Goal: Task Accomplishment & Management: Use online tool/utility

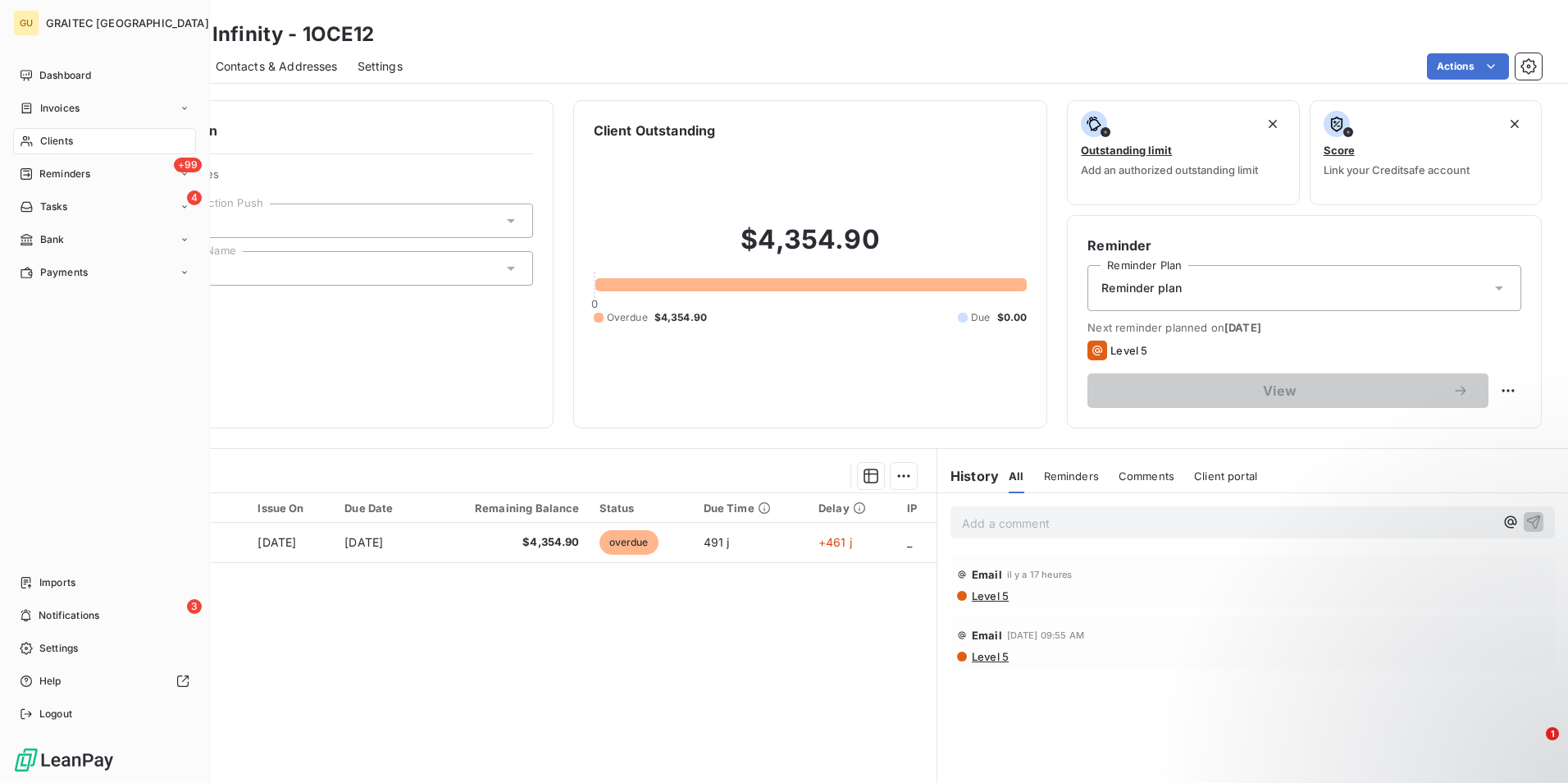
click at [52, 140] on span "Clients" at bounding box center [57, 141] width 33 height 15
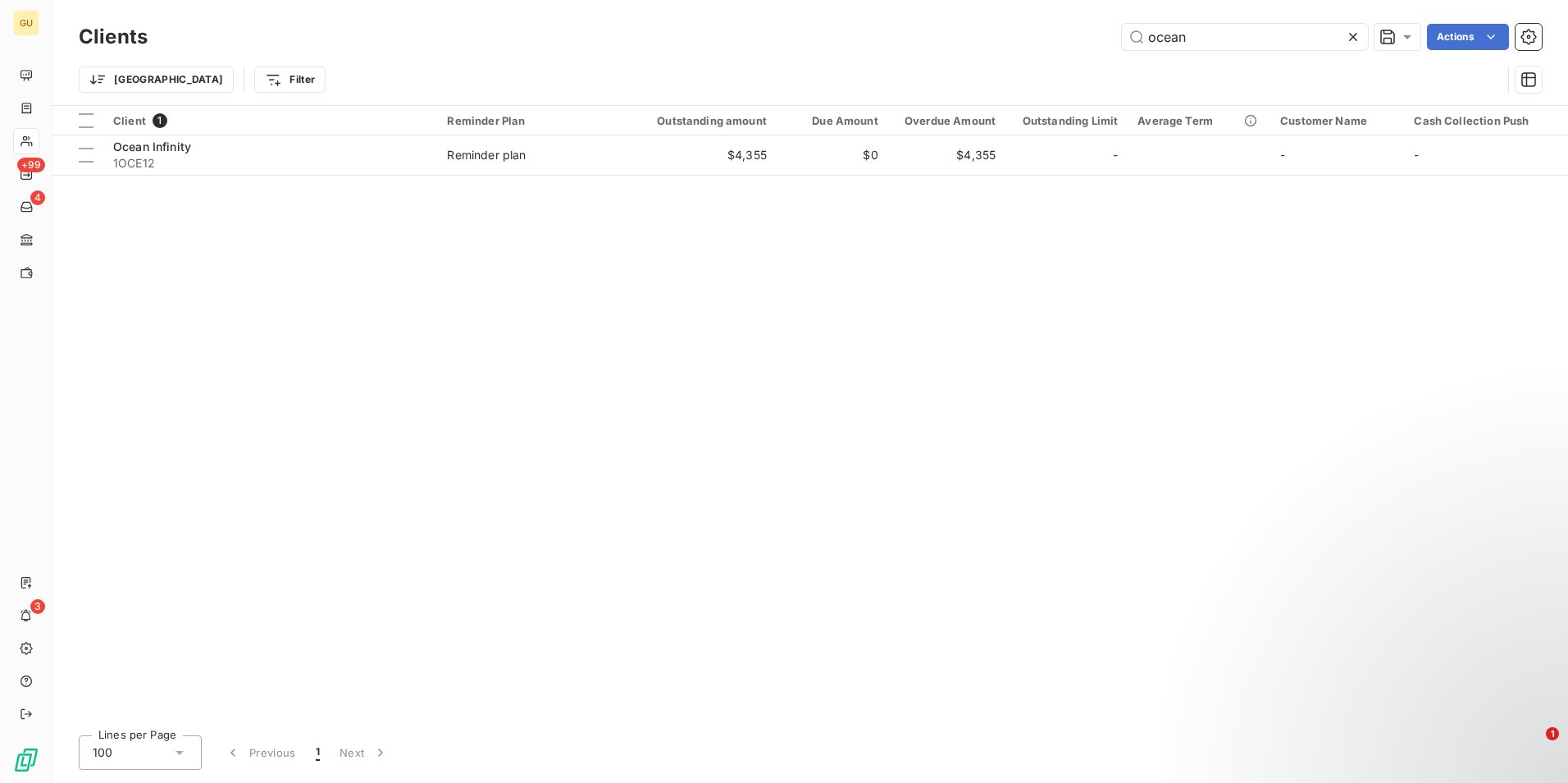
drag, startPoint x: 1205, startPoint y: 45, endPoint x: 1096, endPoint y: 38, distance: 109.2
click at [1096, 38] on div "ocean Actions" at bounding box center [855, 37] width 1375 height 26
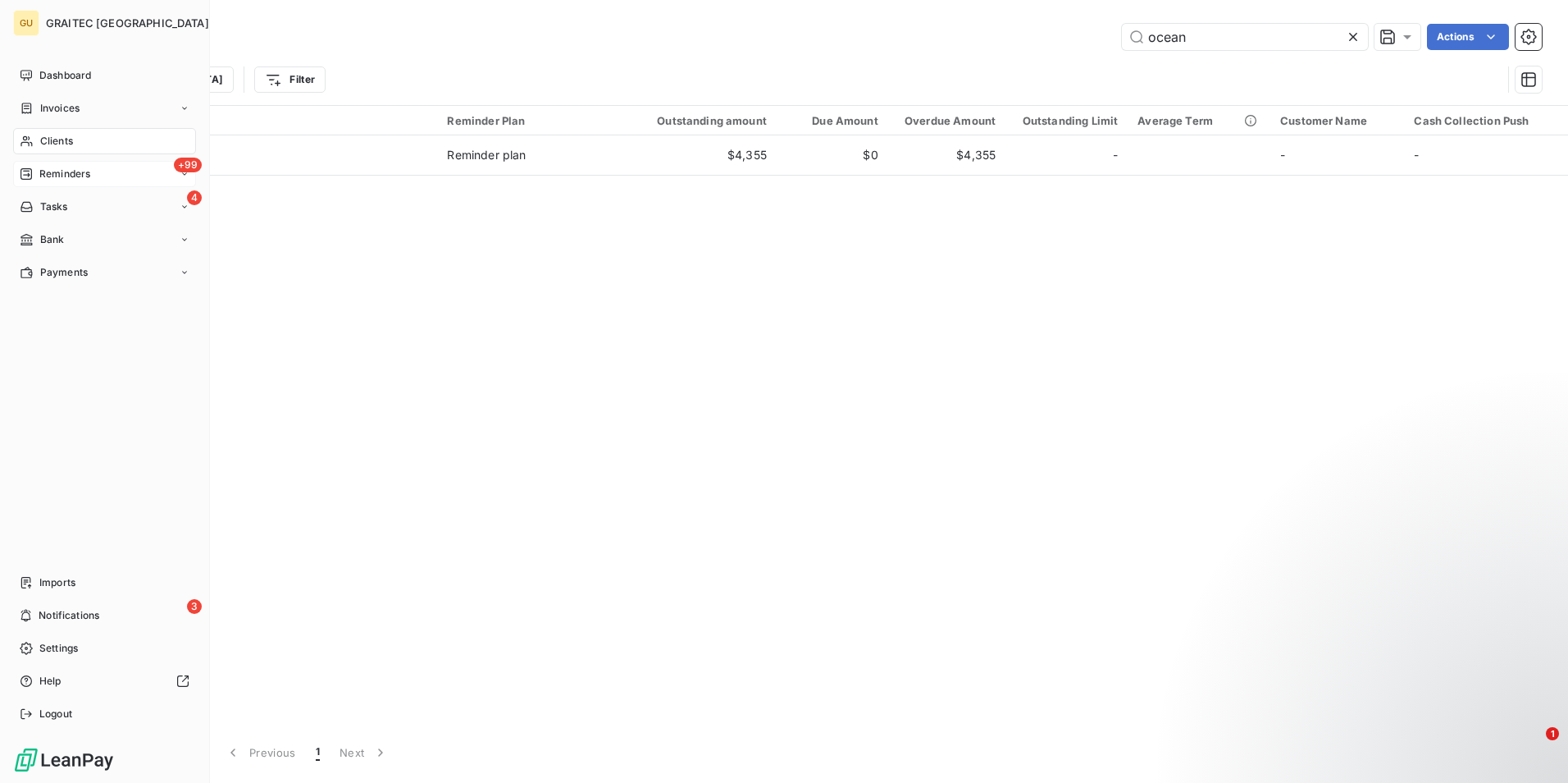
click at [135, 181] on div "+99 Reminders" at bounding box center [104, 174] width 182 height 26
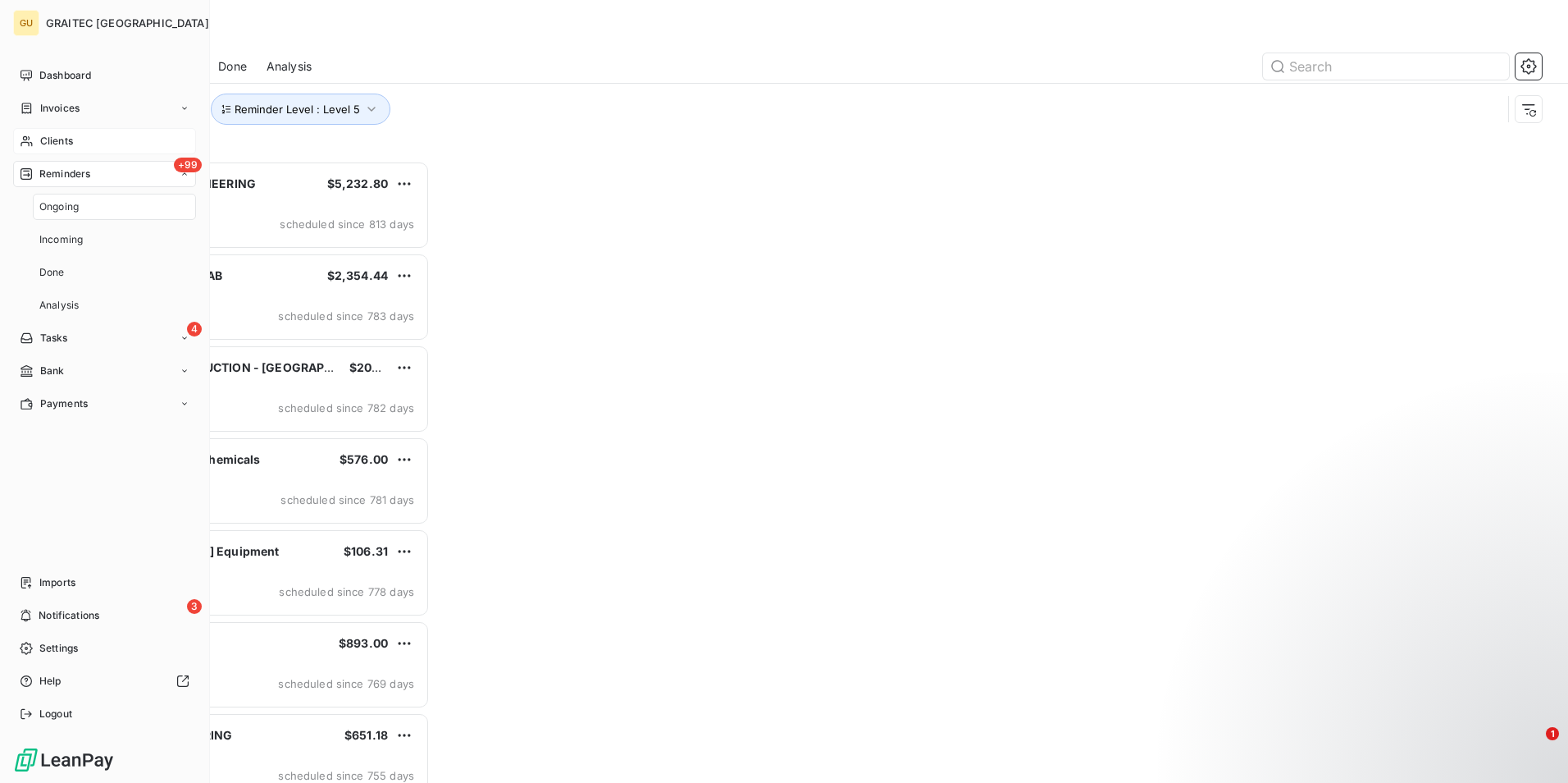
scroll to position [609, 338]
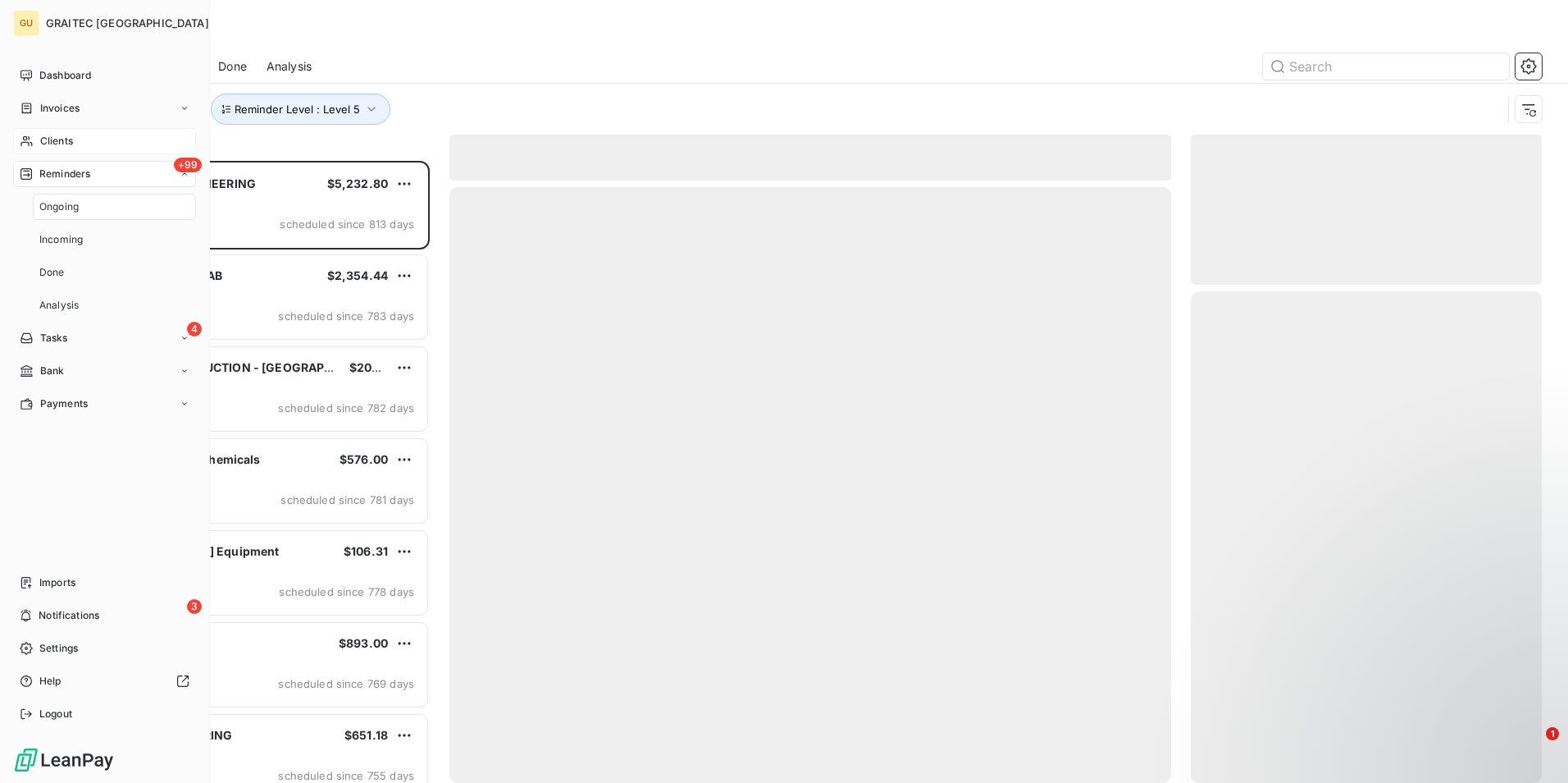
click at [103, 173] on div "+99 Reminders" at bounding box center [104, 174] width 182 height 26
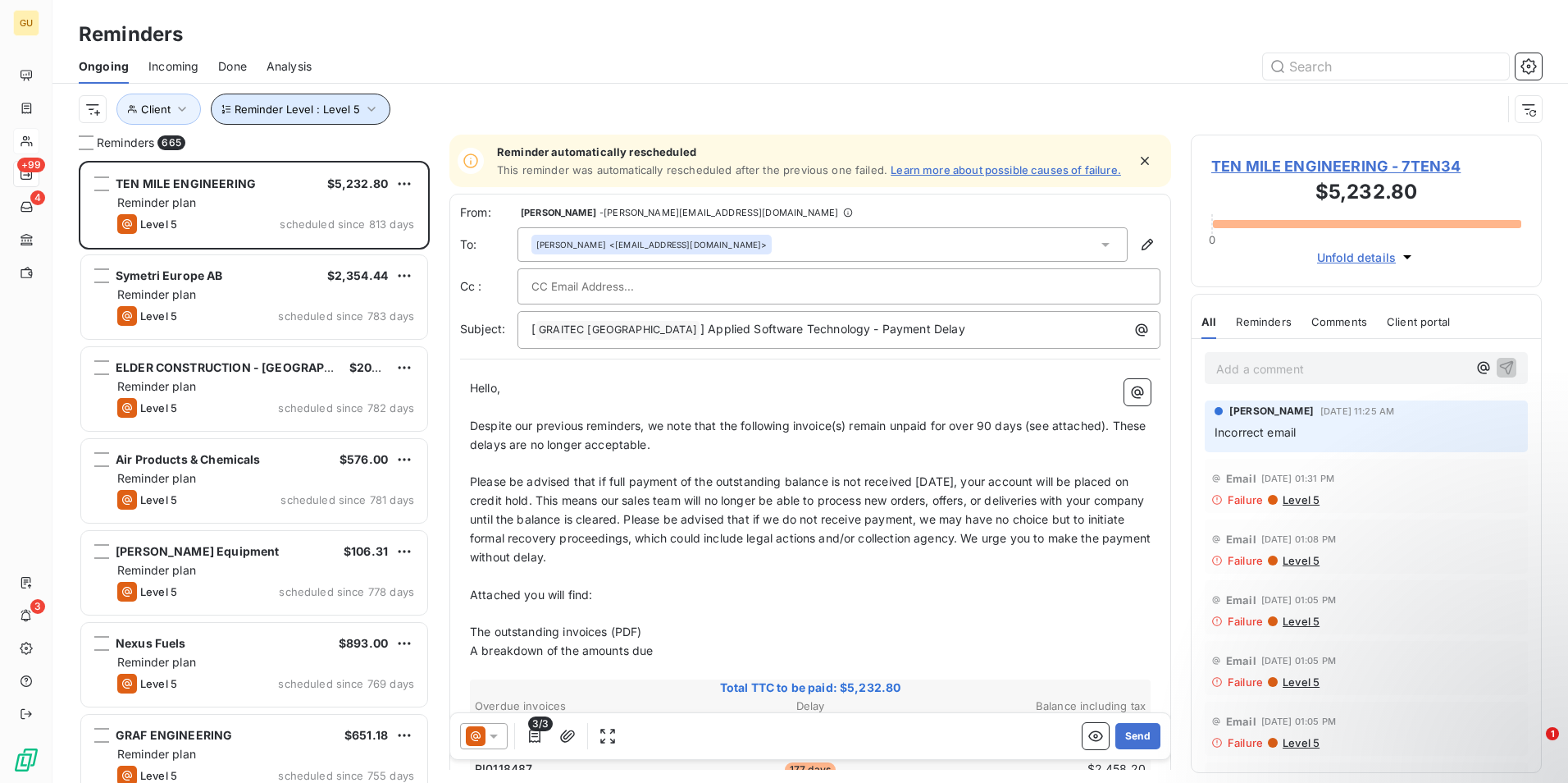
click at [374, 106] on icon "button" at bounding box center [371, 109] width 17 height 17
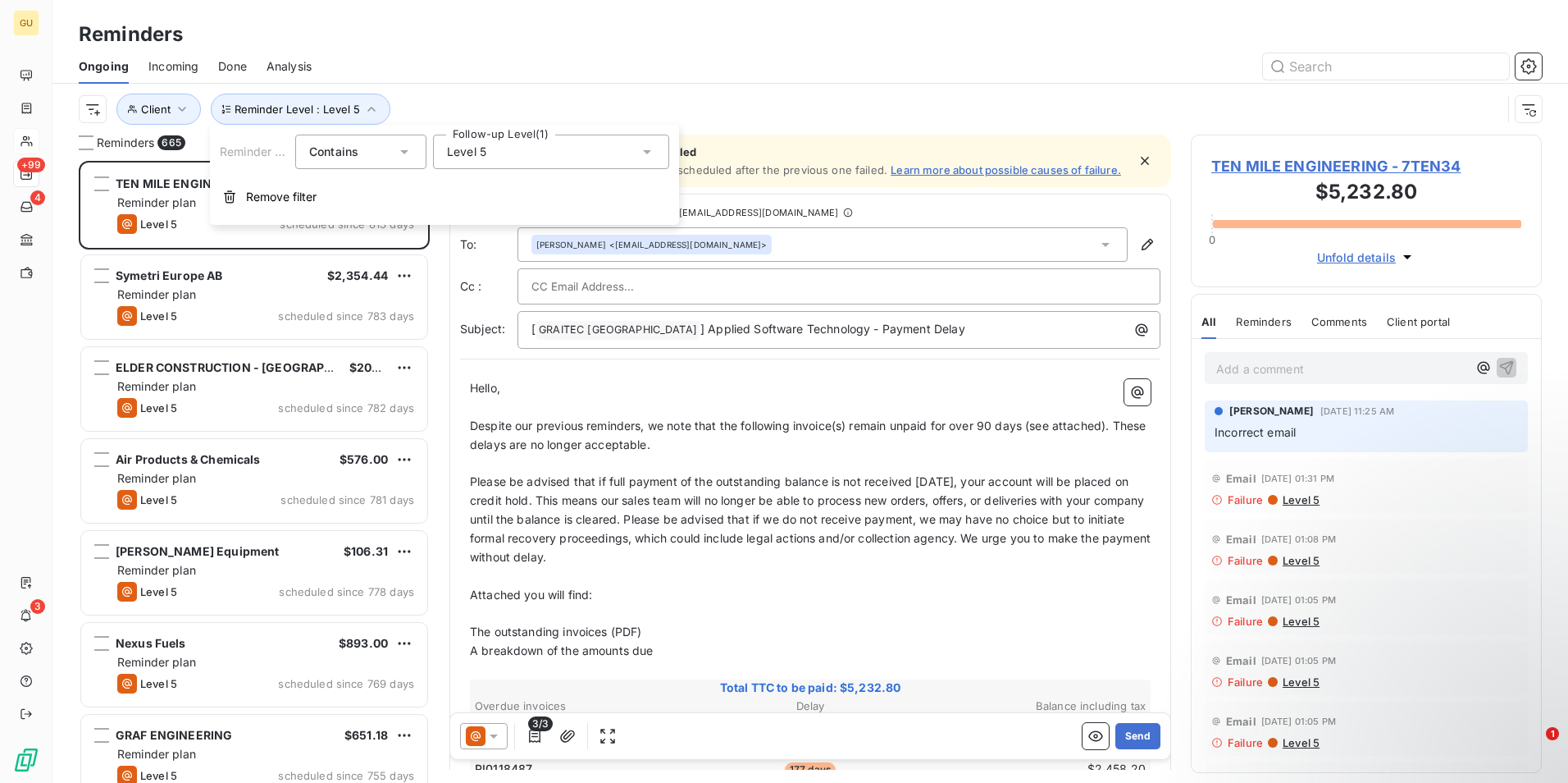
click at [648, 154] on icon at bounding box center [647, 152] width 17 height 17
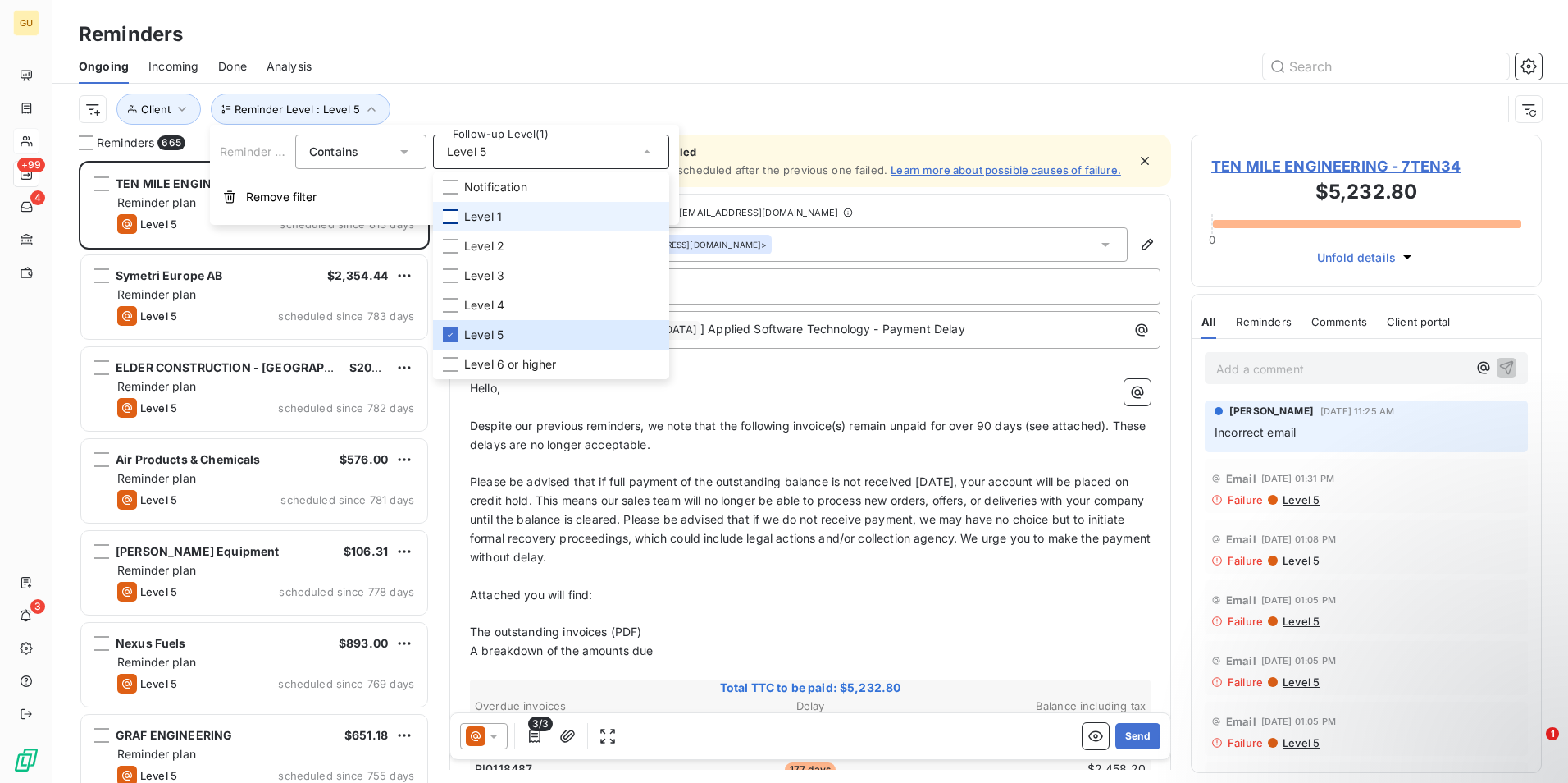
click at [445, 218] on div at bounding box center [449, 216] width 15 height 15
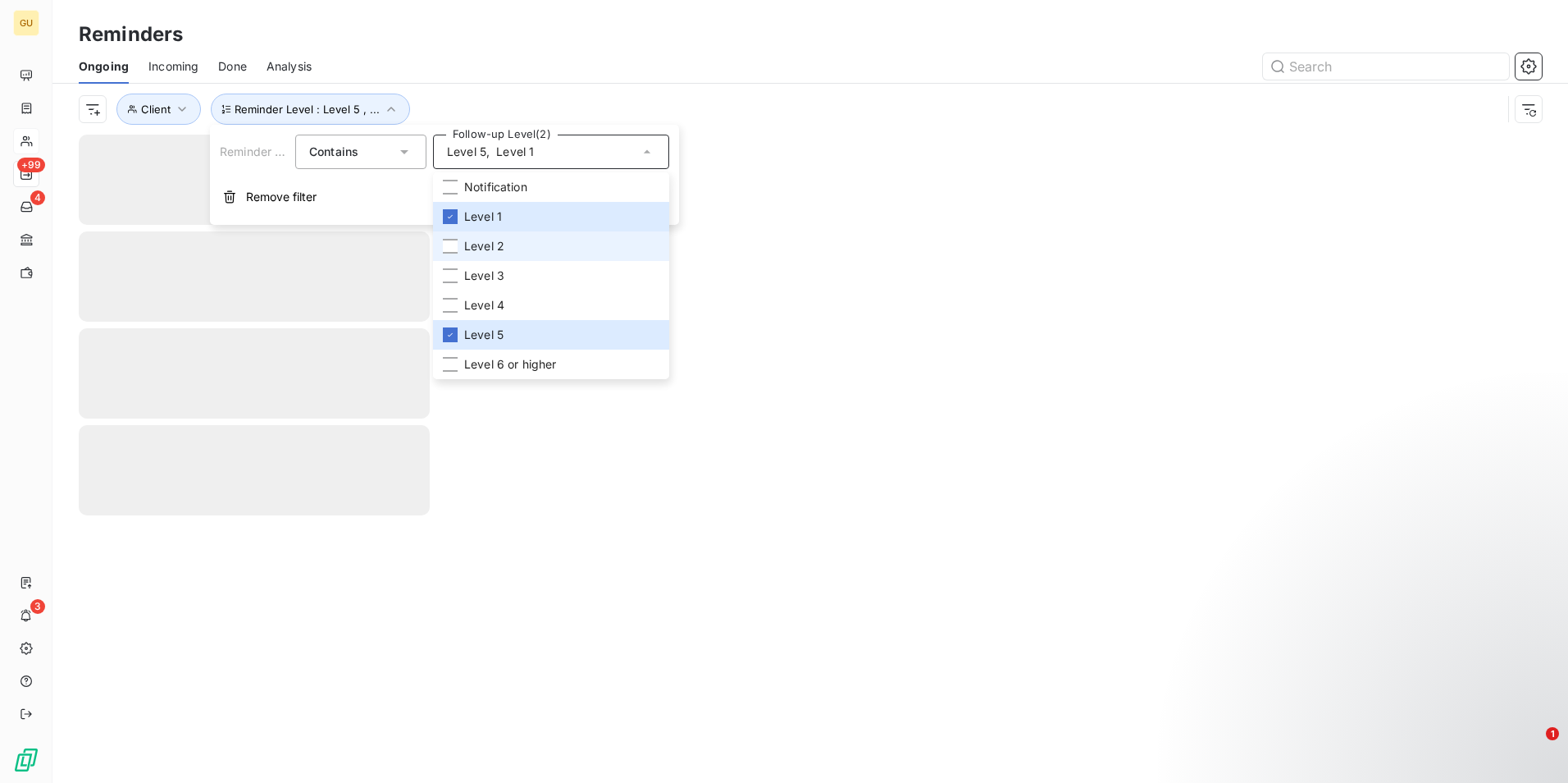
click at [460, 255] on li "Level 2" at bounding box center [550, 246] width 236 height 30
click at [460, 275] on li "Level 3" at bounding box center [550, 276] width 236 height 30
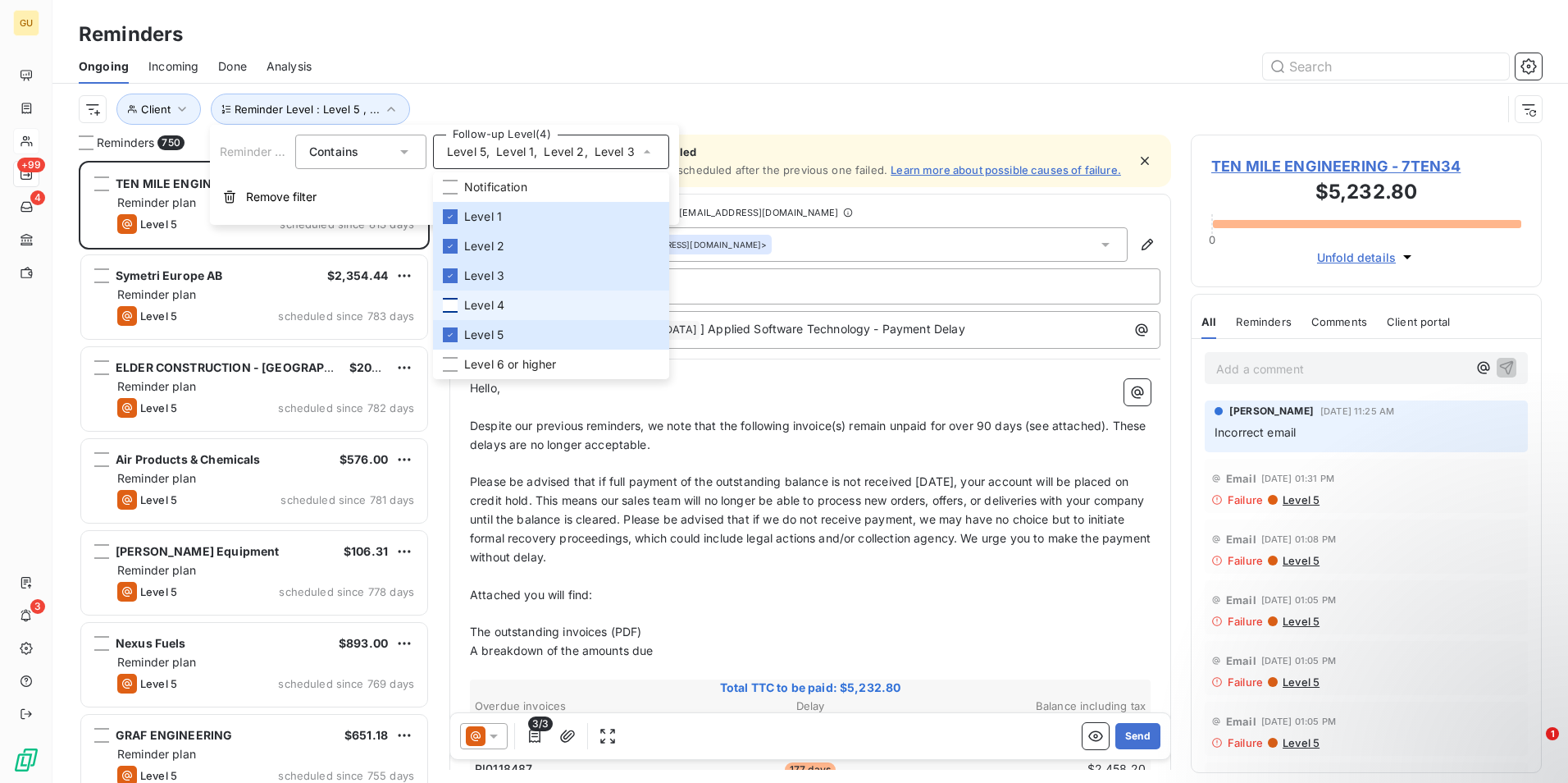
click at [453, 310] on div at bounding box center [449, 305] width 15 height 15
click at [1353, 70] on input "text" at bounding box center [1386, 66] width 246 height 26
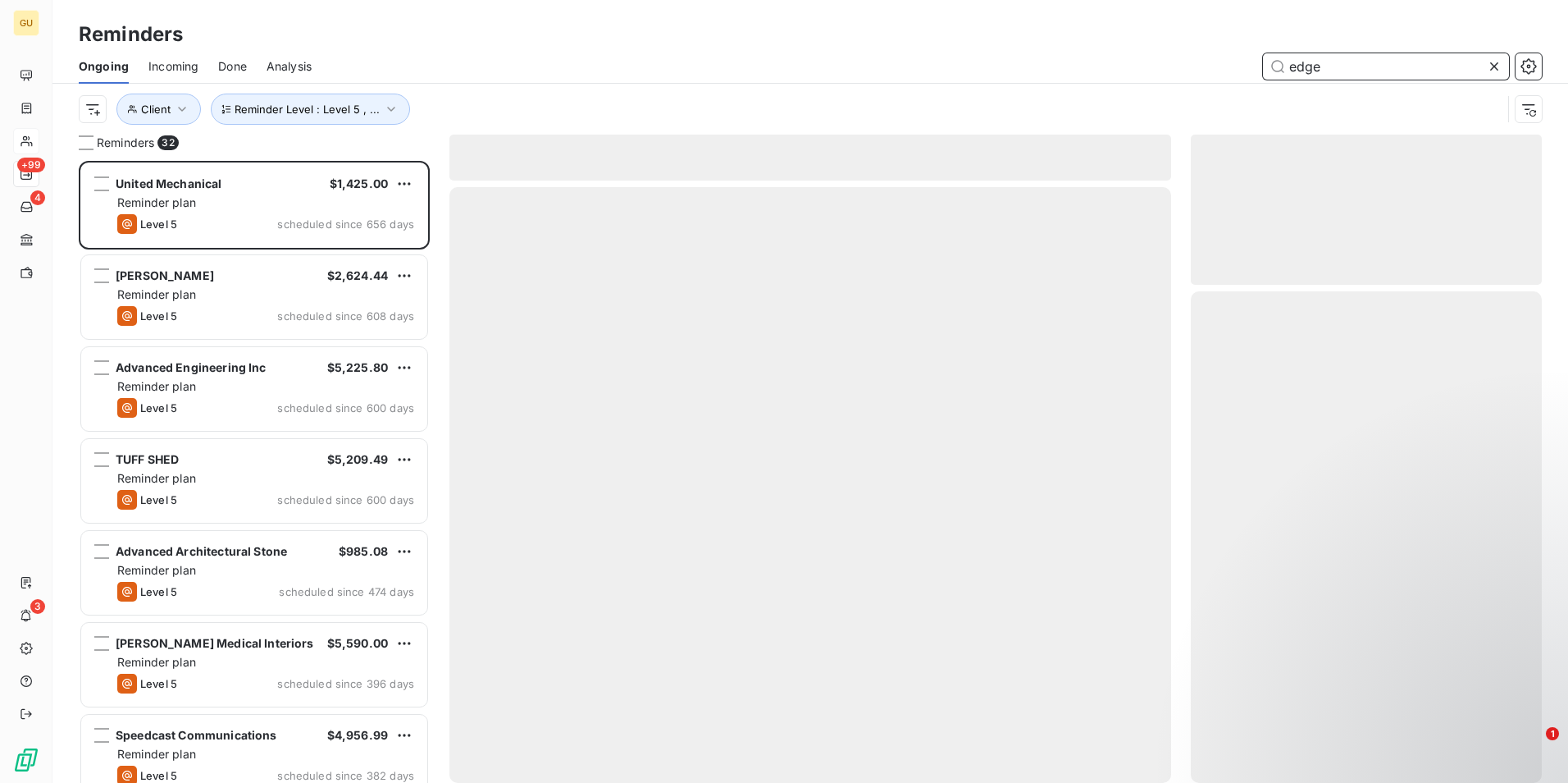
scroll to position [609, 338]
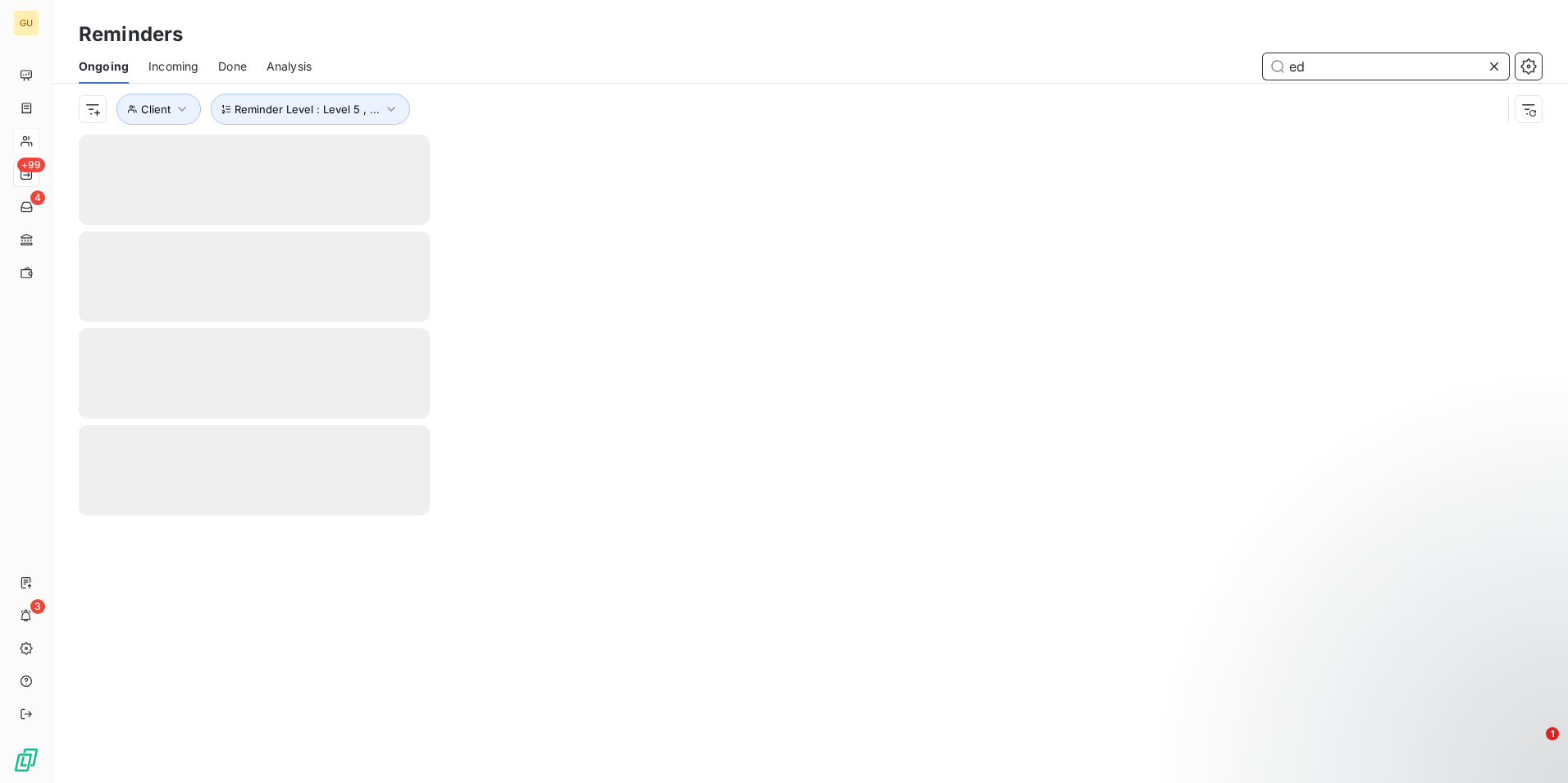
type input "e"
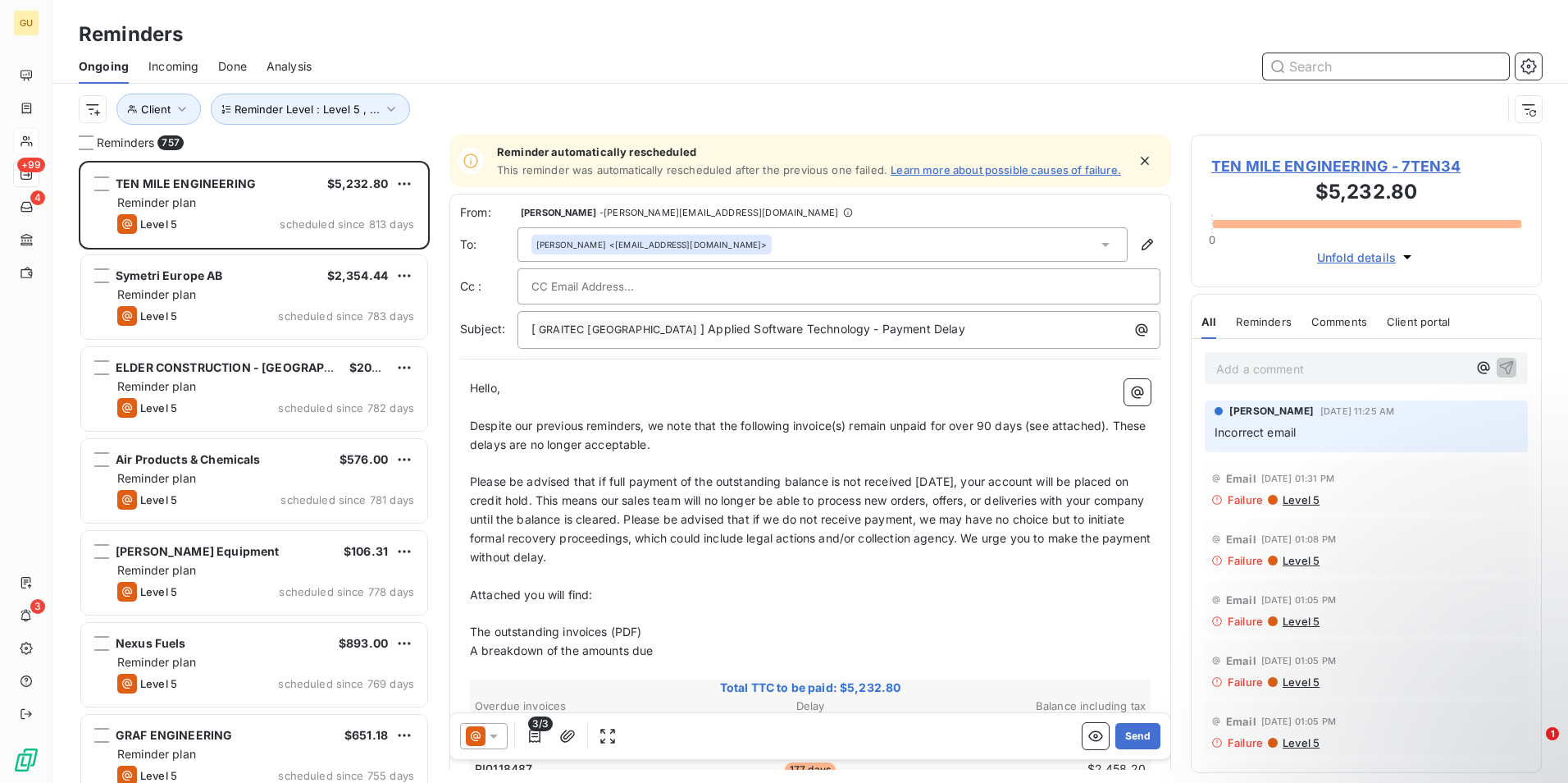
scroll to position [609, 338]
click at [389, 106] on icon "button" at bounding box center [391, 109] width 17 height 17
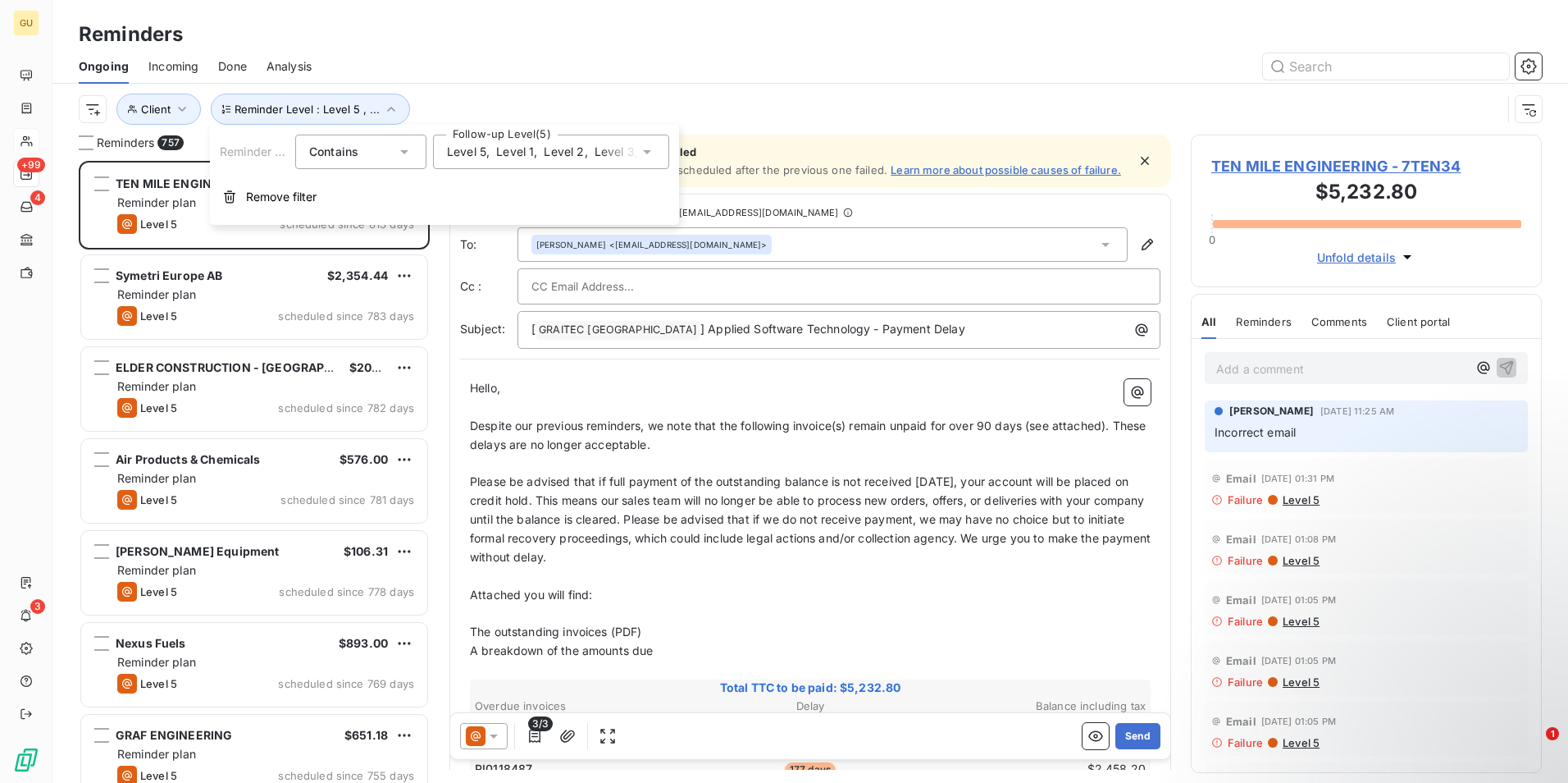
click at [649, 148] on icon at bounding box center [647, 152] width 17 height 17
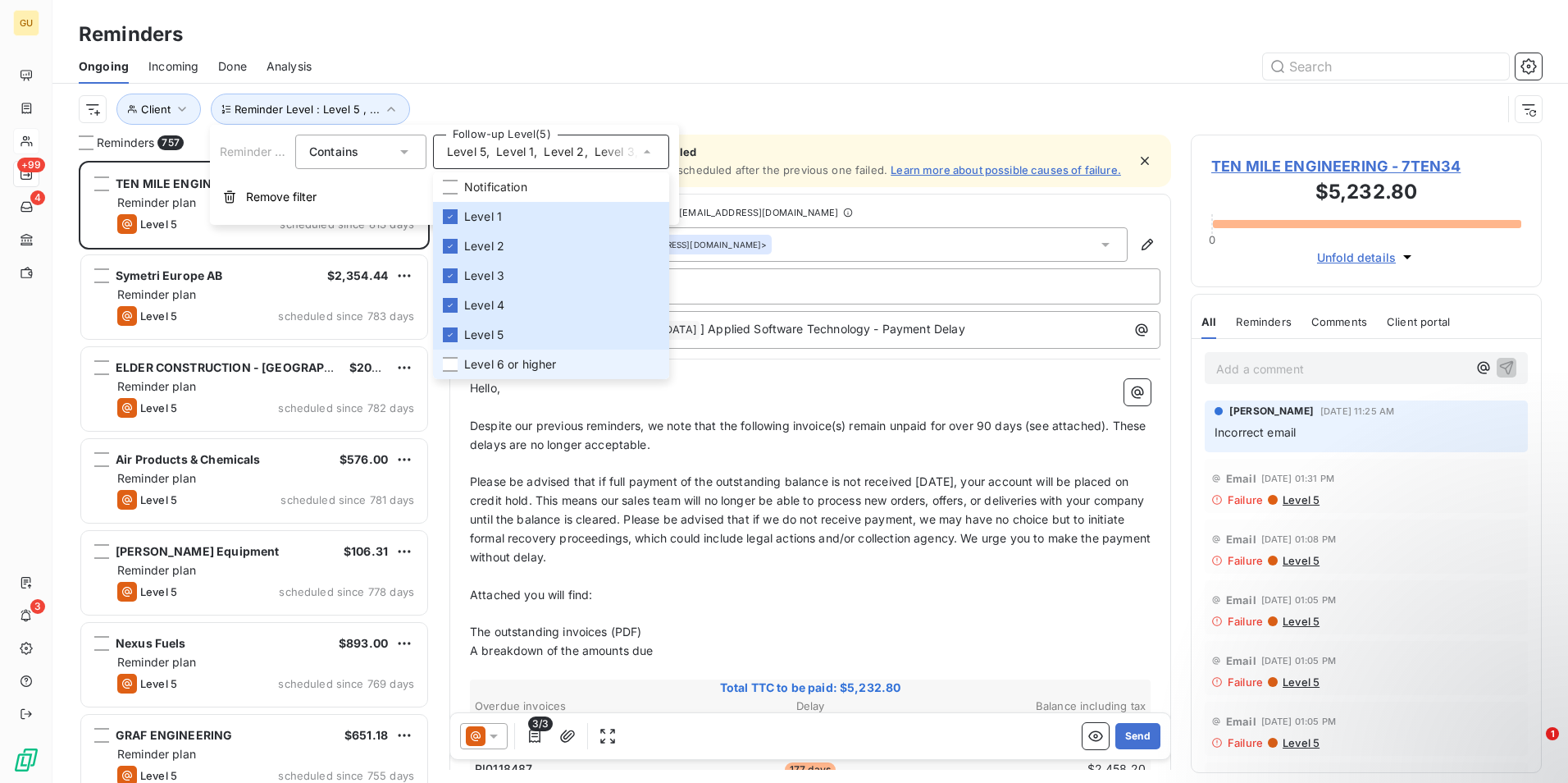
click at [459, 368] on li "Level 6 or higher" at bounding box center [550, 364] width 236 height 30
click at [454, 184] on div at bounding box center [449, 187] width 15 height 15
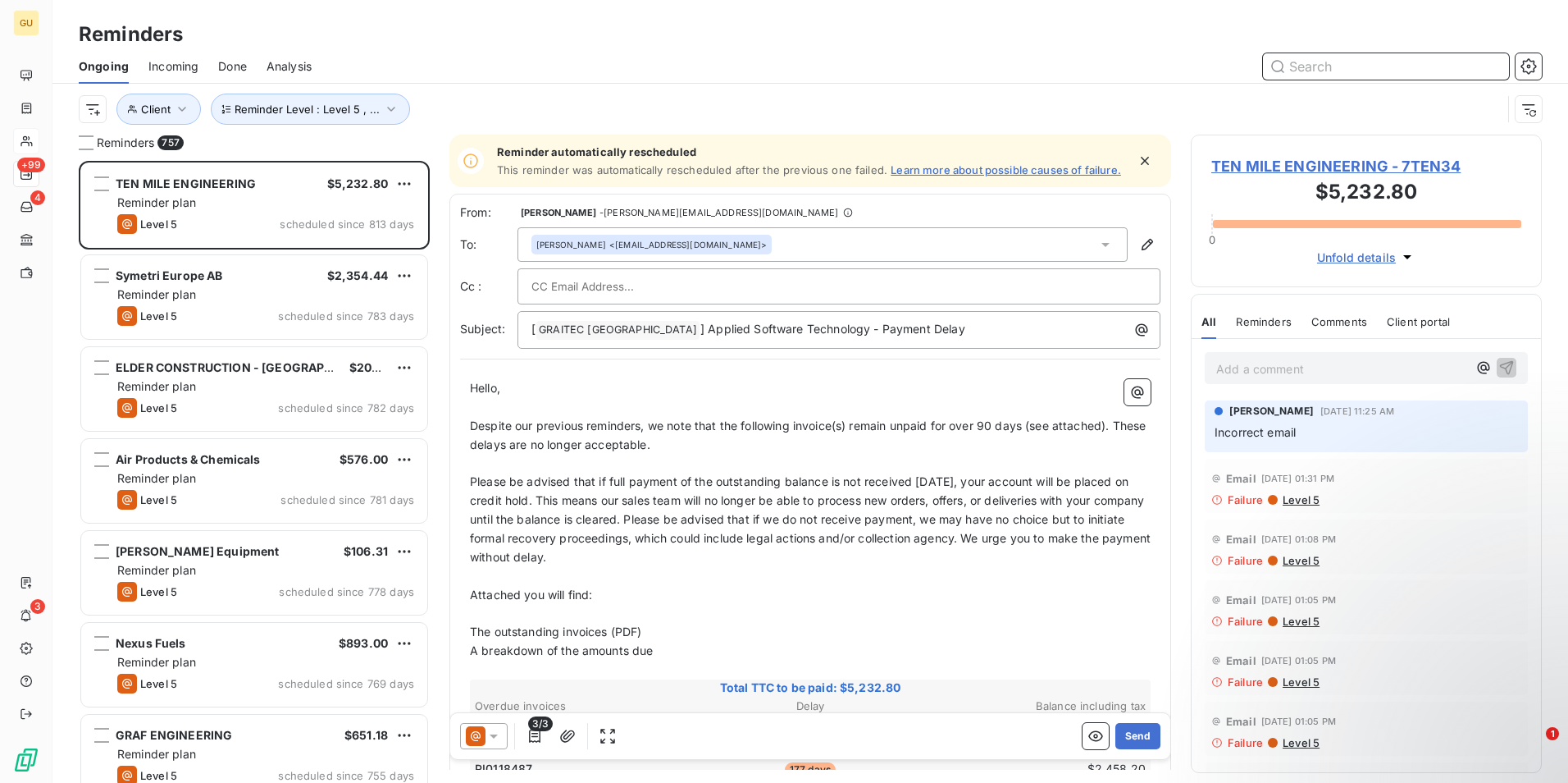
click at [1311, 70] on input "text" at bounding box center [1386, 66] width 246 height 26
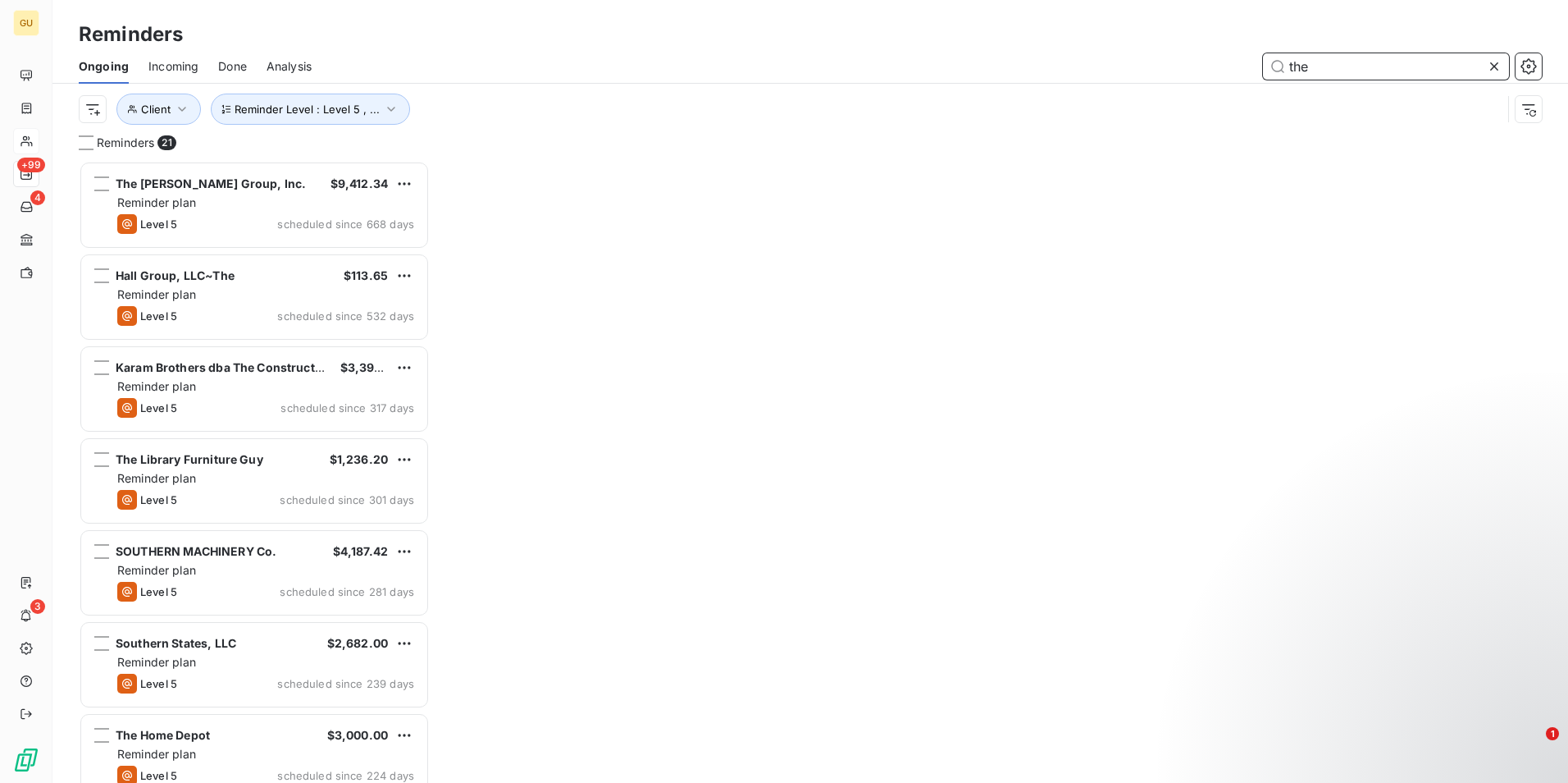
scroll to position [609, 338]
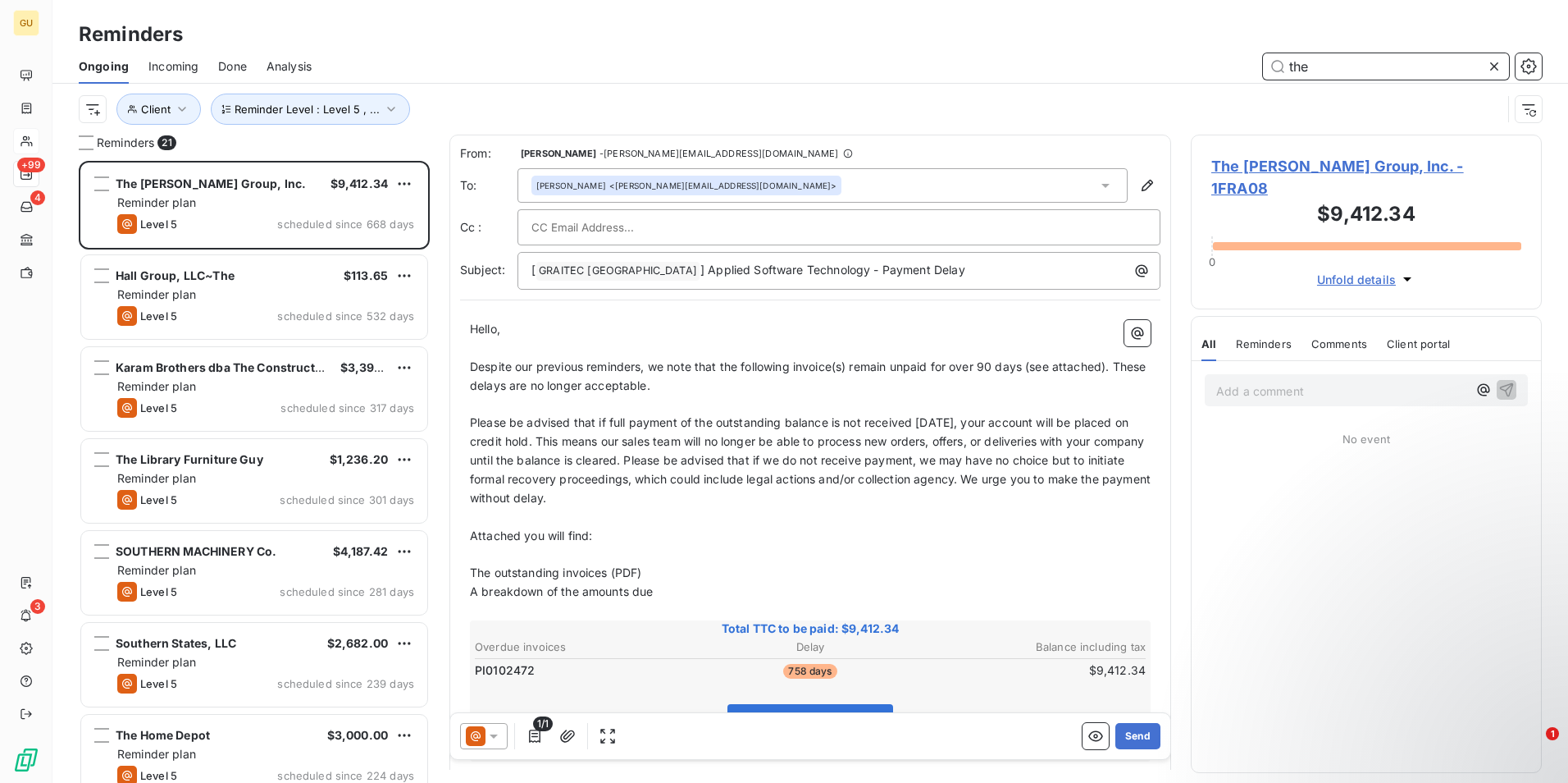
type input "the"
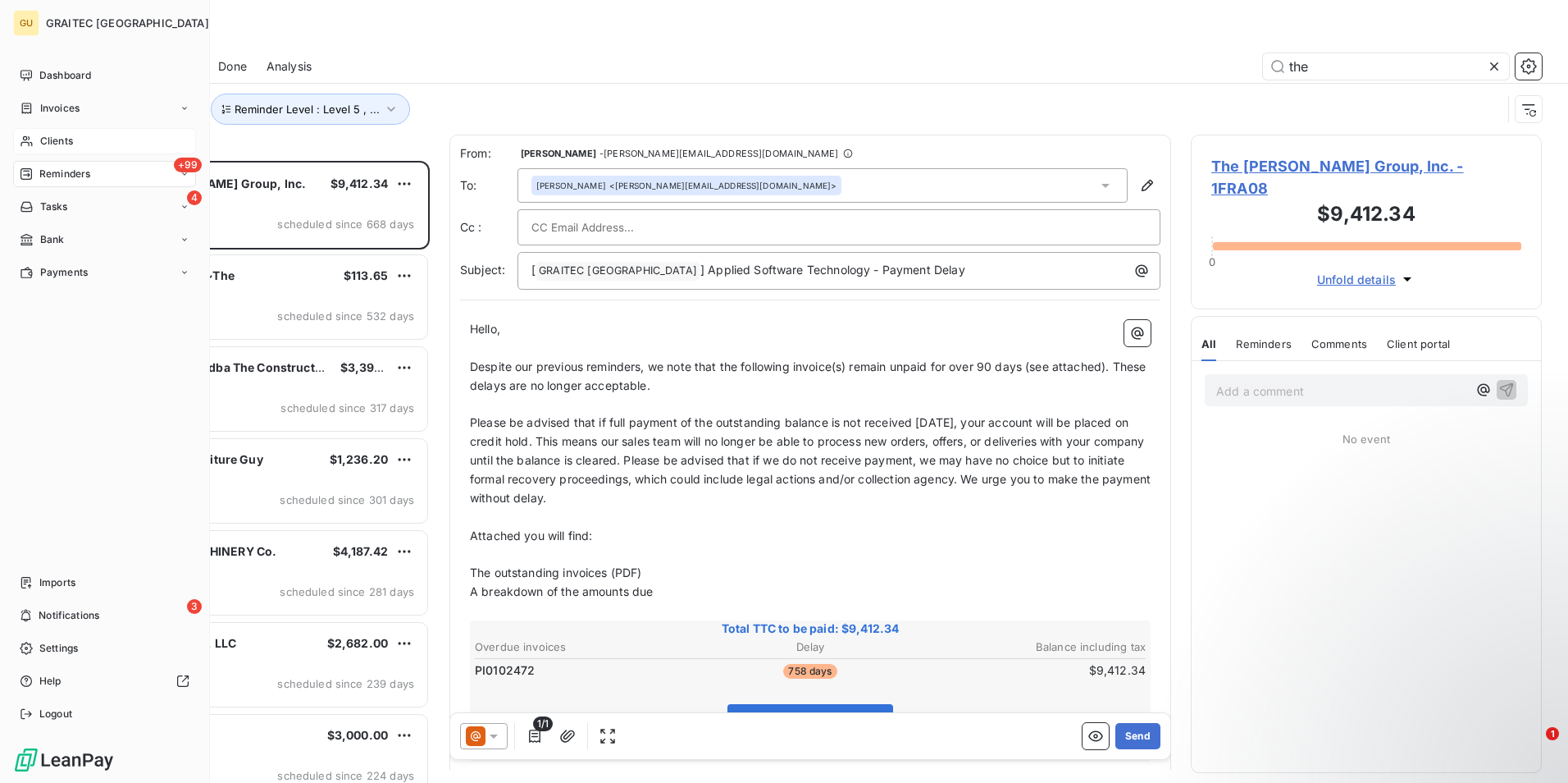
click at [86, 142] on div "Clients" at bounding box center [104, 141] width 182 height 26
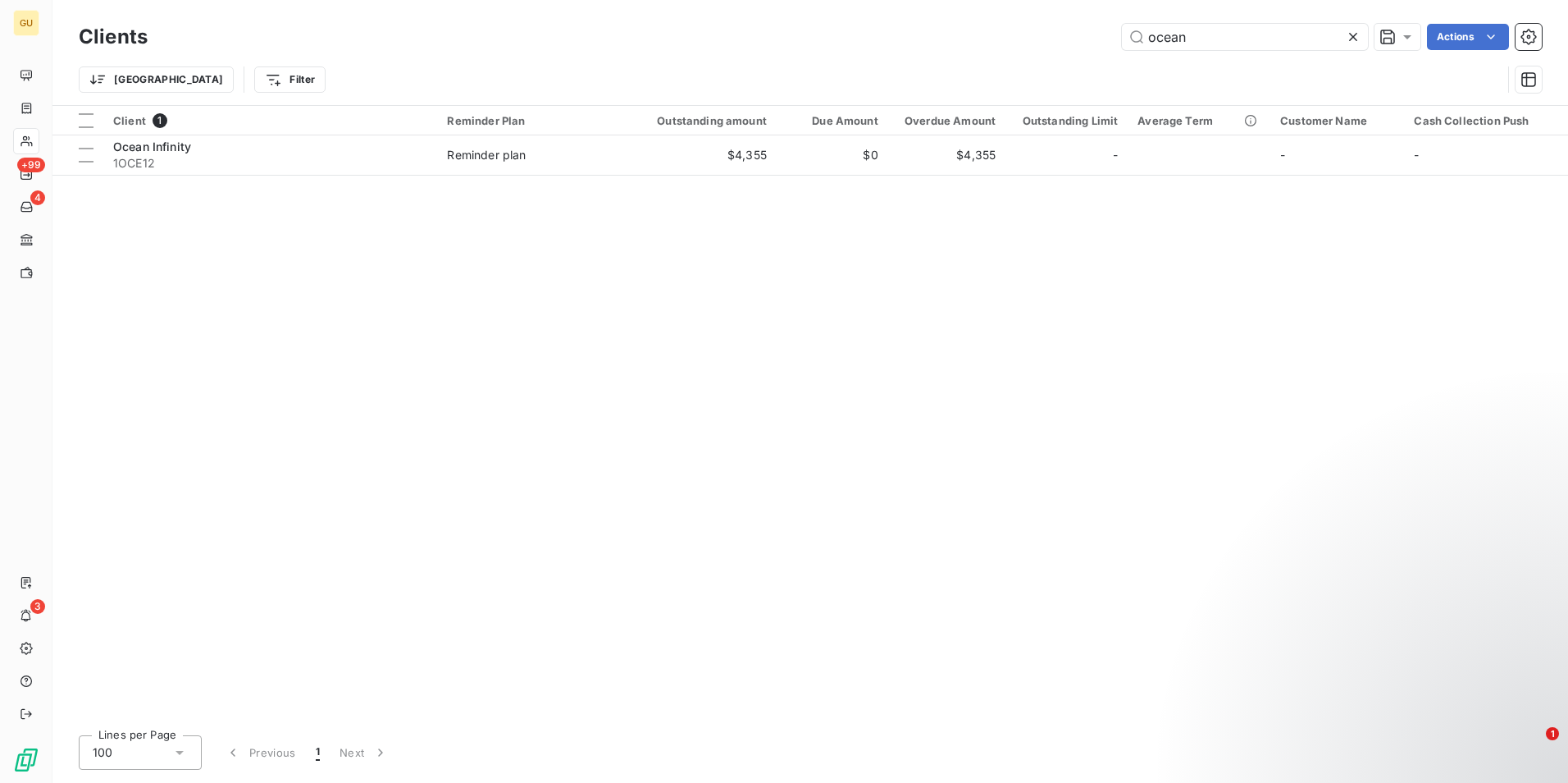
drag, startPoint x: 1192, startPoint y: 36, endPoint x: 991, endPoint y: 1, distance: 204.0
click at [1080, 23] on div "Clients ocean Actions" at bounding box center [809, 37] width 1463 height 35
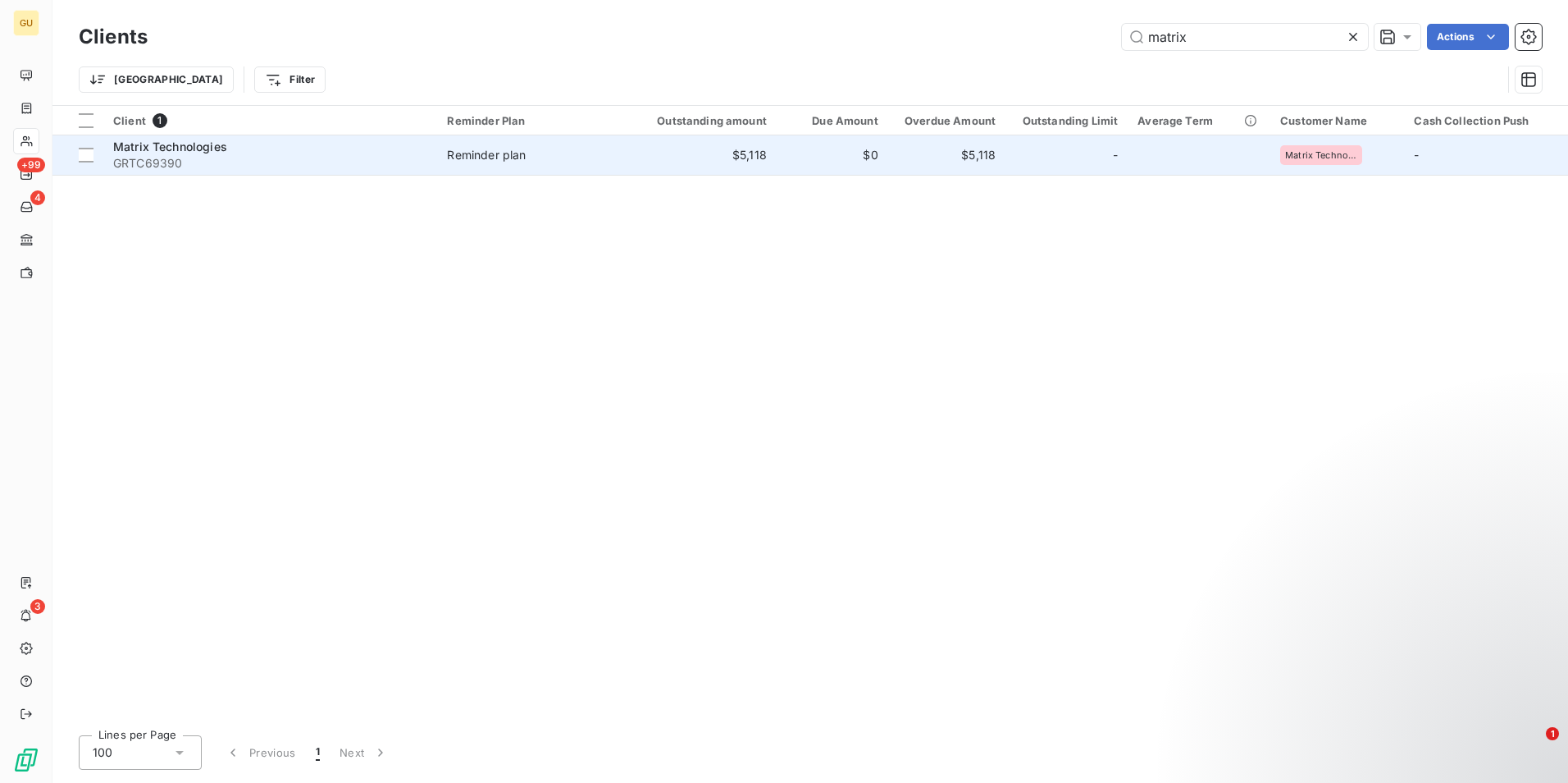
type input "matrix"
click at [296, 150] on div "Matrix Technologies" at bounding box center [270, 147] width 314 height 17
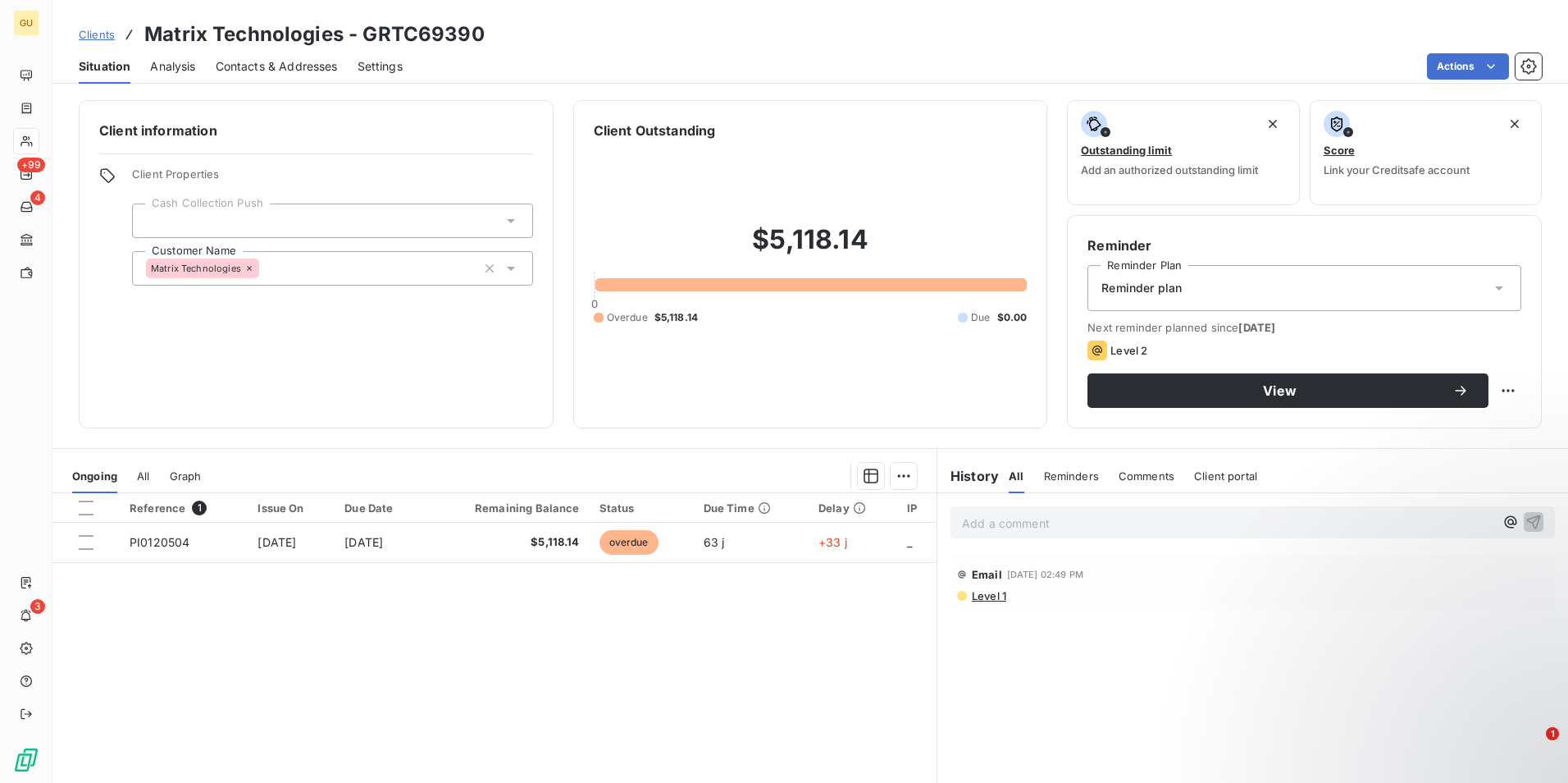
click at [1022, 520] on p "Add a comment ﻿" at bounding box center [1228, 523] width 533 height 21
click at [1525, 514] on icon "button" at bounding box center [1533, 521] width 17 height 17
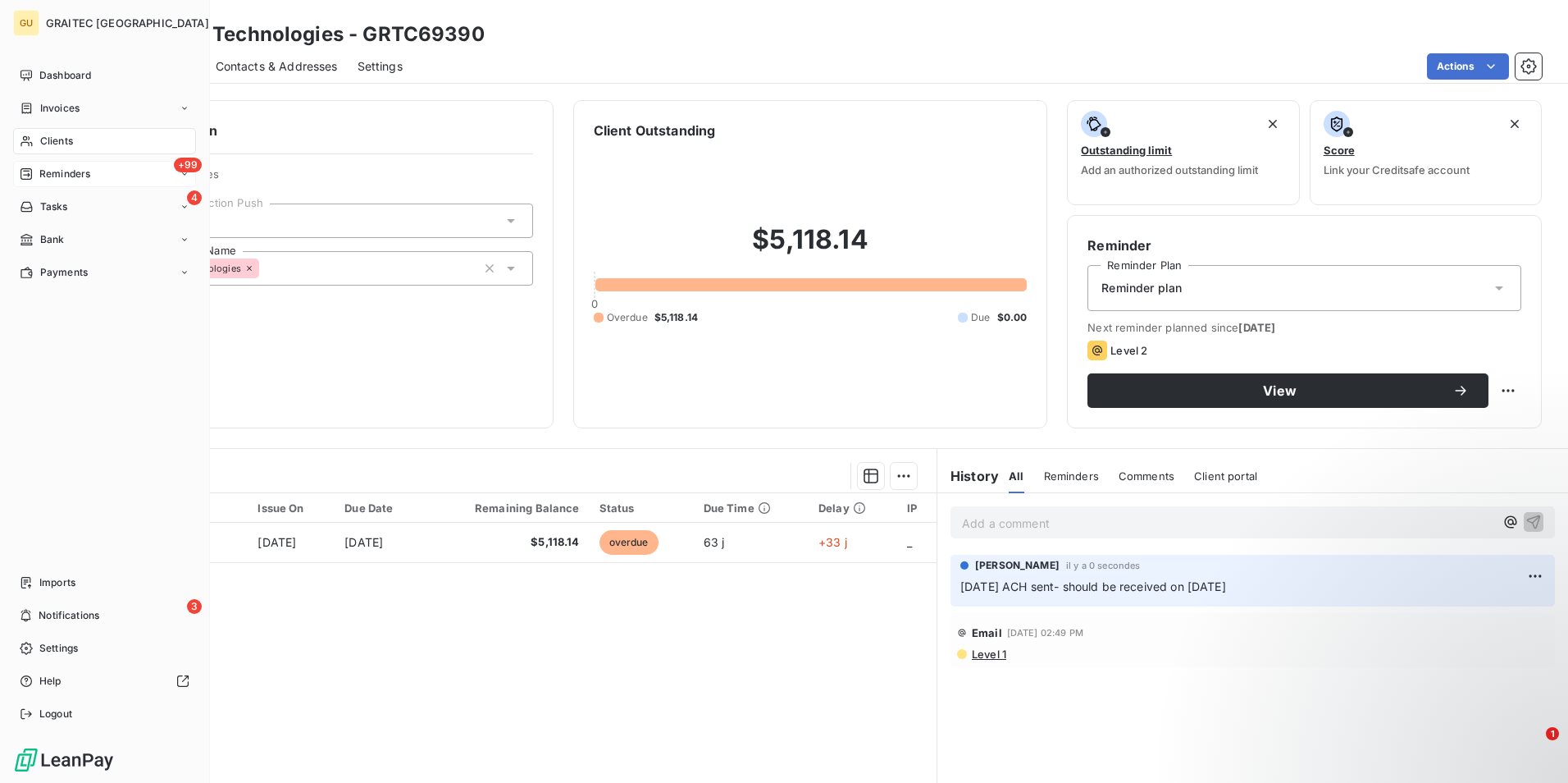
click at [66, 173] on span "Reminders" at bounding box center [64, 174] width 51 height 15
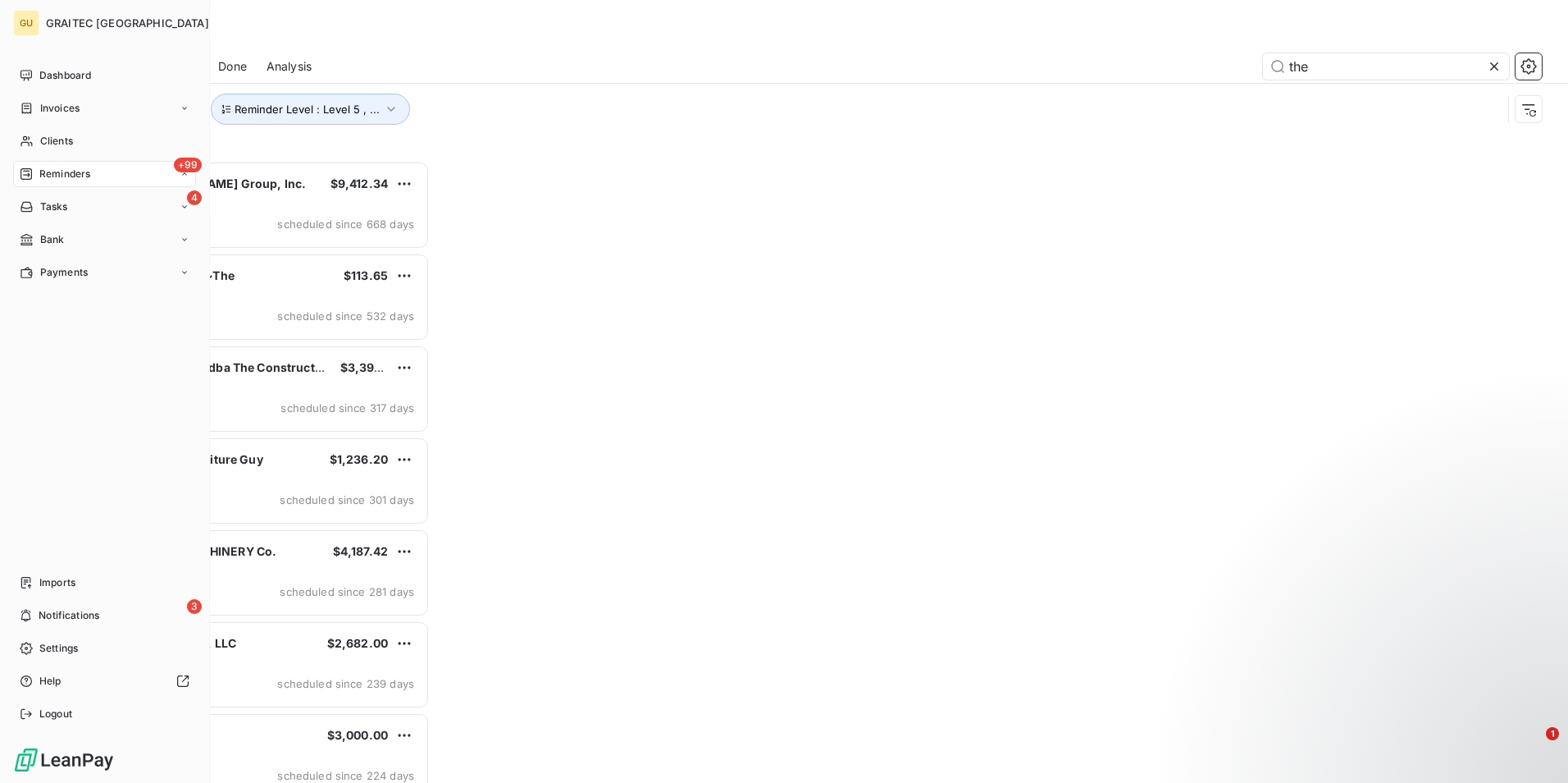
scroll to position [609, 338]
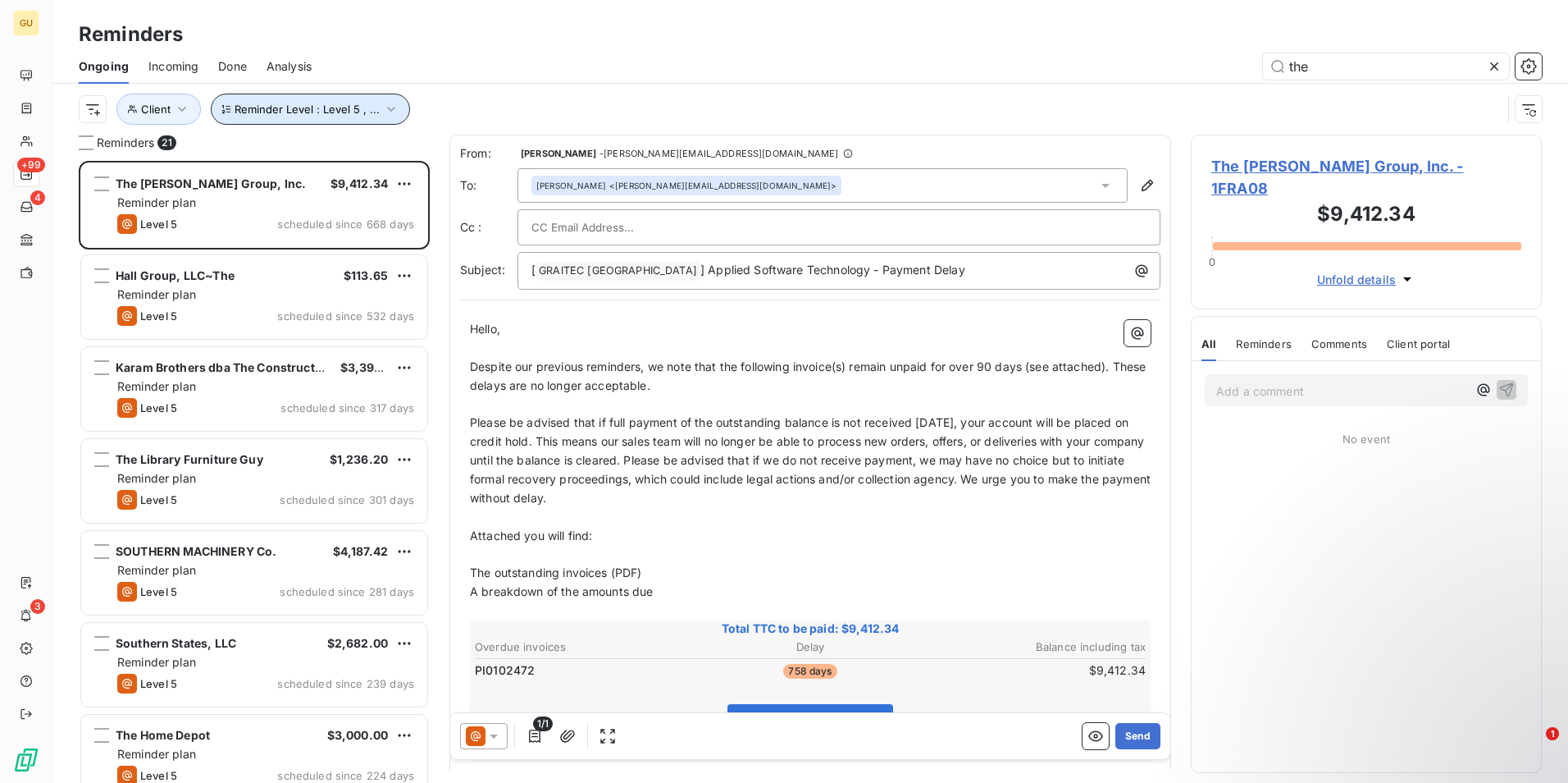
click at [383, 106] on icon "button" at bounding box center [391, 109] width 17 height 17
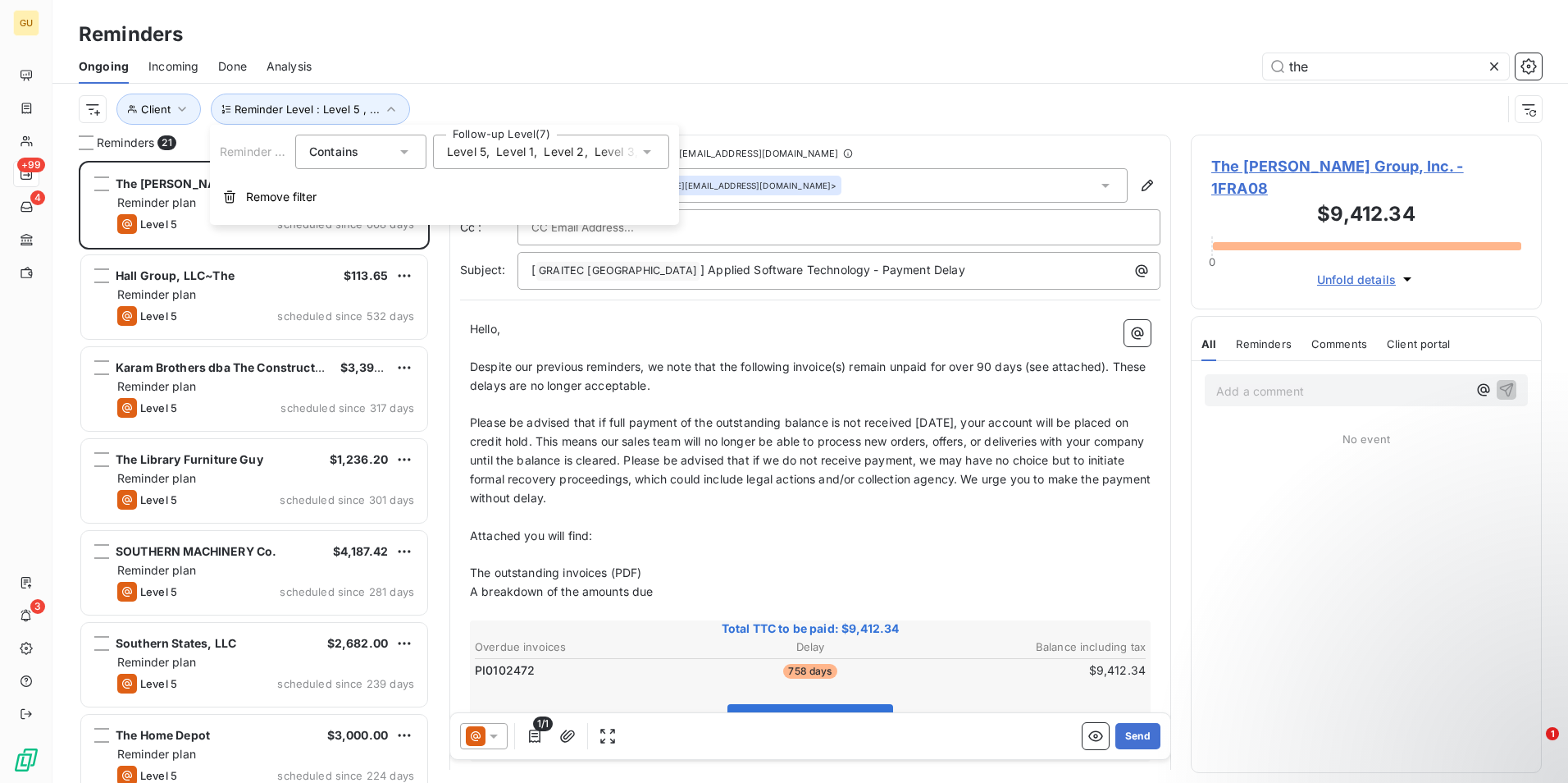
click at [642, 156] on icon at bounding box center [647, 152] width 17 height 17
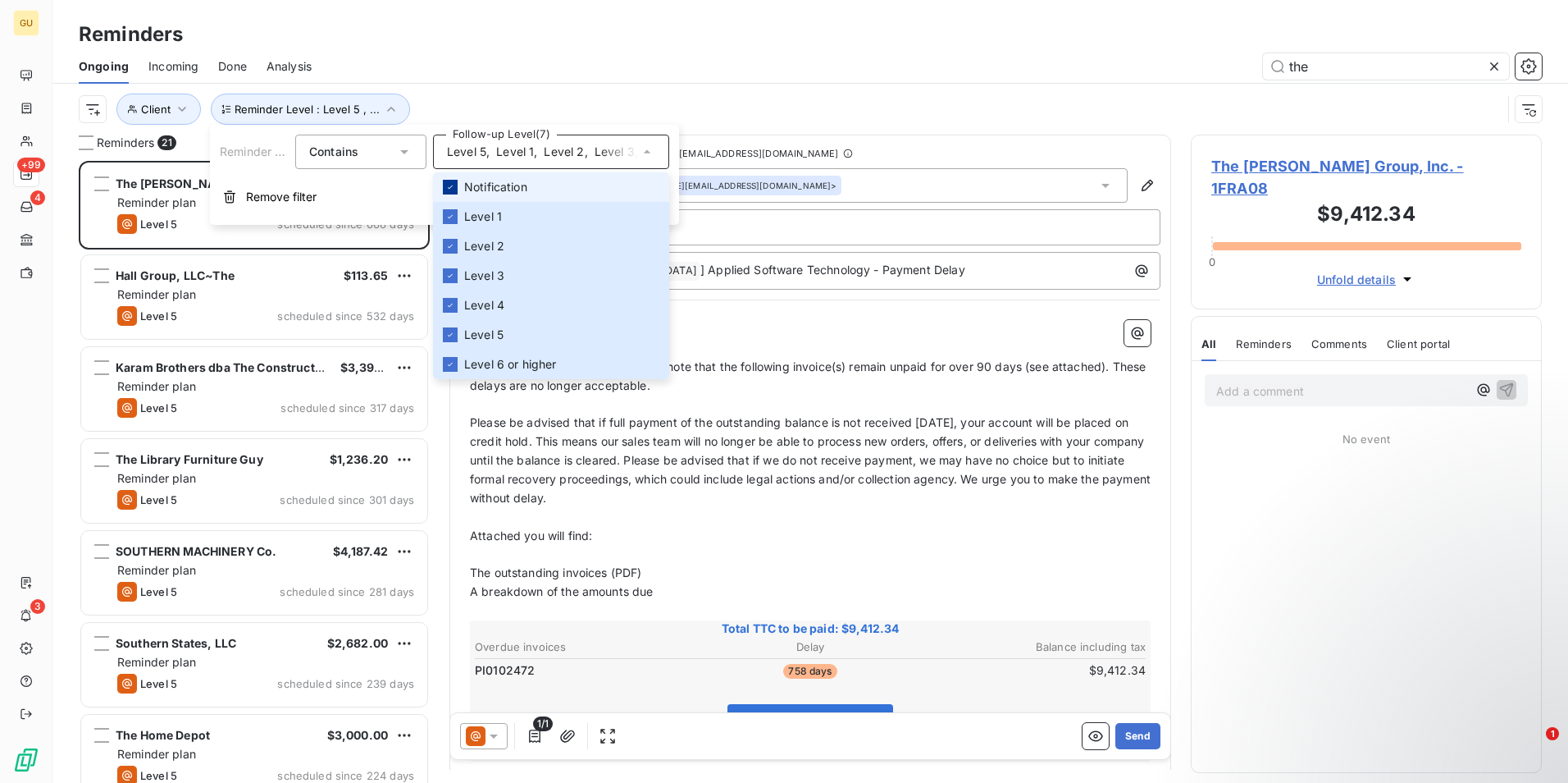
click at [456, 192] on div at bounding box center [449, 187] width 15 height 15
click at [445, 370] on div at bounding box center [449, 364] width 15 height 15
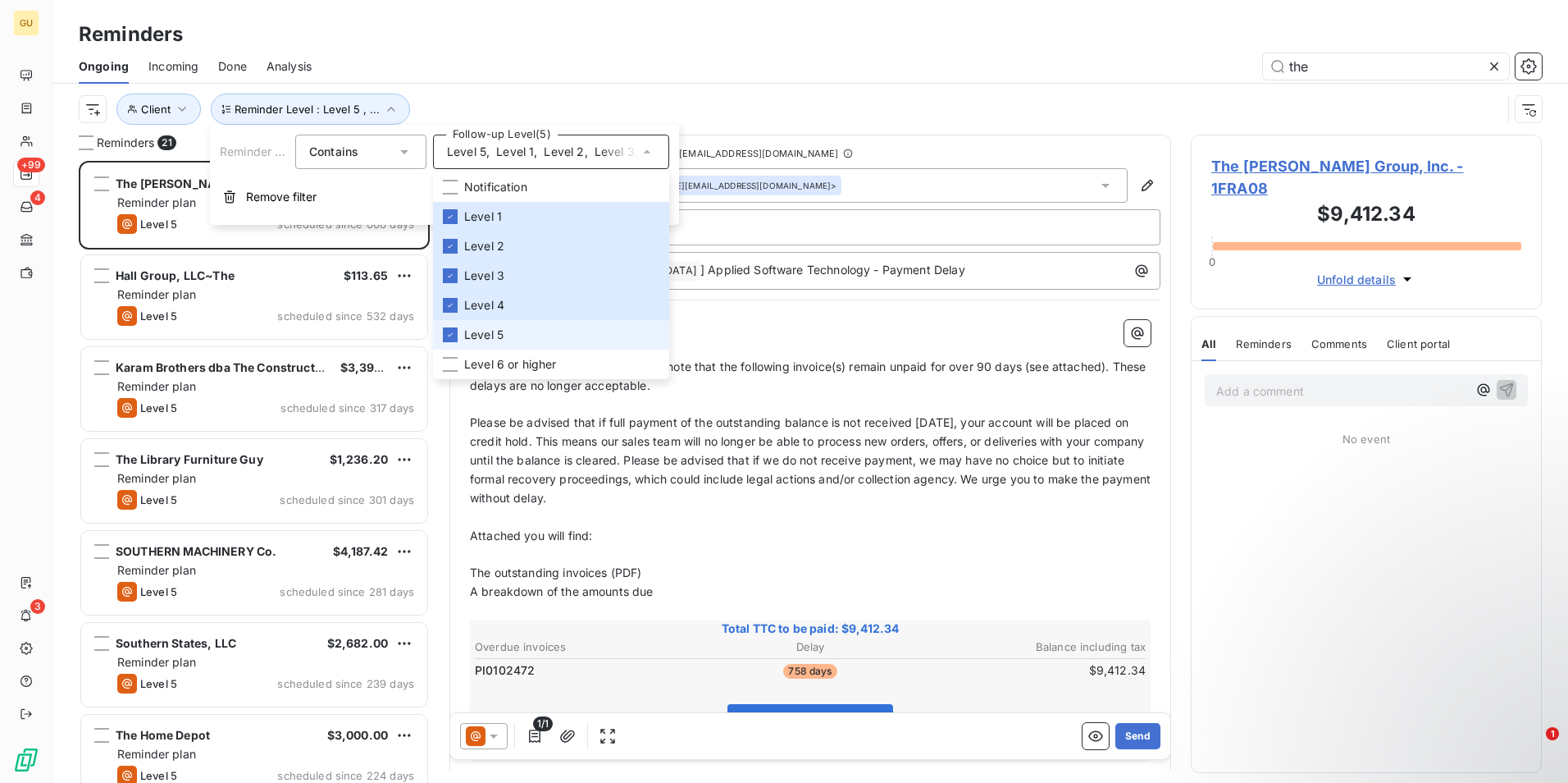
click at [443, 325] on li "Level 5" at bounding box center [550, 334] width 236 height 30
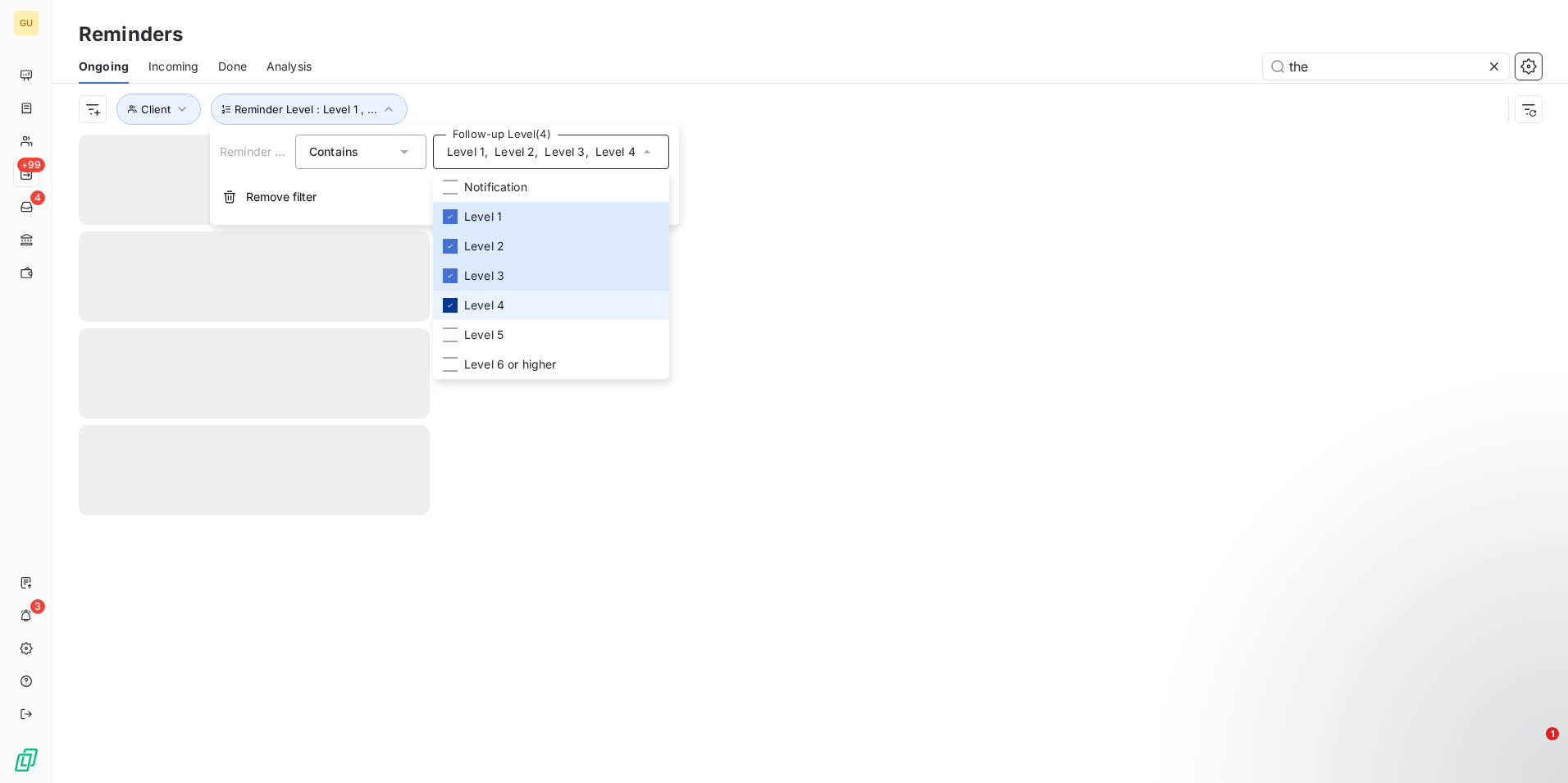
click at [445, 310] on div at bounding box center [449, 305] width 15 height 15
click at [443, 274] on div at bounding box center [449, 275] width 15 height 15
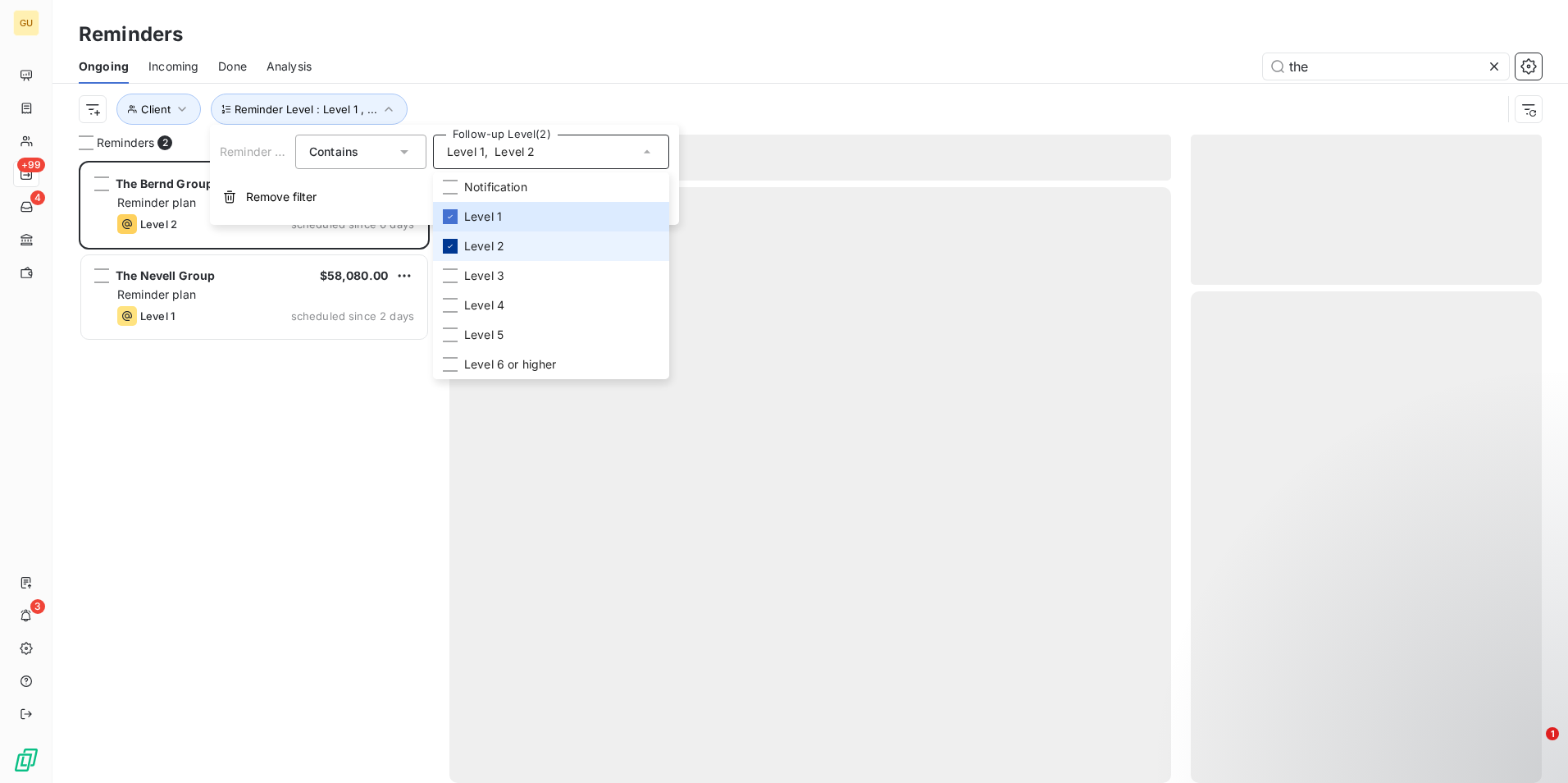
scroll to position [609, 338]
click at [448, 250] on icon at bounding box center [450, 246] width 10 height 10
click at [447, 215] on icon at bounding box center [450, 216] width 10 height 10
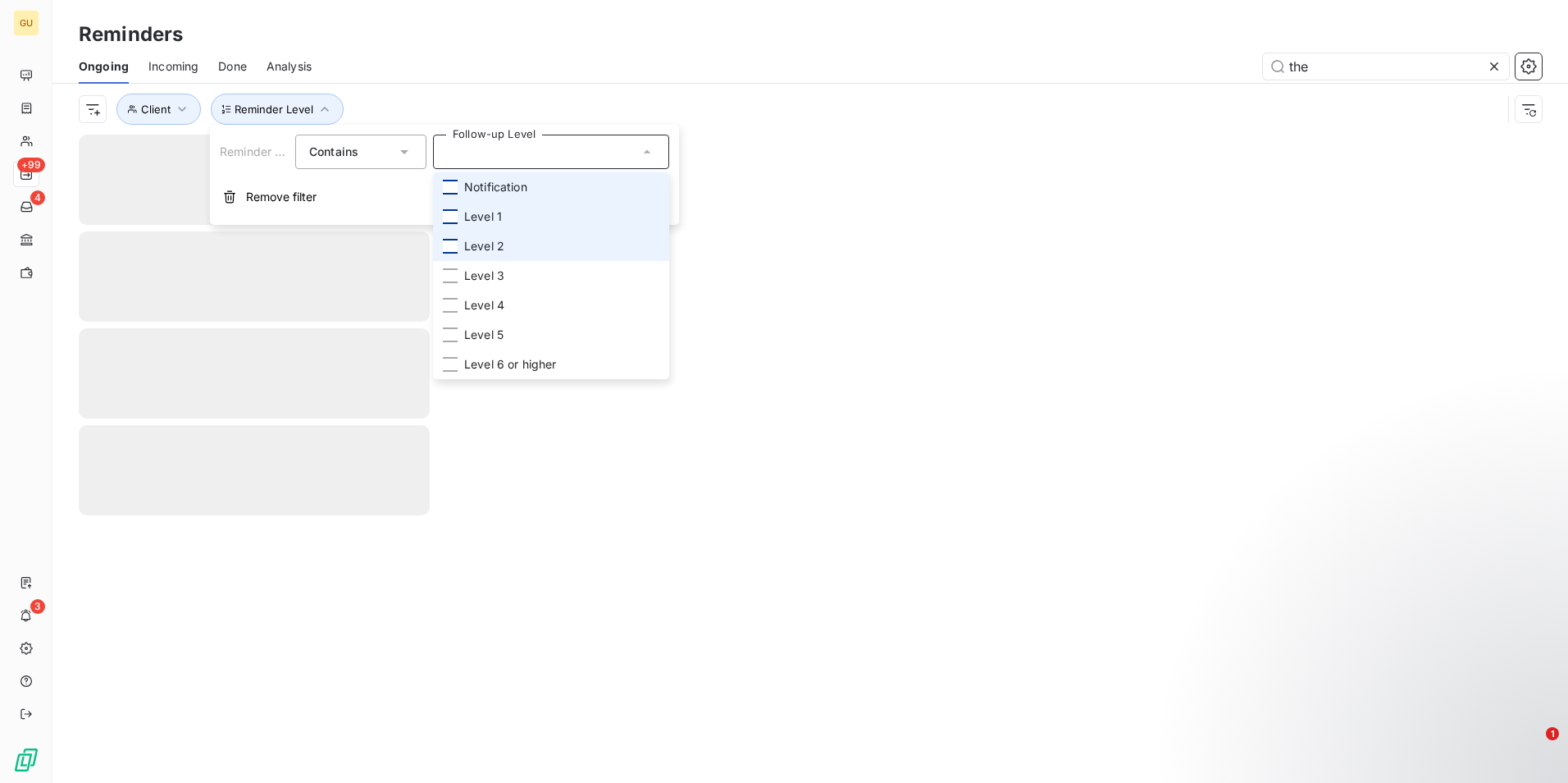
click at [449, 192] on div at bounding box center [449, 187] width 15 height 15
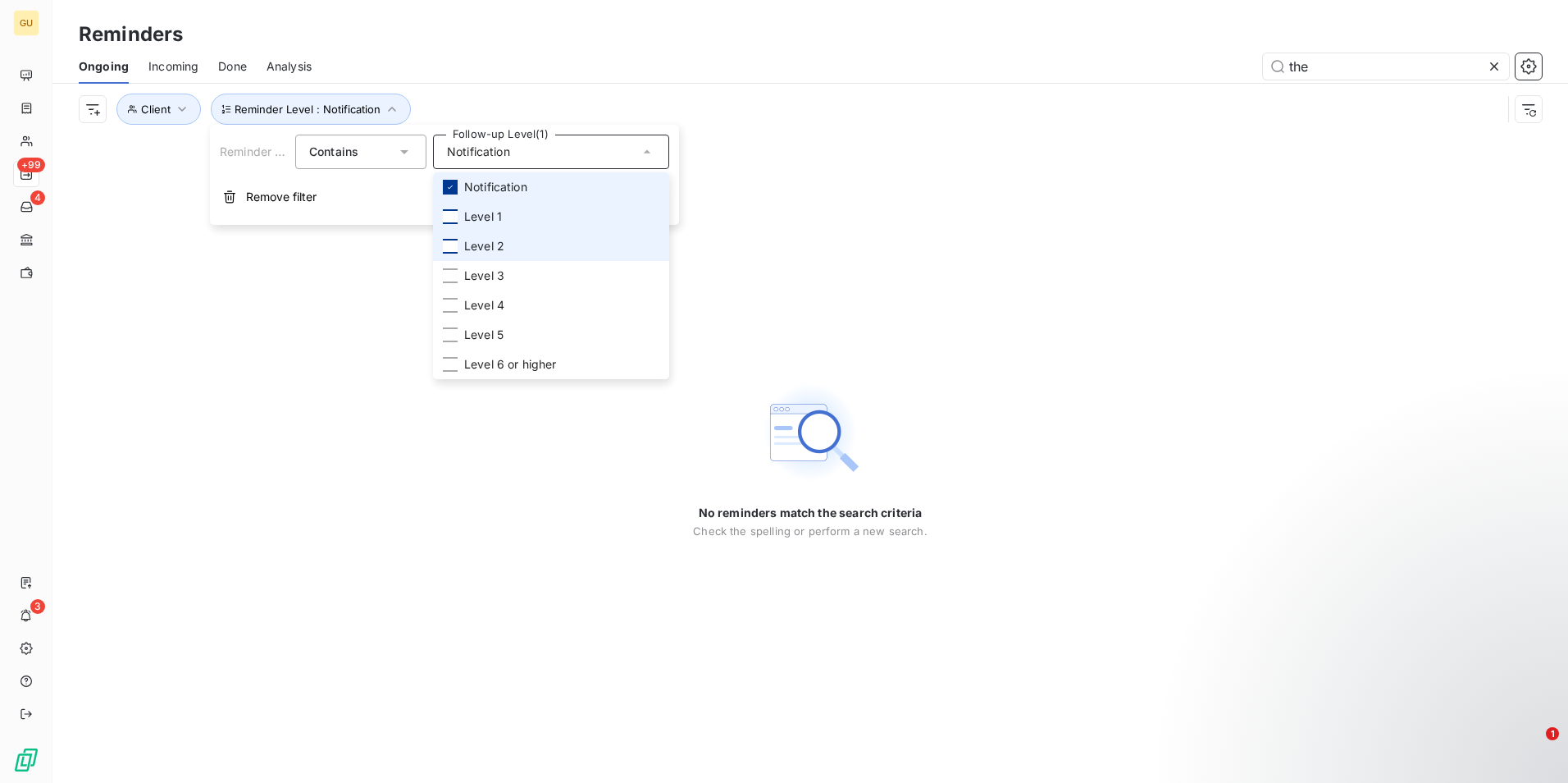
click at [444, 183] on div at bounding box center [449, 187] width 15 height 15
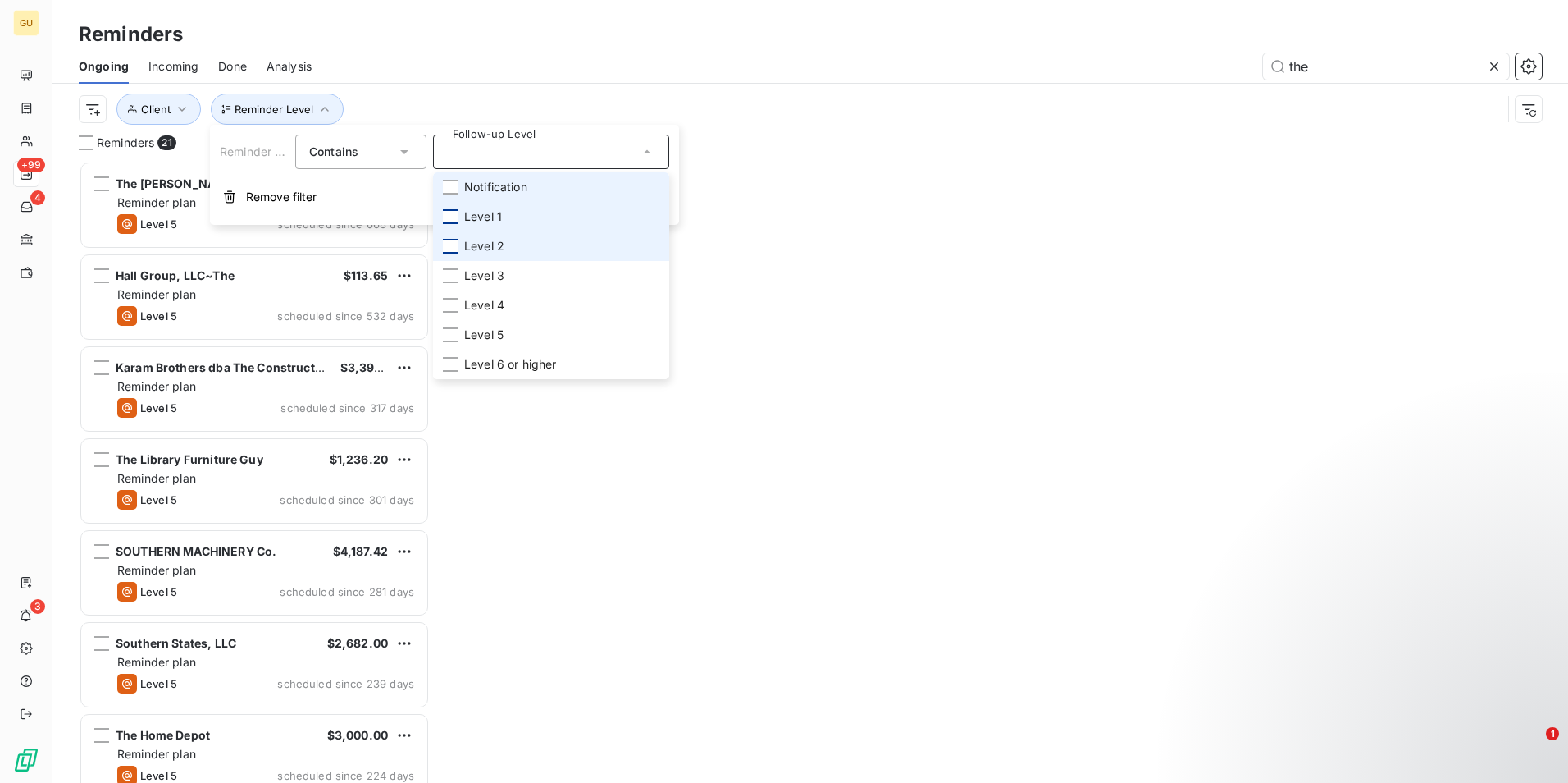
scroll to position [609, 338]
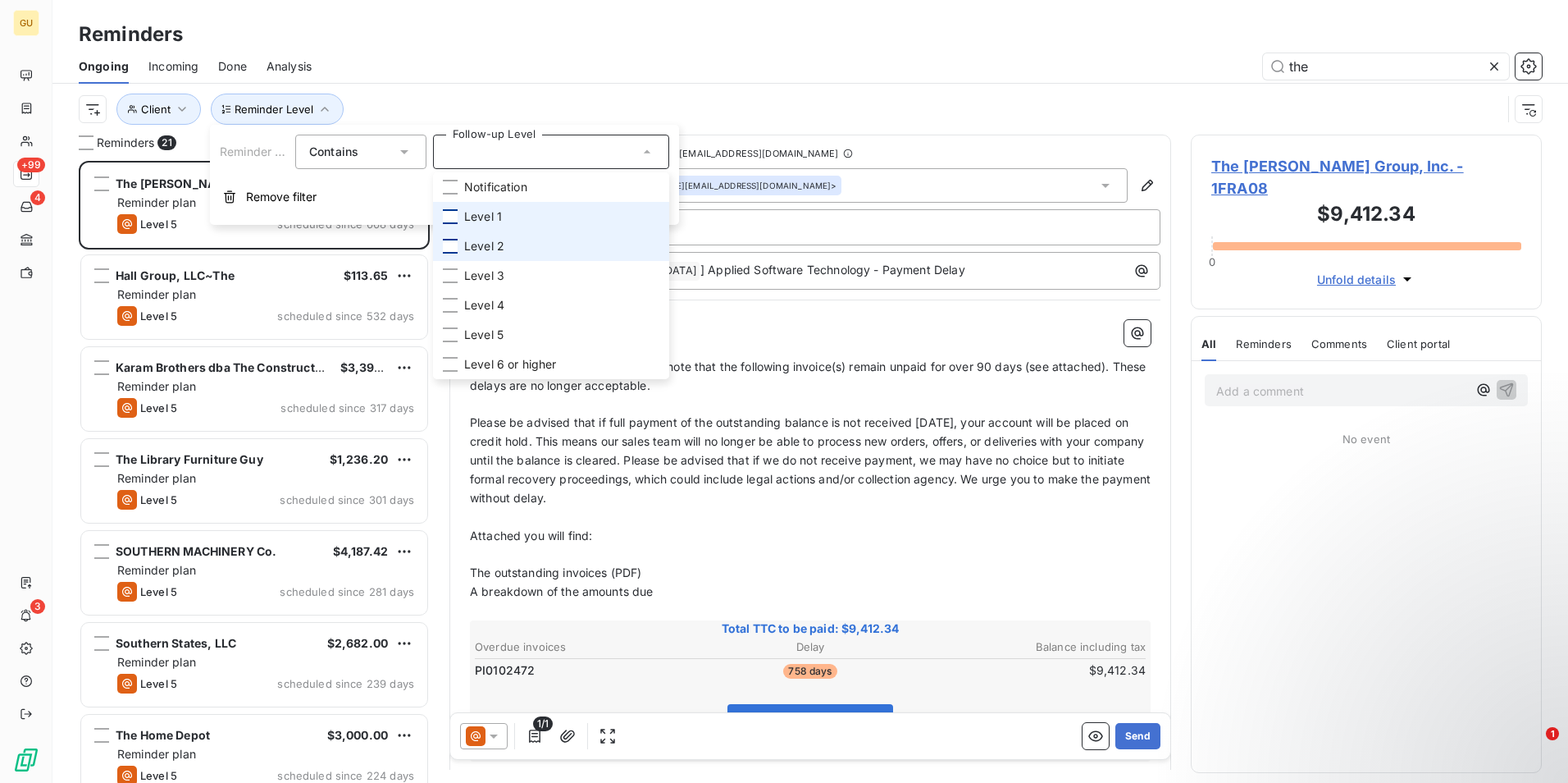
click at [450, 215] on div at bounding box center [449, 216] width 15 height 15
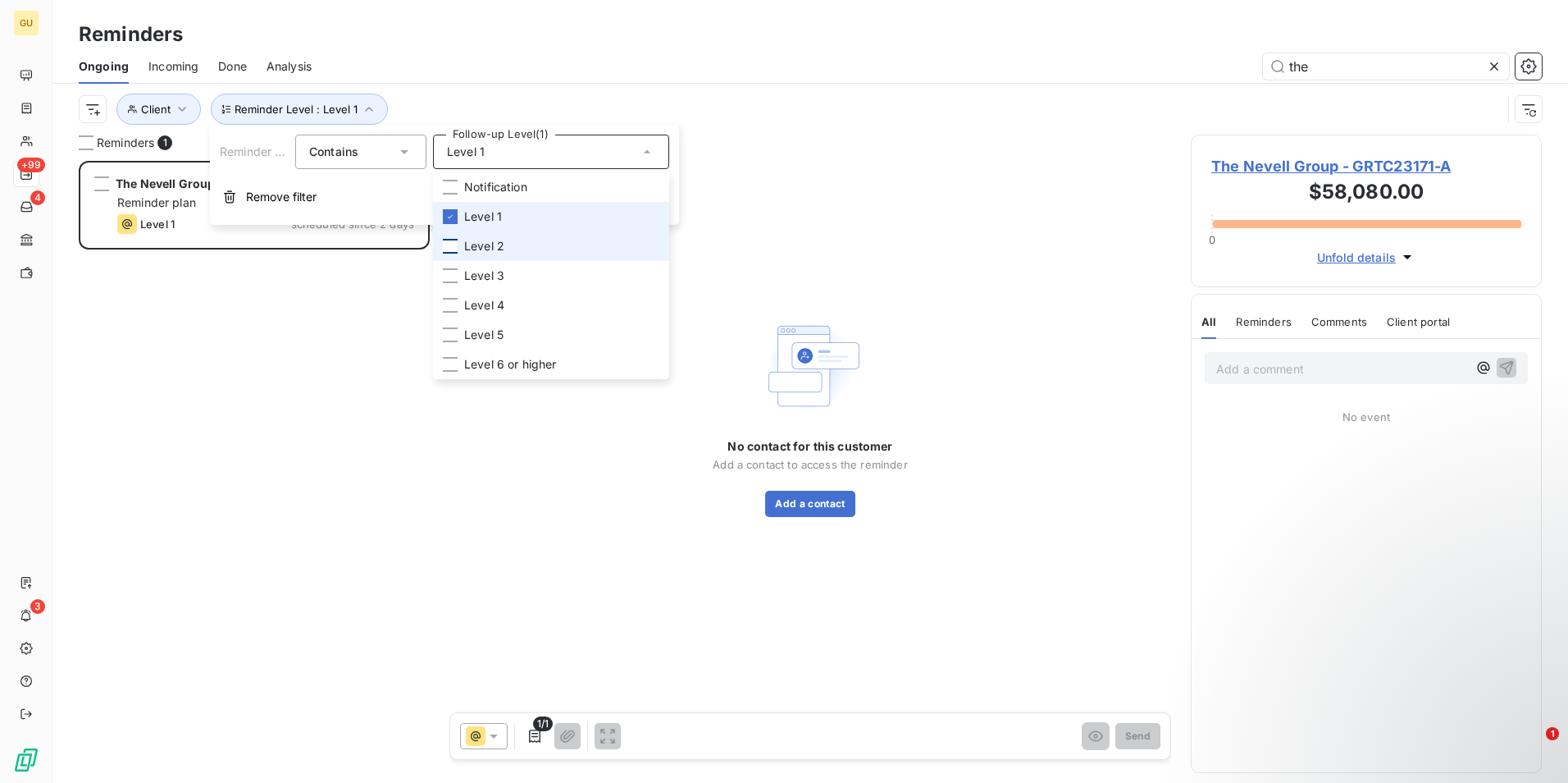
click at [447, 218] on icon at bounding box center [450, 216] width 10 height 10
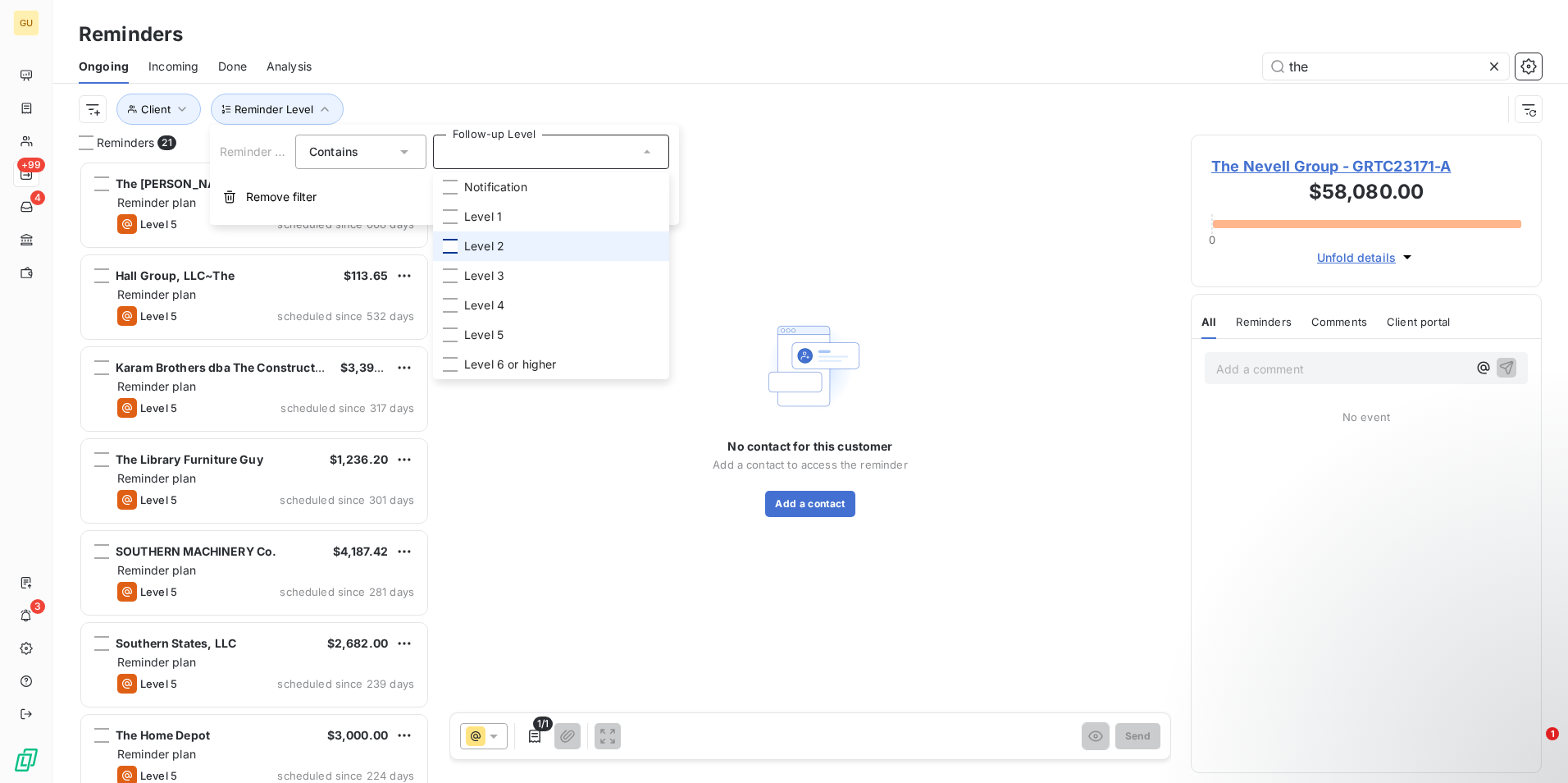
click at [450, 245] on div at bounding box center [449, 246] width 15 height 15
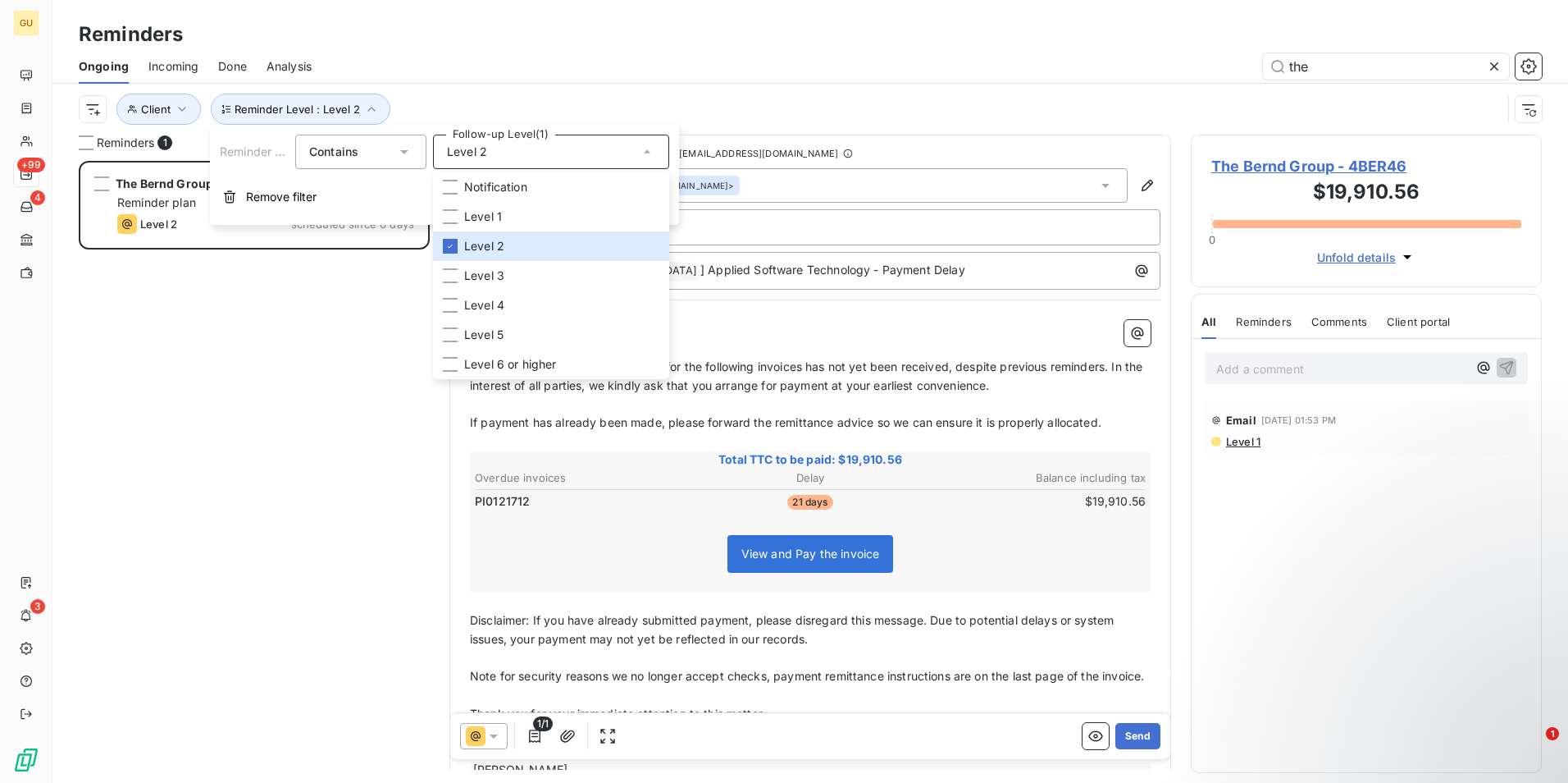
scroll to position [609, 338]
click at [445, 246] on icon at bounding box center [450, 246] width 10 height 10
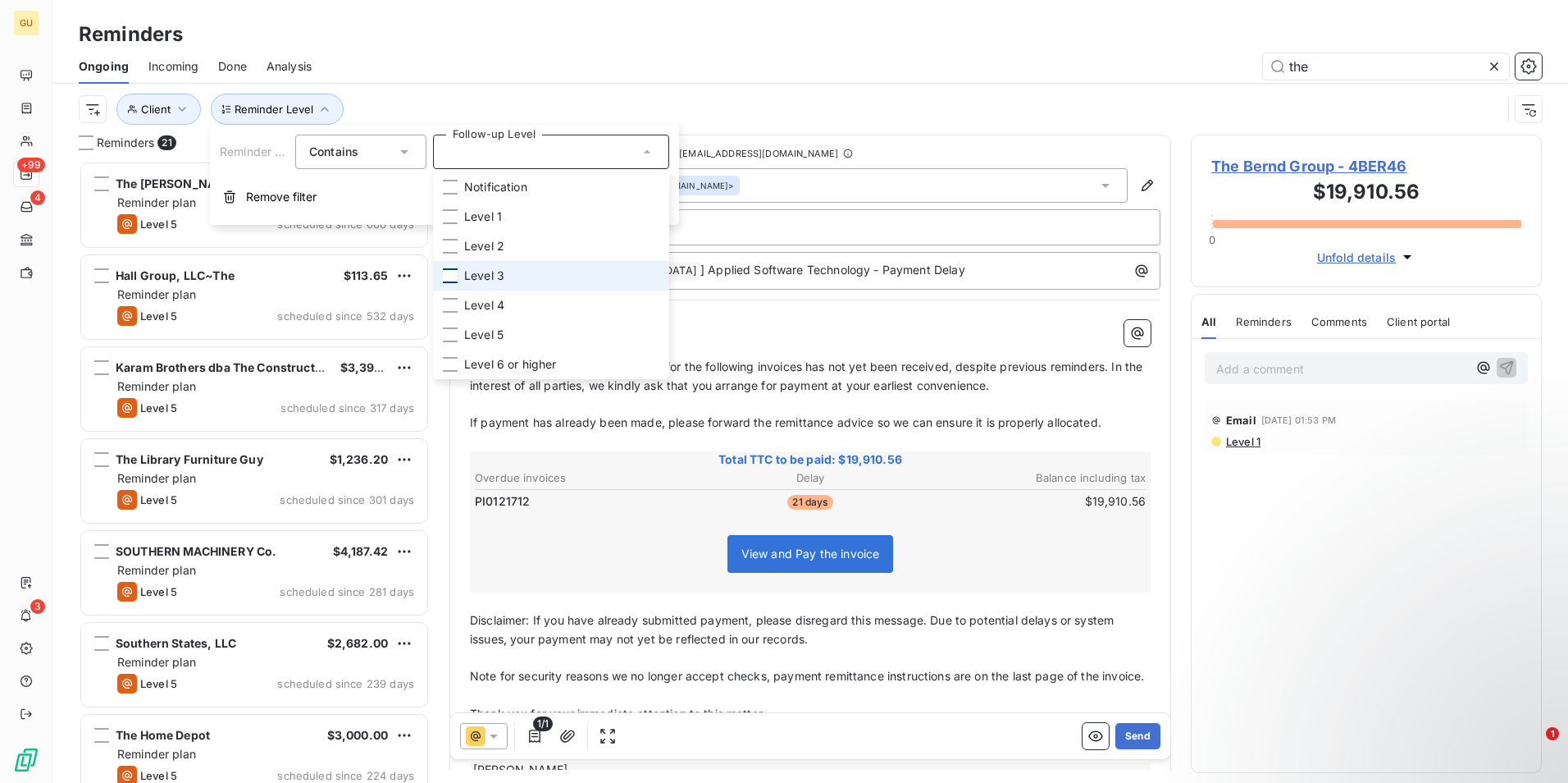
click at [452, 282] on div at bounding box center [449, 275] width 15 height 15
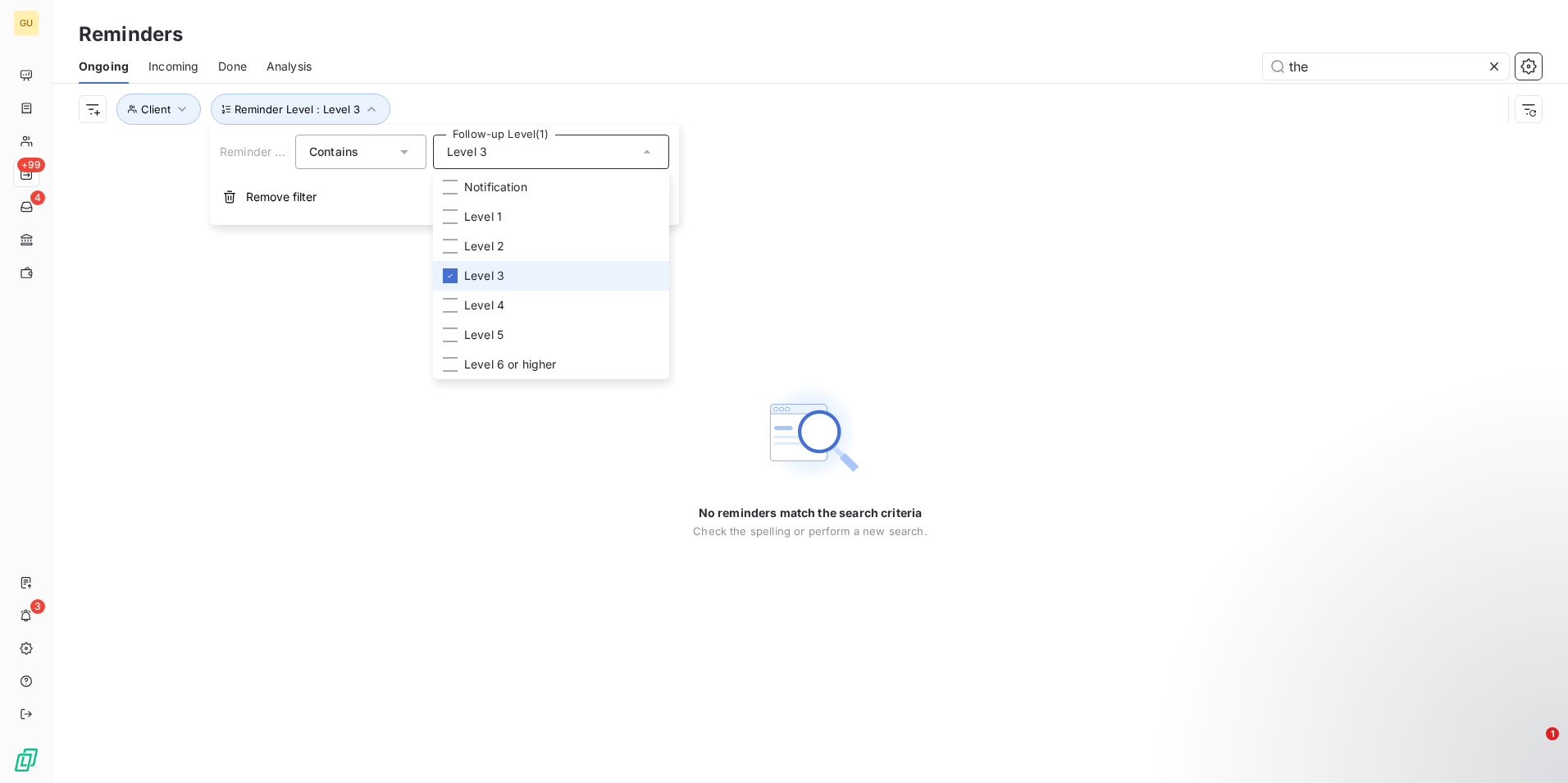
click at [459, 277] on li "Level 3" at bounding box center [550, 276] width 236 height 30
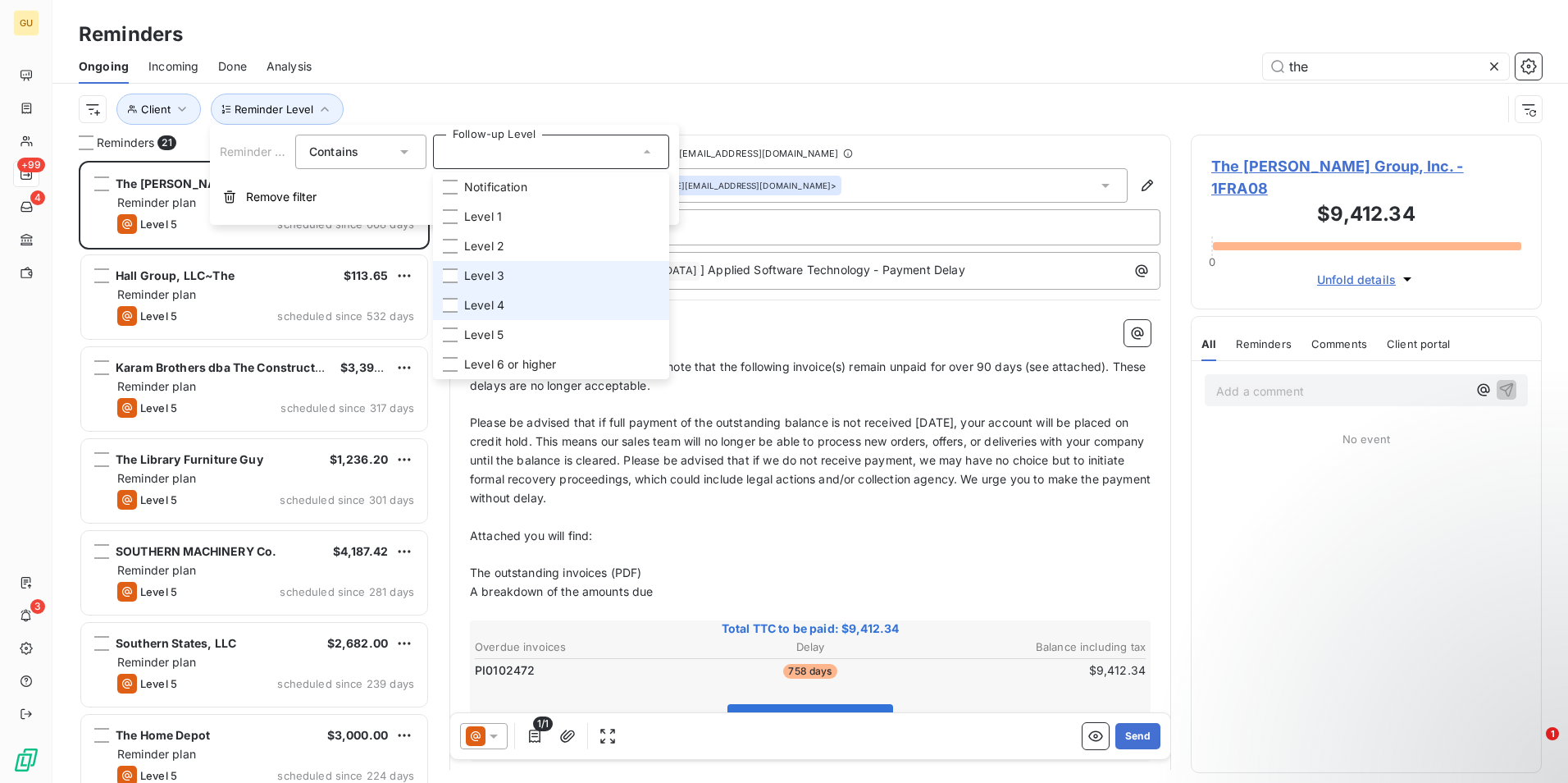
scroll to position [609, 338]
click at [452, 304] on div at bounding box center [449, 305] width 15 height 15
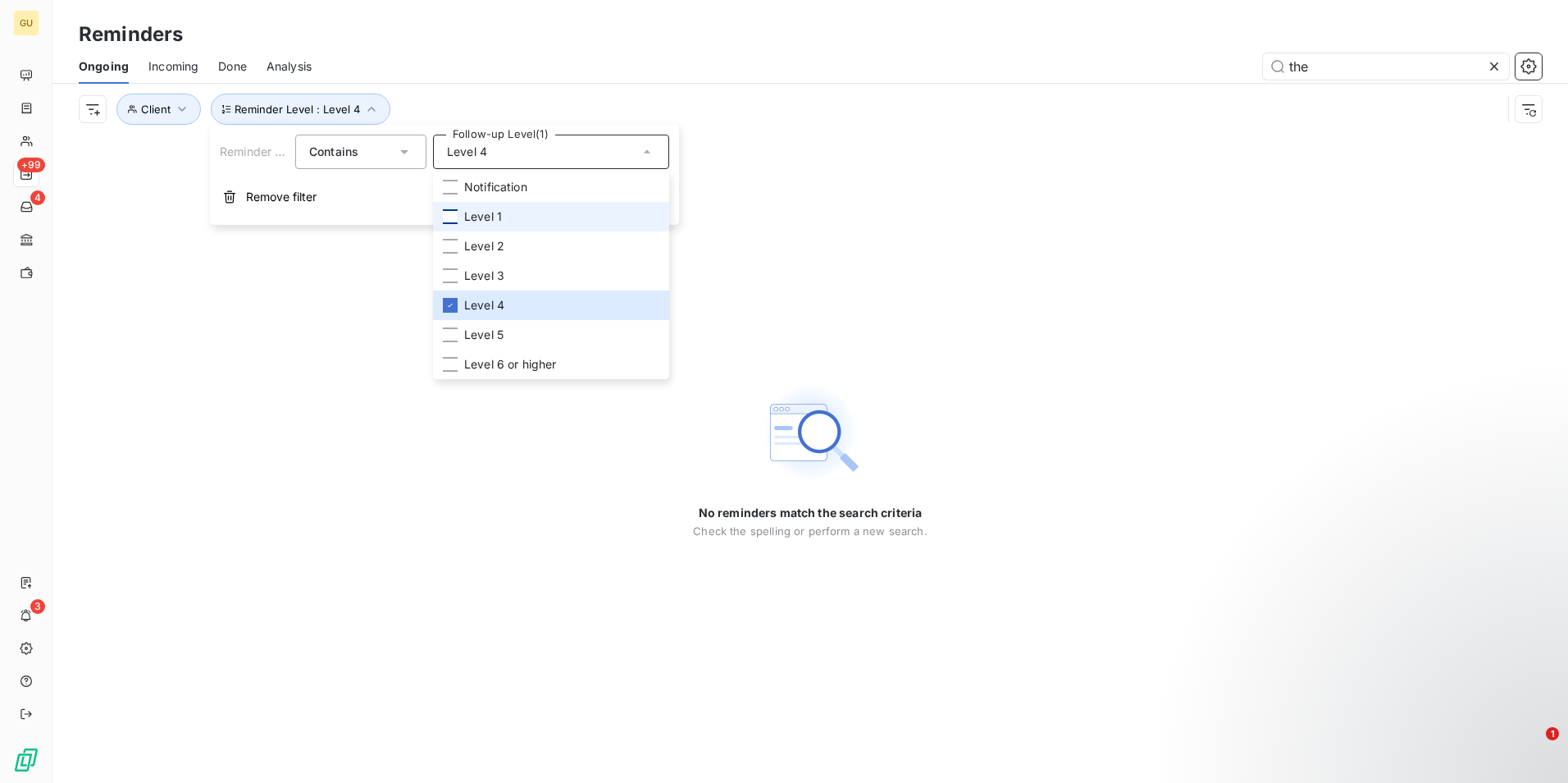
click at [446, 219] on div at bounding box center [449, 216] width 15 height 15
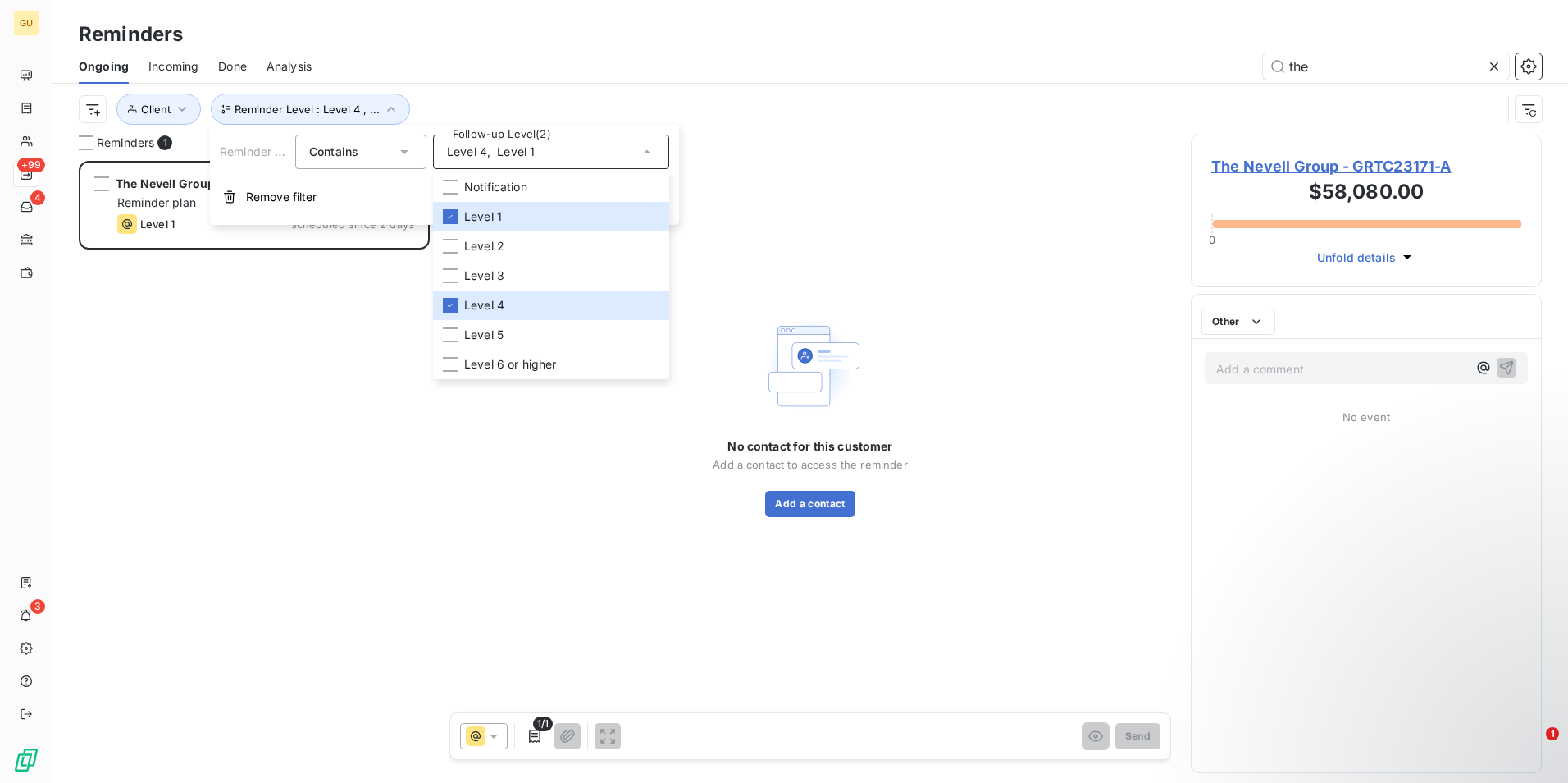
scroll to position [609, 338]
click at [456, 210] on div at bounding box center [449, 216] width 15 height 15
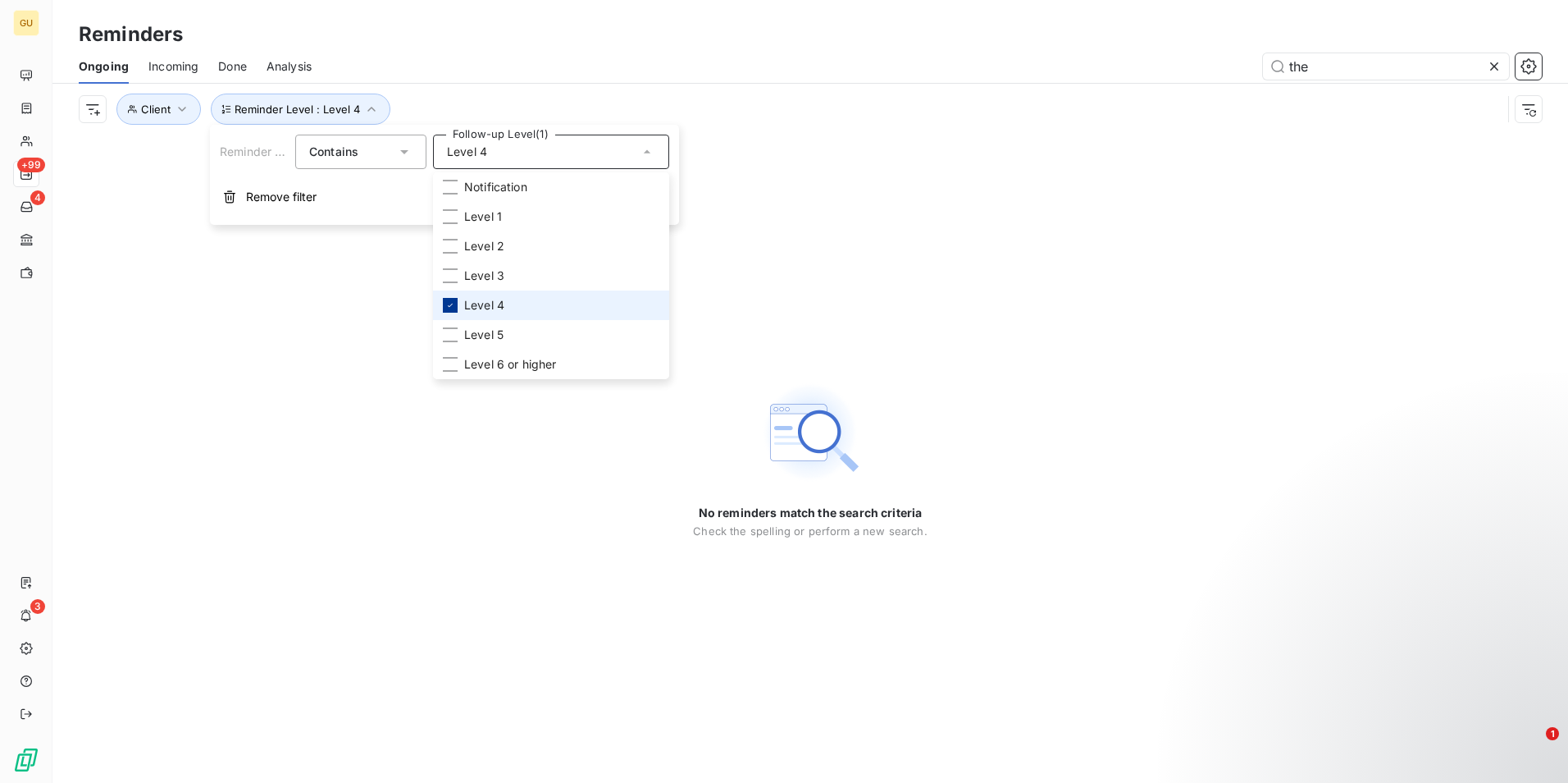
click at [450, 304] on icon at bounding box center [450, 306] width 10 height 10
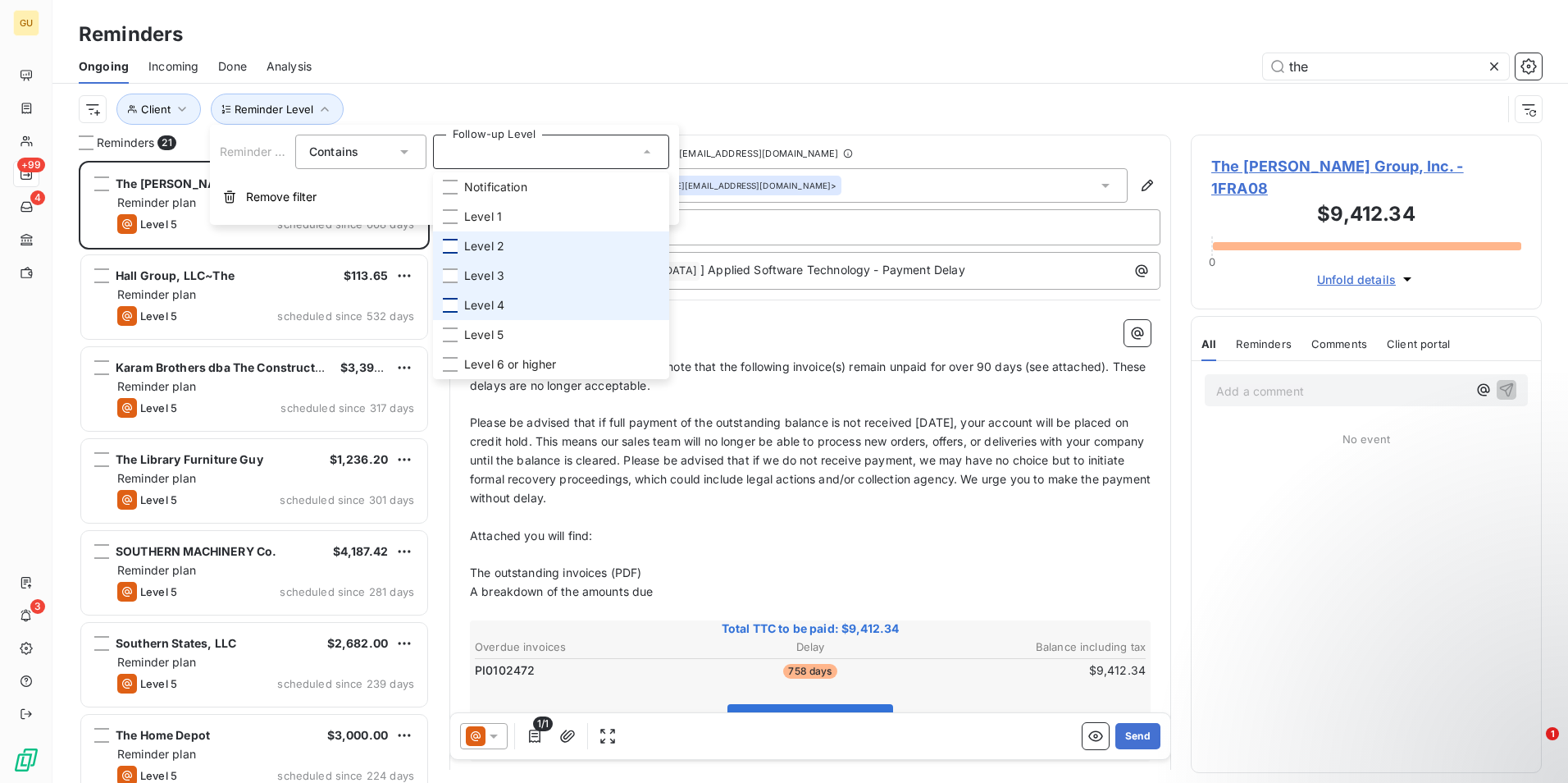
scroll to position [609, 338]
click at [448, 252] on div at bounding box center [449, 246] width 15 height 15
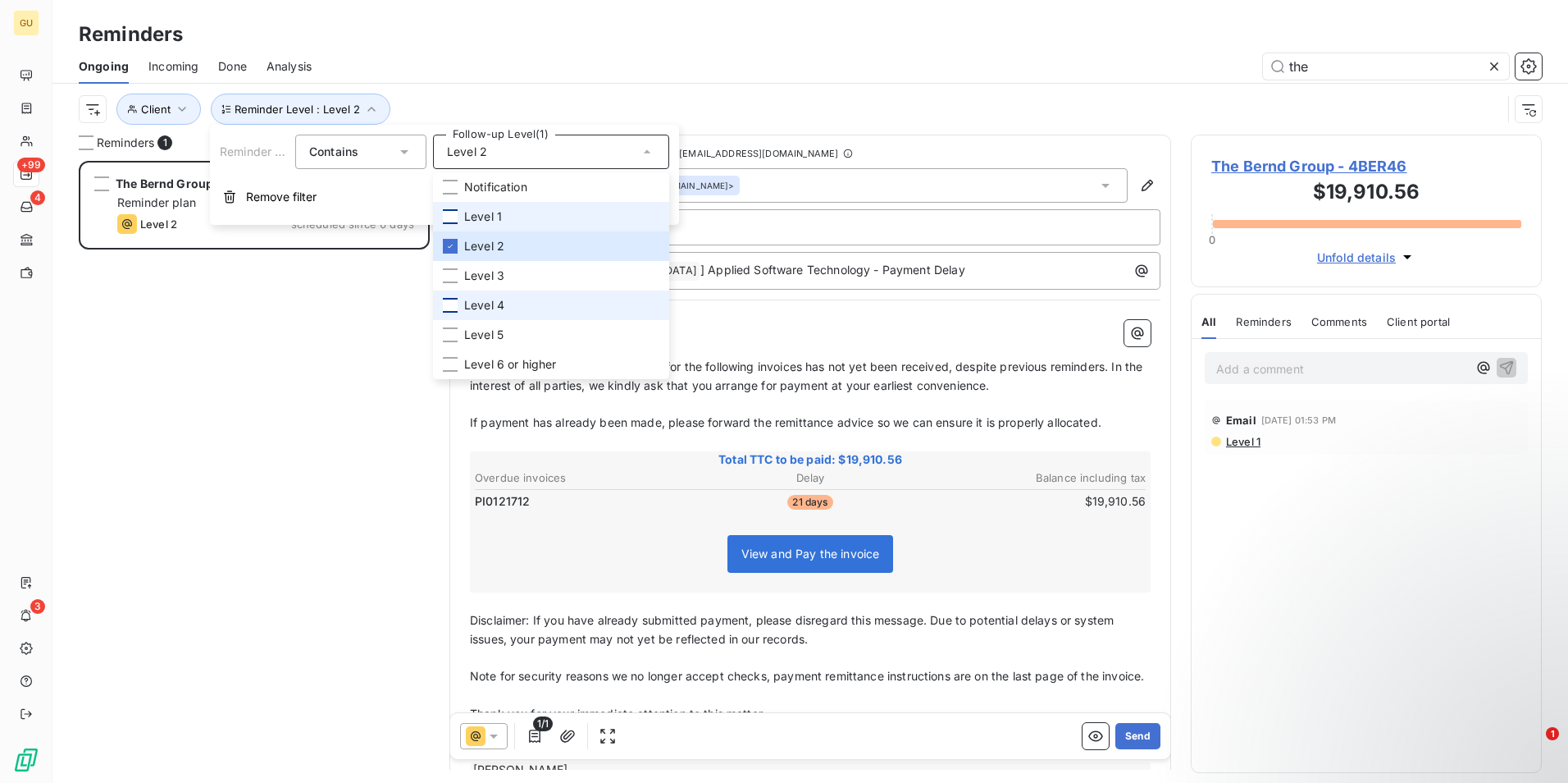
click at [442, 218] on div at bounding box center [449, 216] width 15 height 15
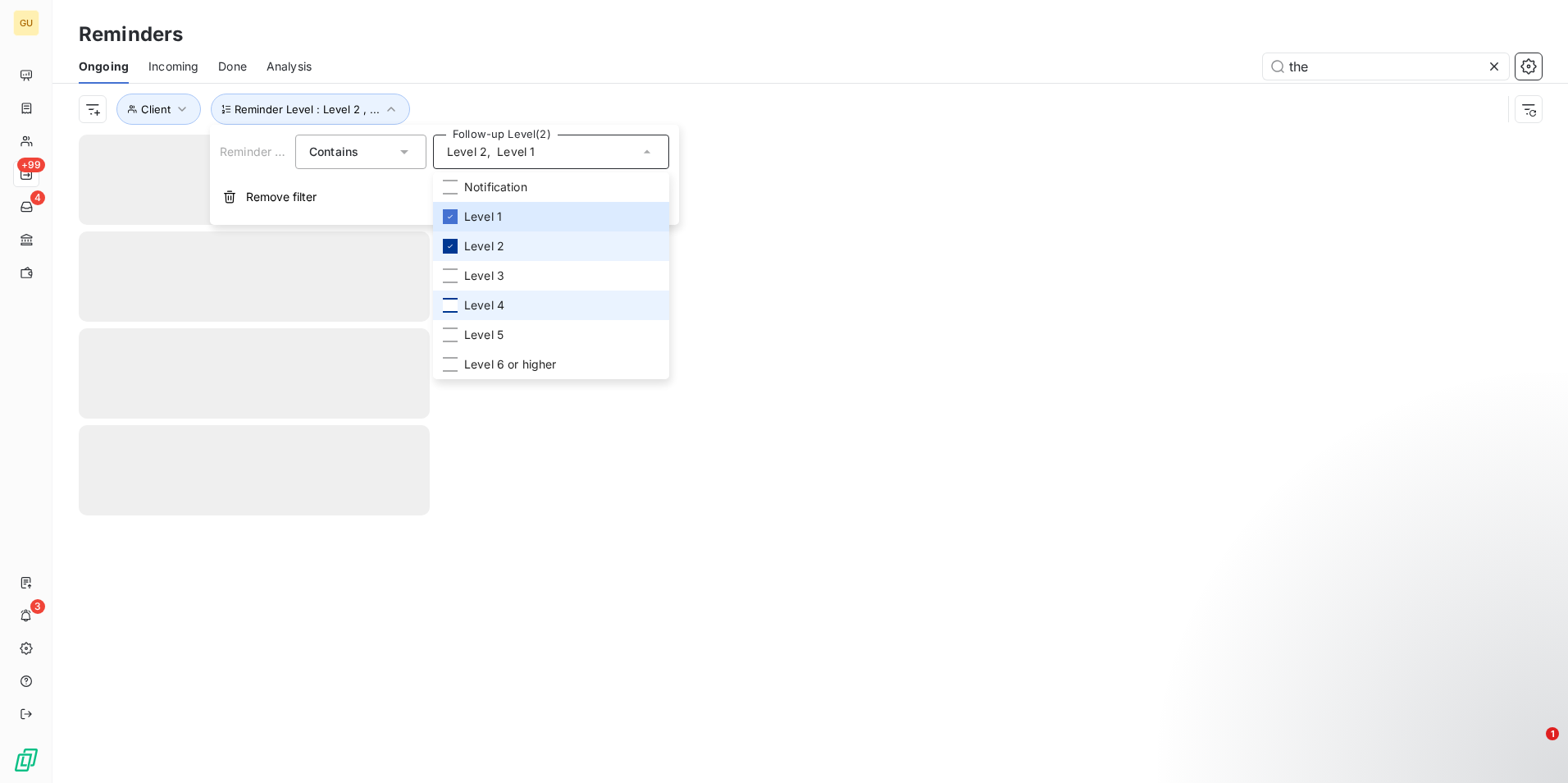
click at [451, 252] on div at bounding box center [449, 246] width 15 height 15
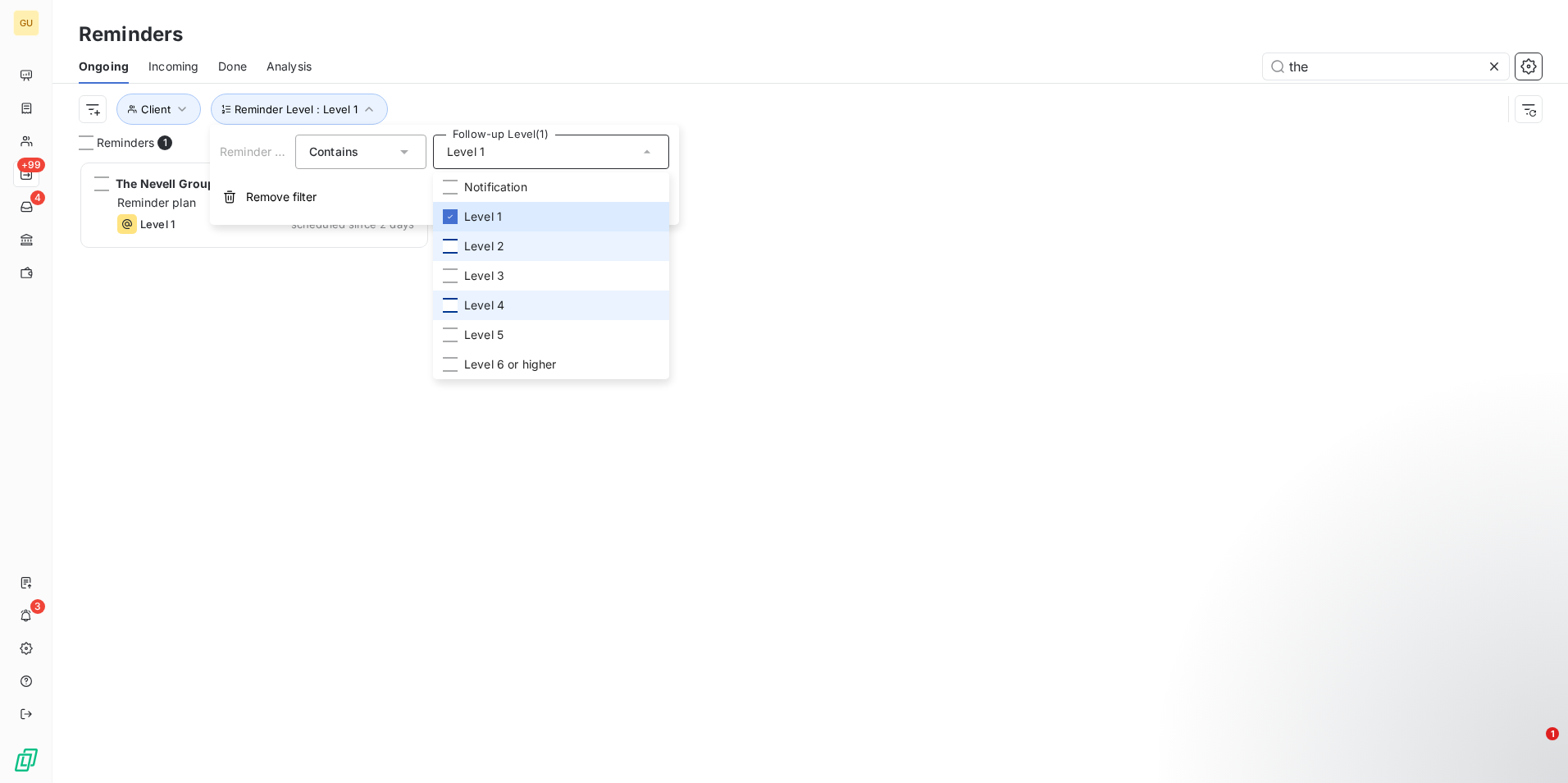
scroll to position [609, 338]
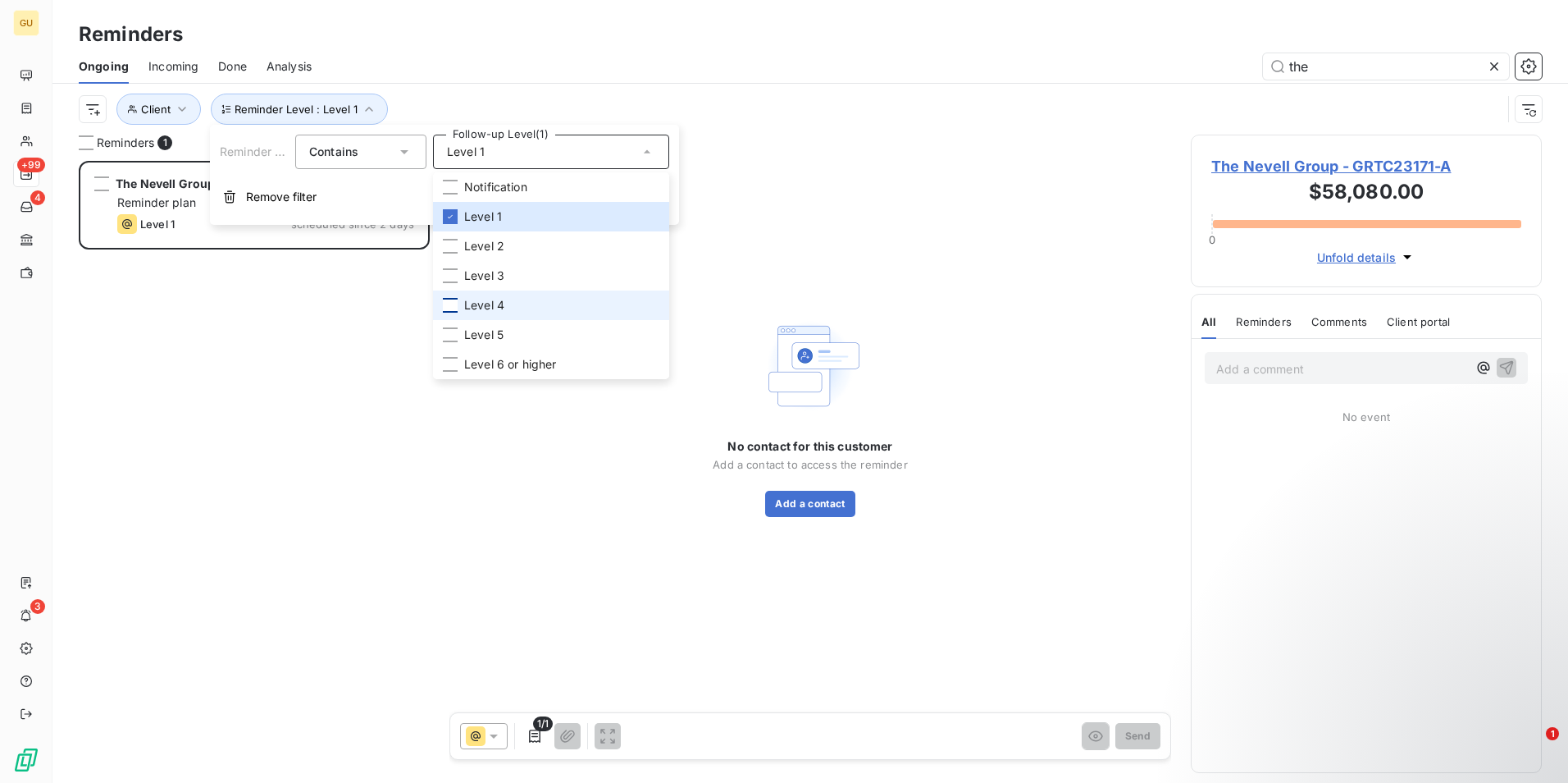
click at [325, 282] on div "The Nevell Group $58,080.00 Reminder plan Level 1 scheduled since 2 days" at bounding box center [254, 471] width 351 height 622
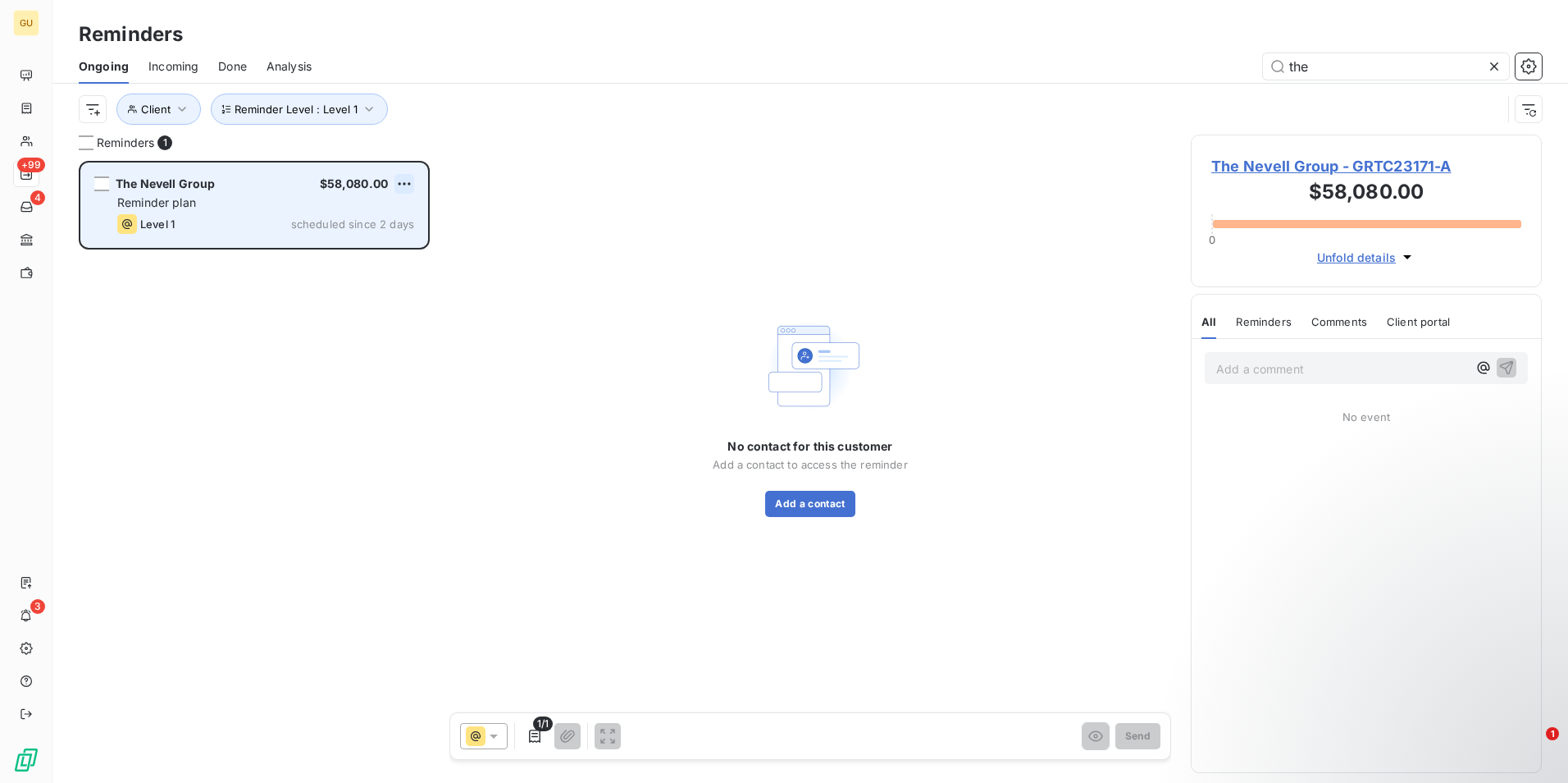
click at [399, 179] on html "GU +99 4 3 Reminders Ongoing Incoming Done Analysis the Reminder Level : Level …" at bounding box center [784, 391] width 1568 height 783
click at [327, 244] on div "Skip this action" at bounding box center [334, 246] width 143 height 26
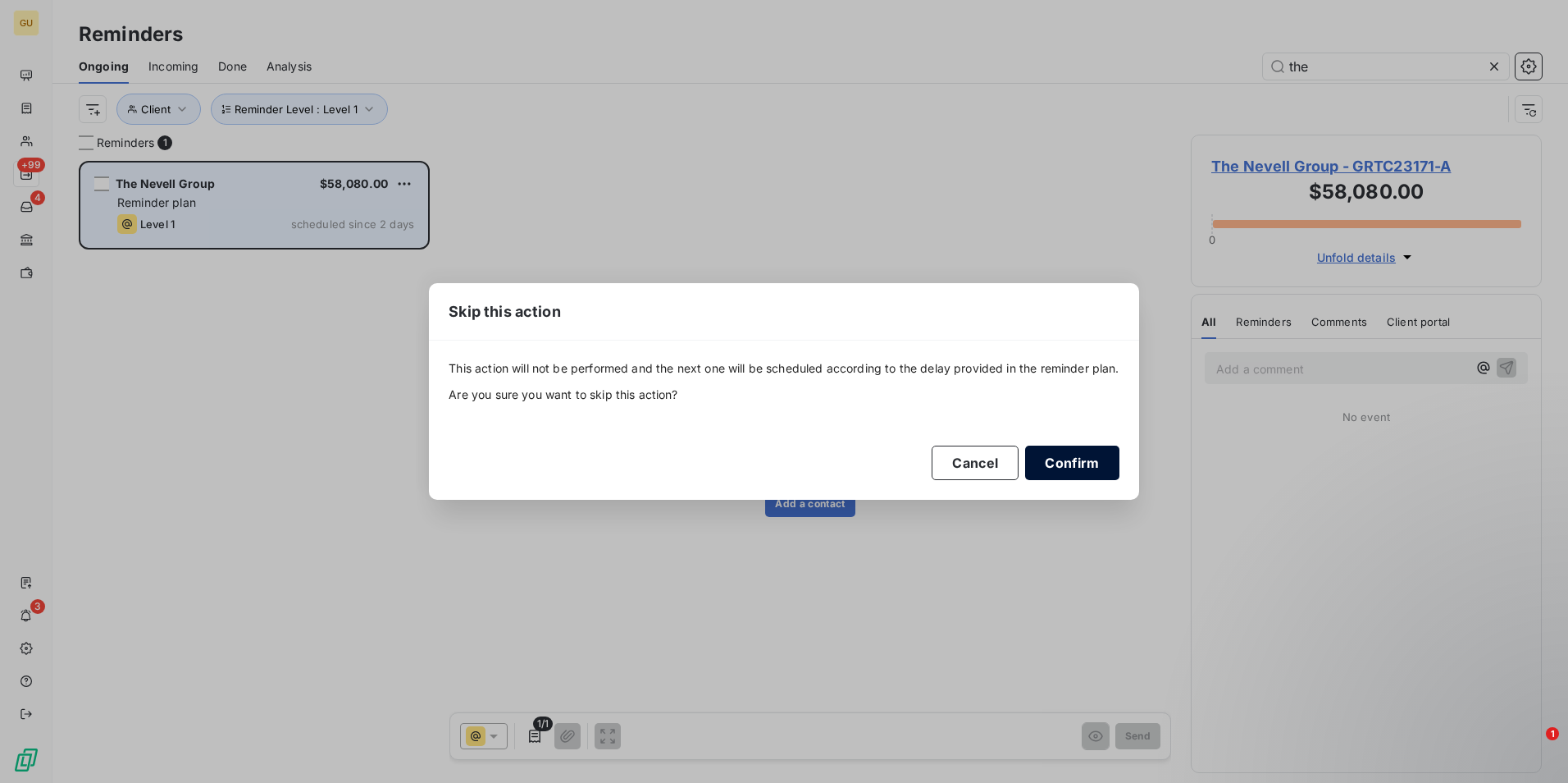
click at [1045, 460] on button "Confirm" at bounding box center [1071, 462] width 93 height 35
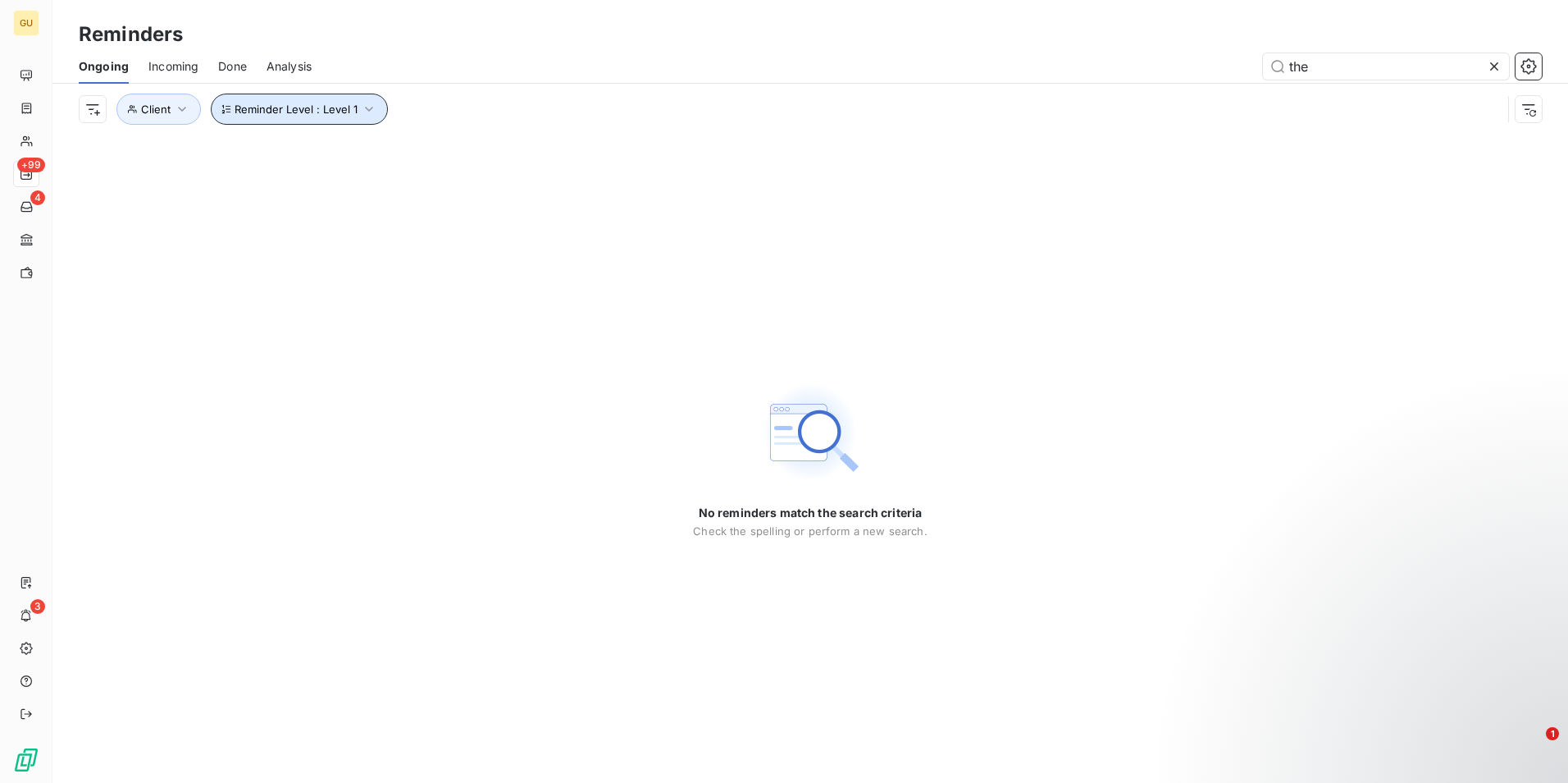
click at [371, 110] on icon "button" at bounding box center [369, 109] width 17 height 17
click at [647, 149] on icon at bounding box center [647, 152] width 17 height 17
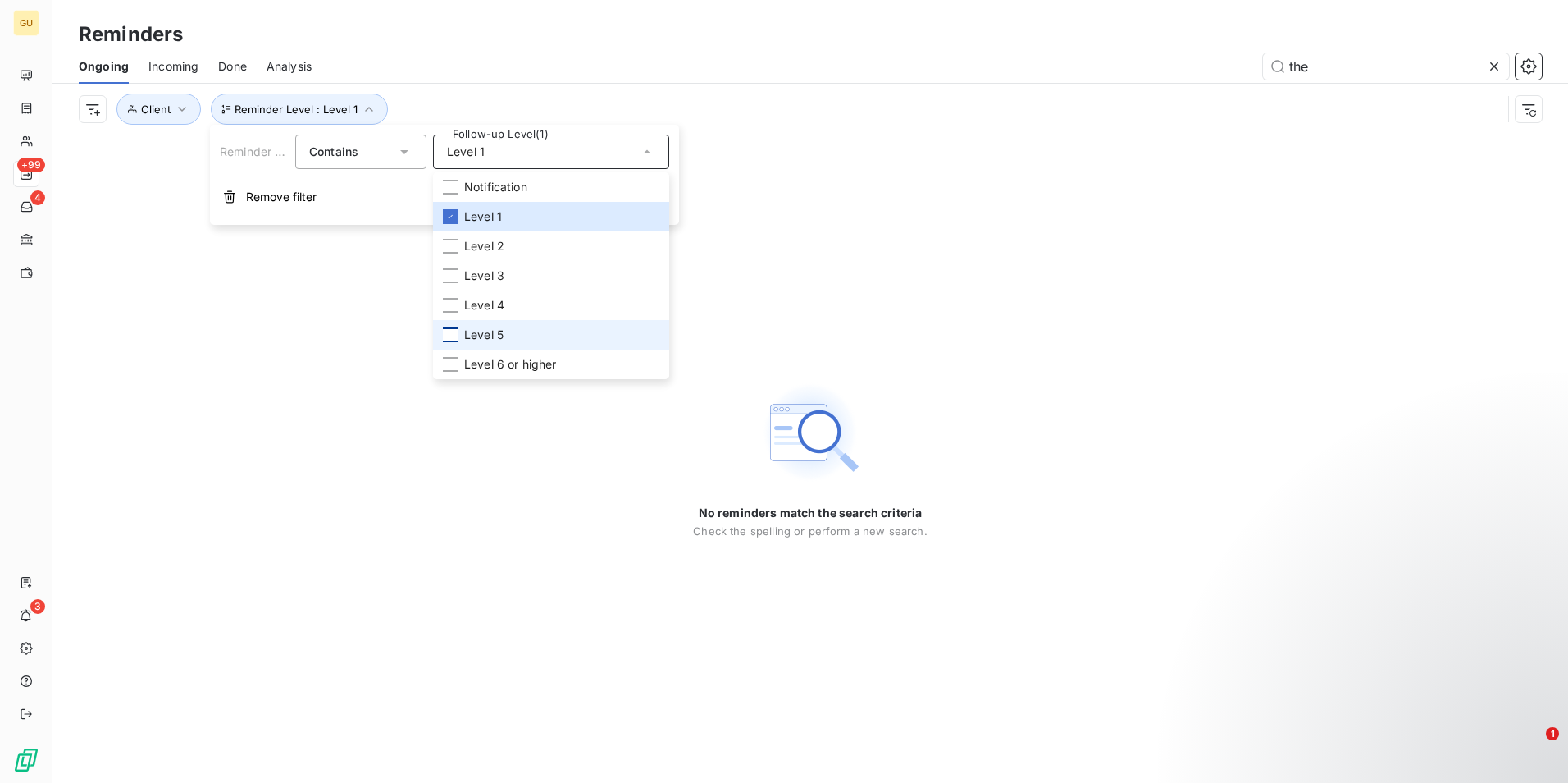
click at [446, 338] on div at bounding box center [449, 334] width 15 height 15
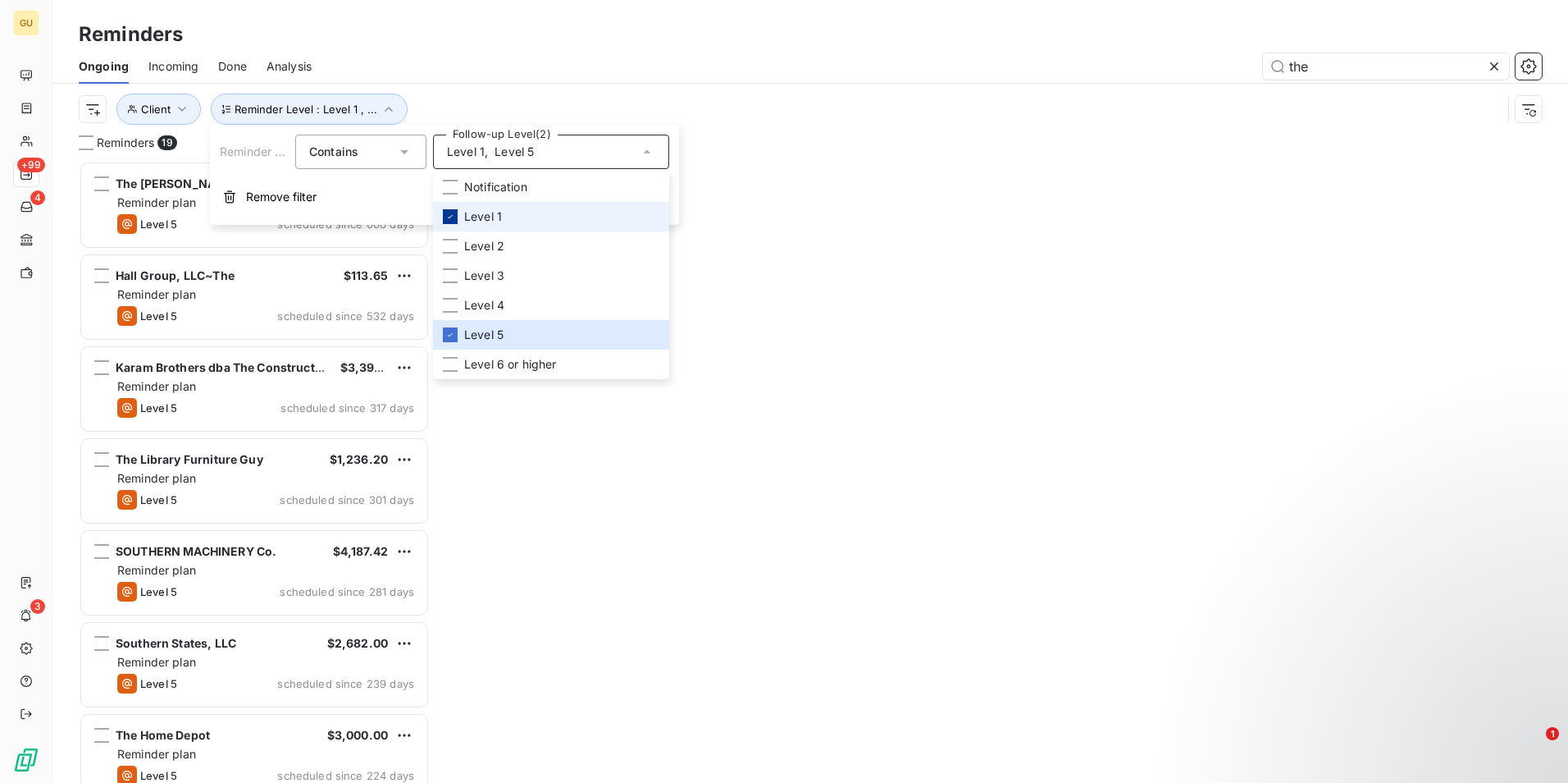
scroll to position [609, 338]
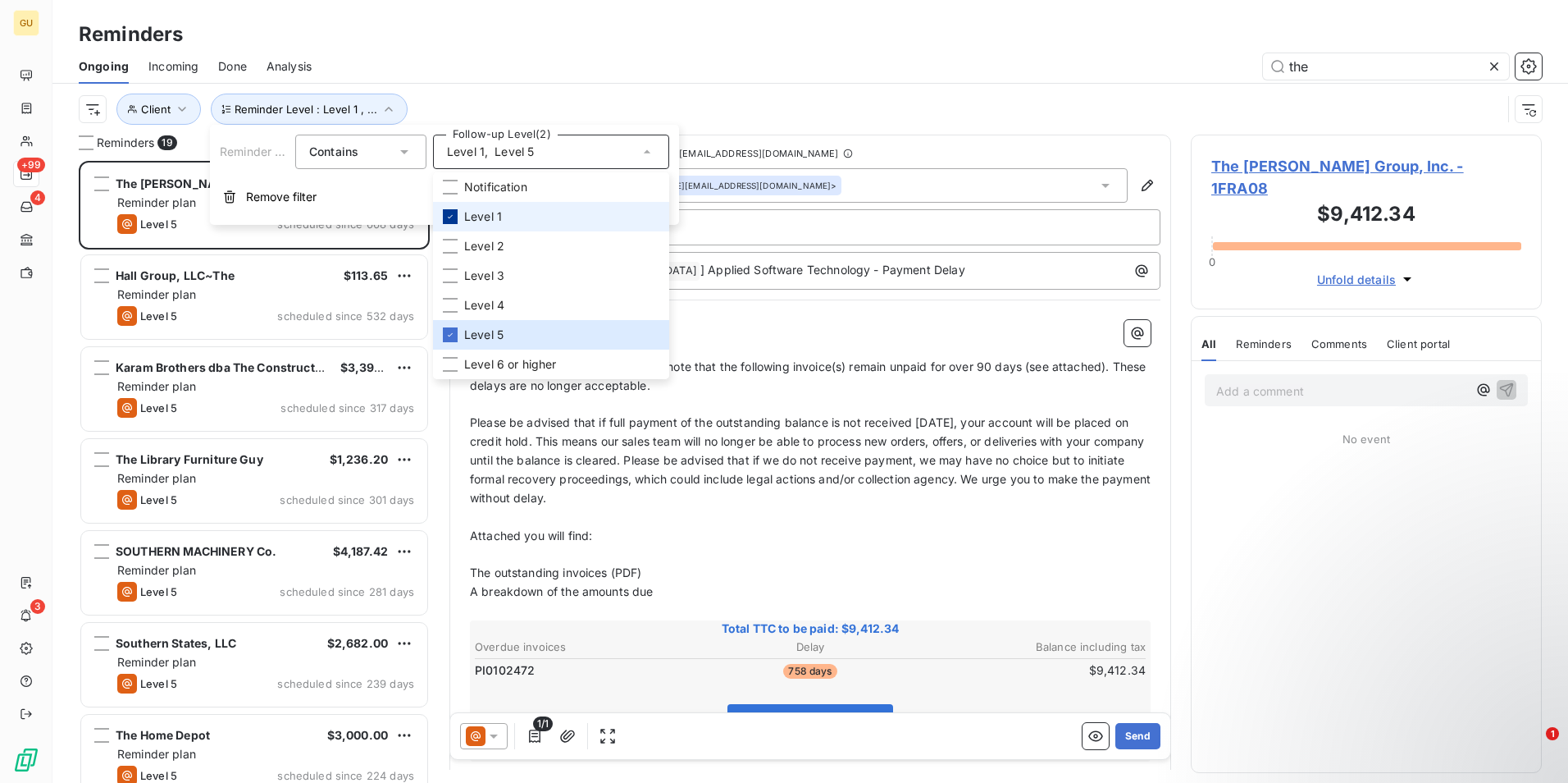
click at [443, 218] on div at bounding box center [449, 216] width 15 height 15
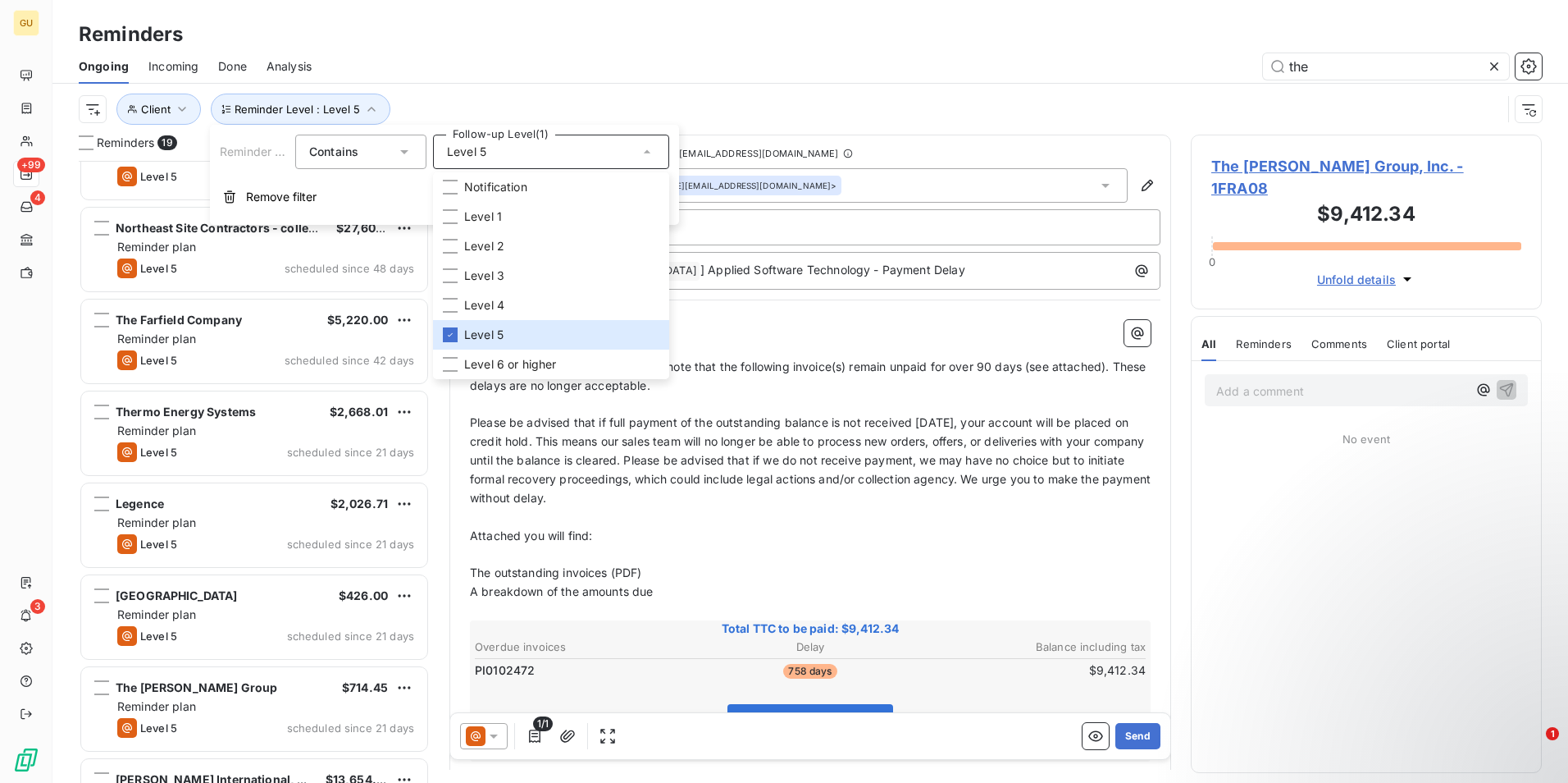
scroll to position [1068, 0]
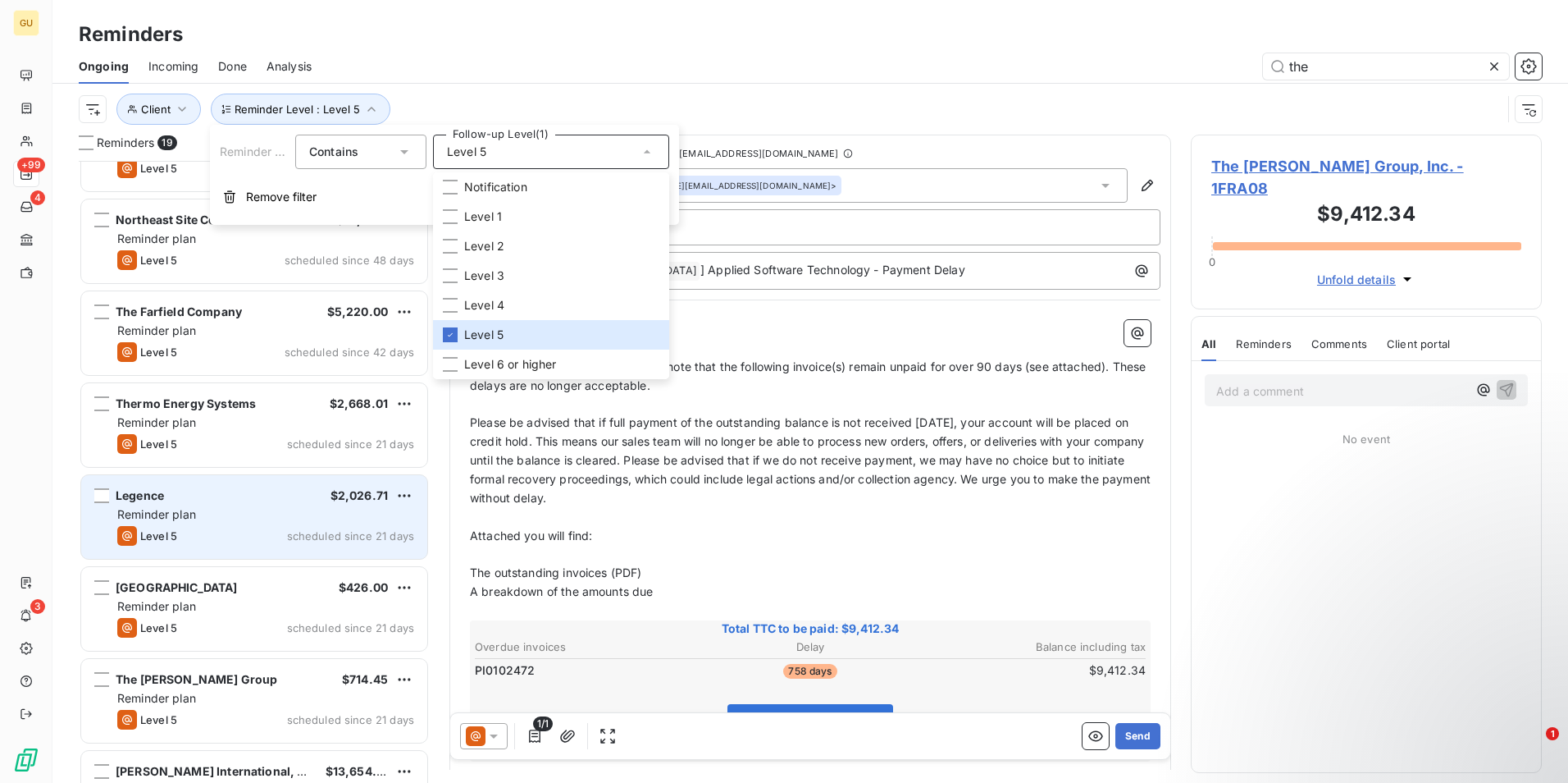
click at [248, 523] on div "Legence $2,026.71 Reminder plan Level 5 scheduled since 21 days" at bounding box center [254, 517] width 346 height 83
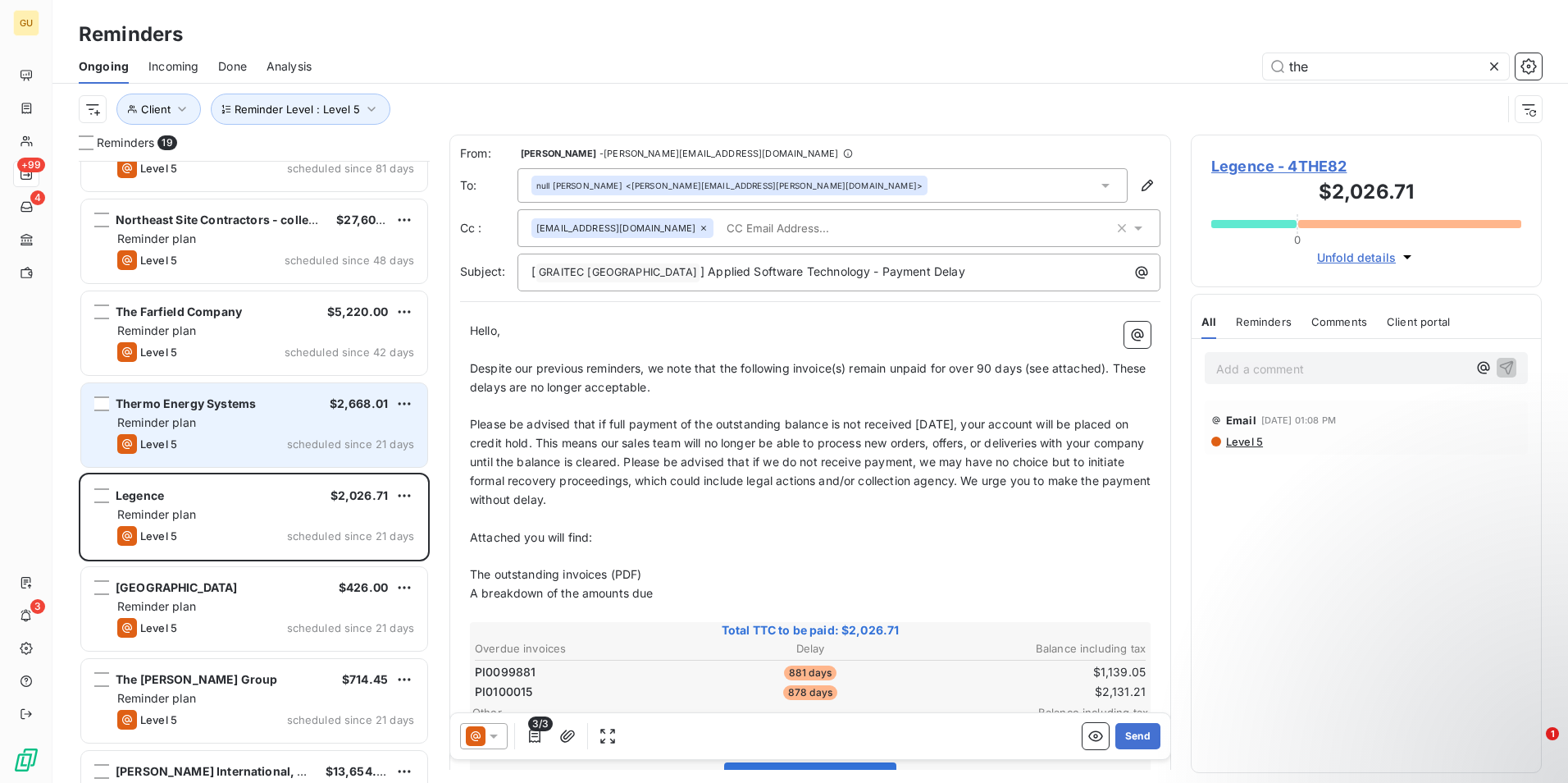
click at [304, 420] on div "Reminder plan" at bounding box center [265, 422] width 297 height 17
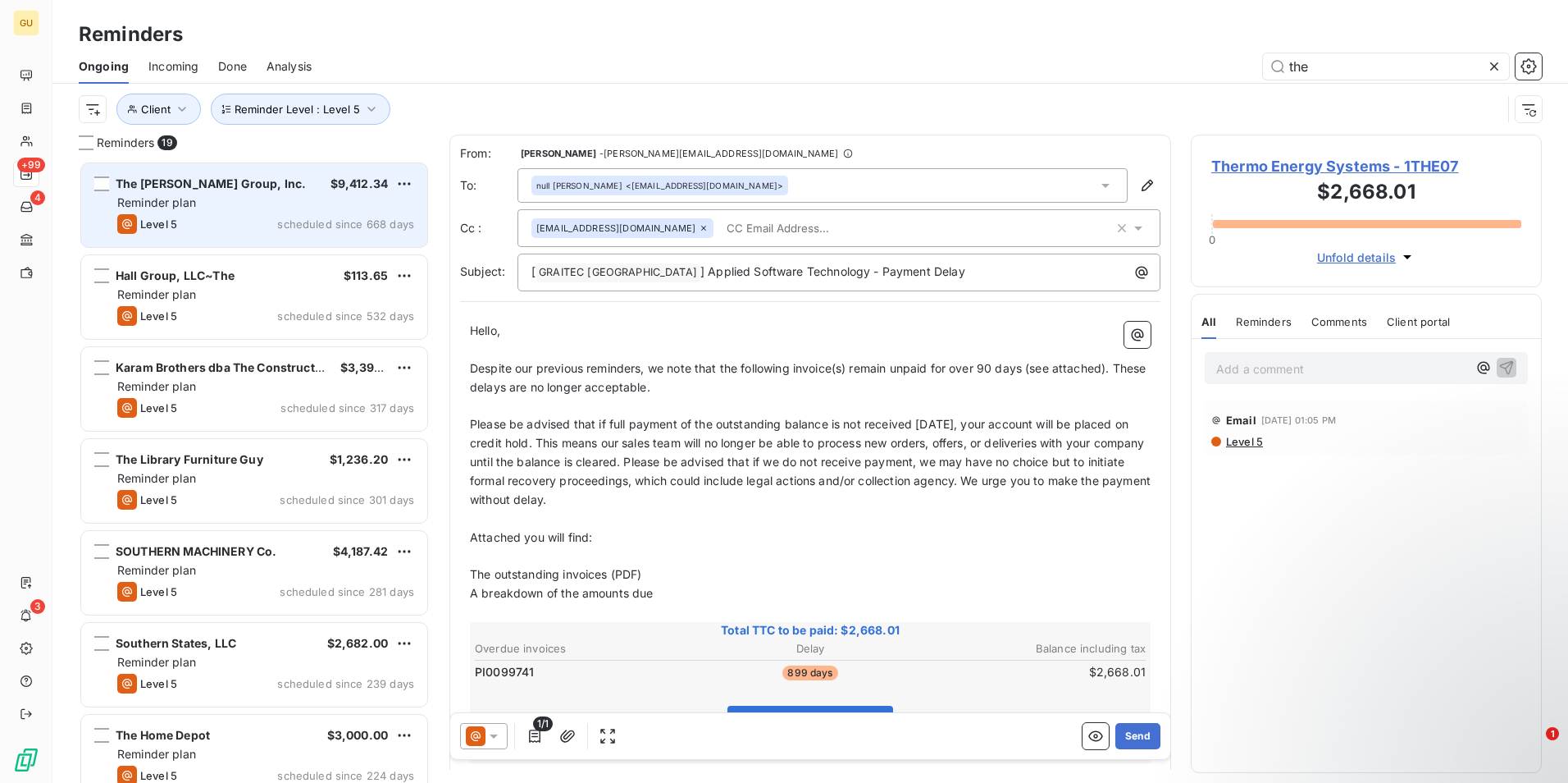
click at [274, 196] on div "Reminder plan" at bounding box center [265, 202] width 297 height 17
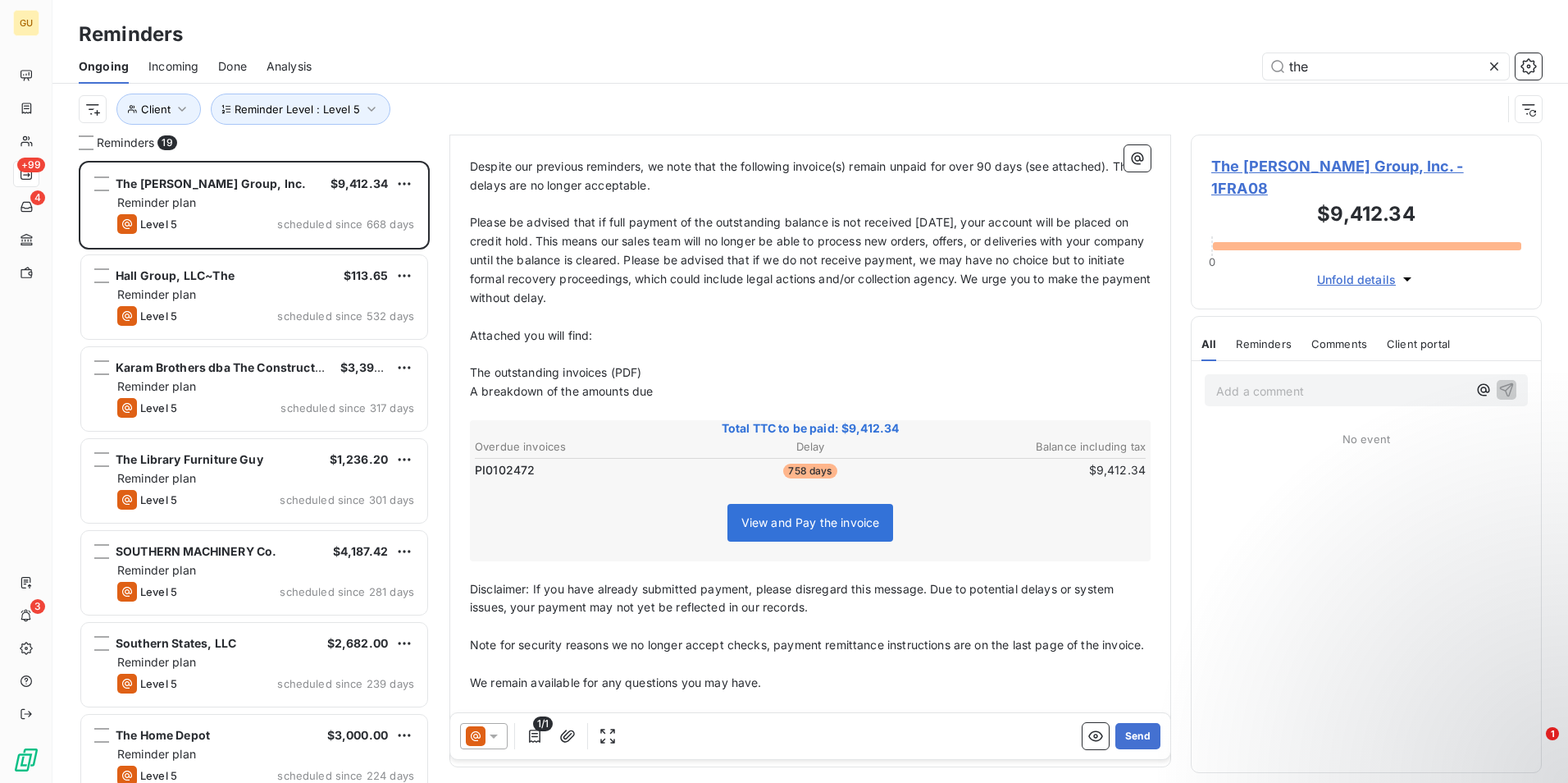
scroll to position [284, 0]
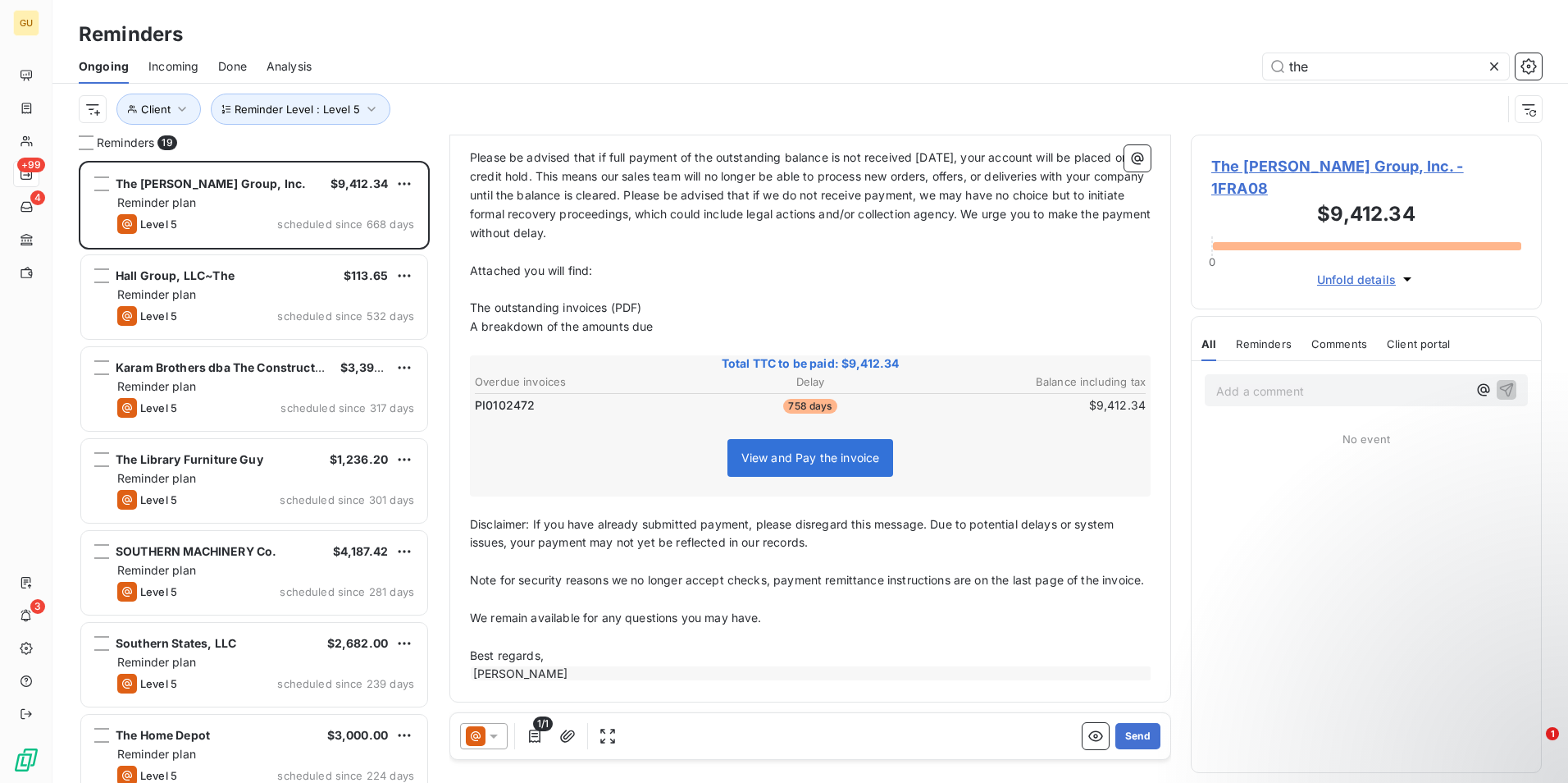
click at [434, 284] on div "Reminders 19 The [PERSON_NAME] Group, Inc. $9,412.34 Reminder plan Level 5 sche…" at bounding box center [810, 458] width 1515 height 648
drag, startPoint x: 432, startPoint y: 323, endPoint x: 441, endPoint y: 318, distance: 10.3
click at [441, 318] on div "Reminders 19 The [PERSON_NAME] Group, Inc. $9,412.34 Reminder plan Level 5 sche…" at bounding box center [810, 458] width 1515 height 648
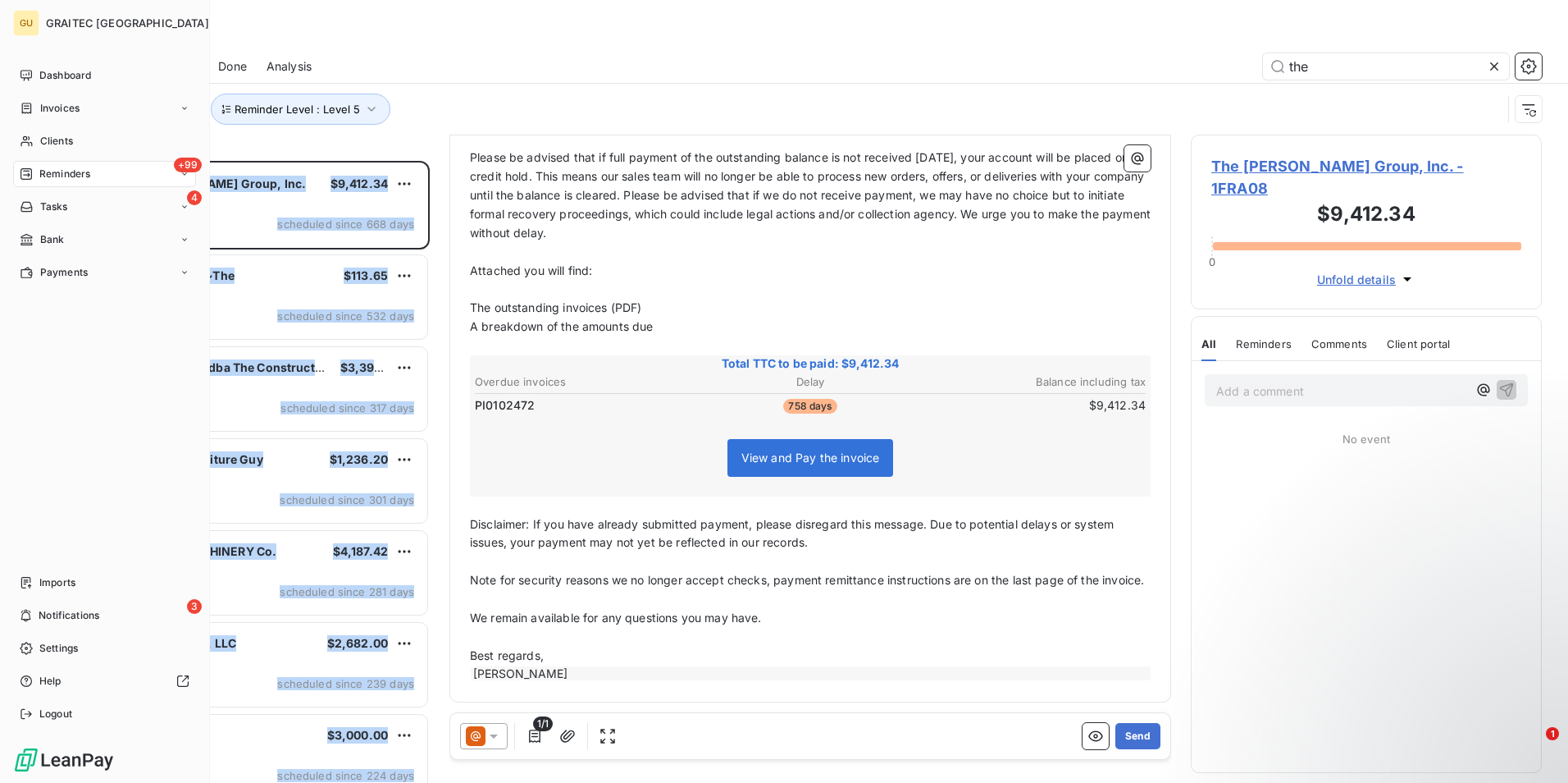
click at [50, 295] on div "Dashboard Invoices Clients +99 Reminders 4 Tasks Bank Payments Imports 3 Notifi…" at bounding box center [104, 395] width 182 height 665
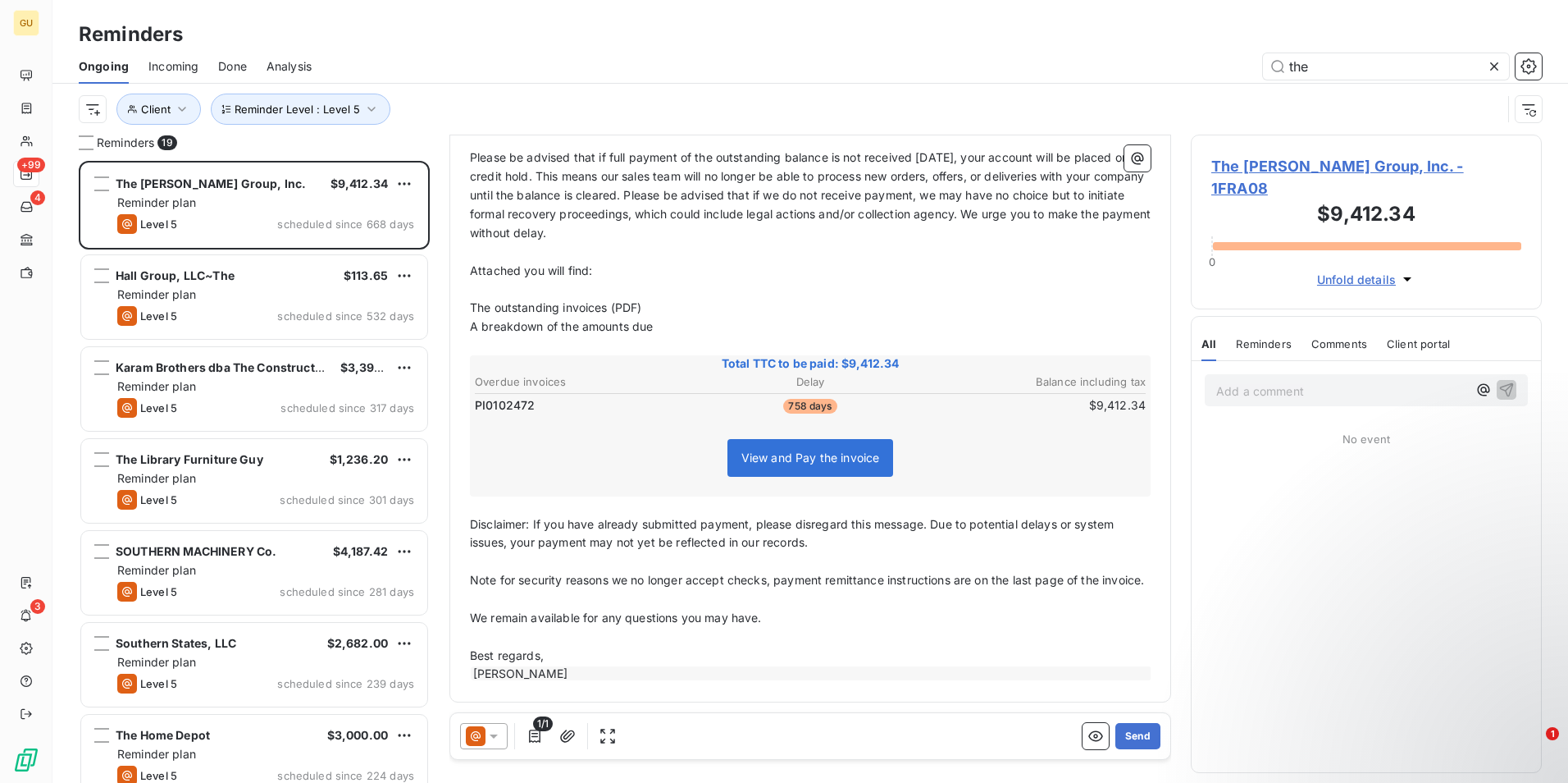
click at [442, 271] on div "Reminders 19 The [PERSON_NAME] Group, Inc. $9,412.34 Reminder plan Level 5 sche…" at bounding box center [810, 458] width 1515 height 648
click at [436, 699] on div "Reminders 19 The [PERSON_NAME] Group, Inc. $9,412.34 Reminder plan Level 5 sche…" at bounding box center [810, 458] width 1515 height 648
drag, startPoint x: 432, startPoint y: 686, endPoint x: 440, endPoint y: 675, distance: 13.6
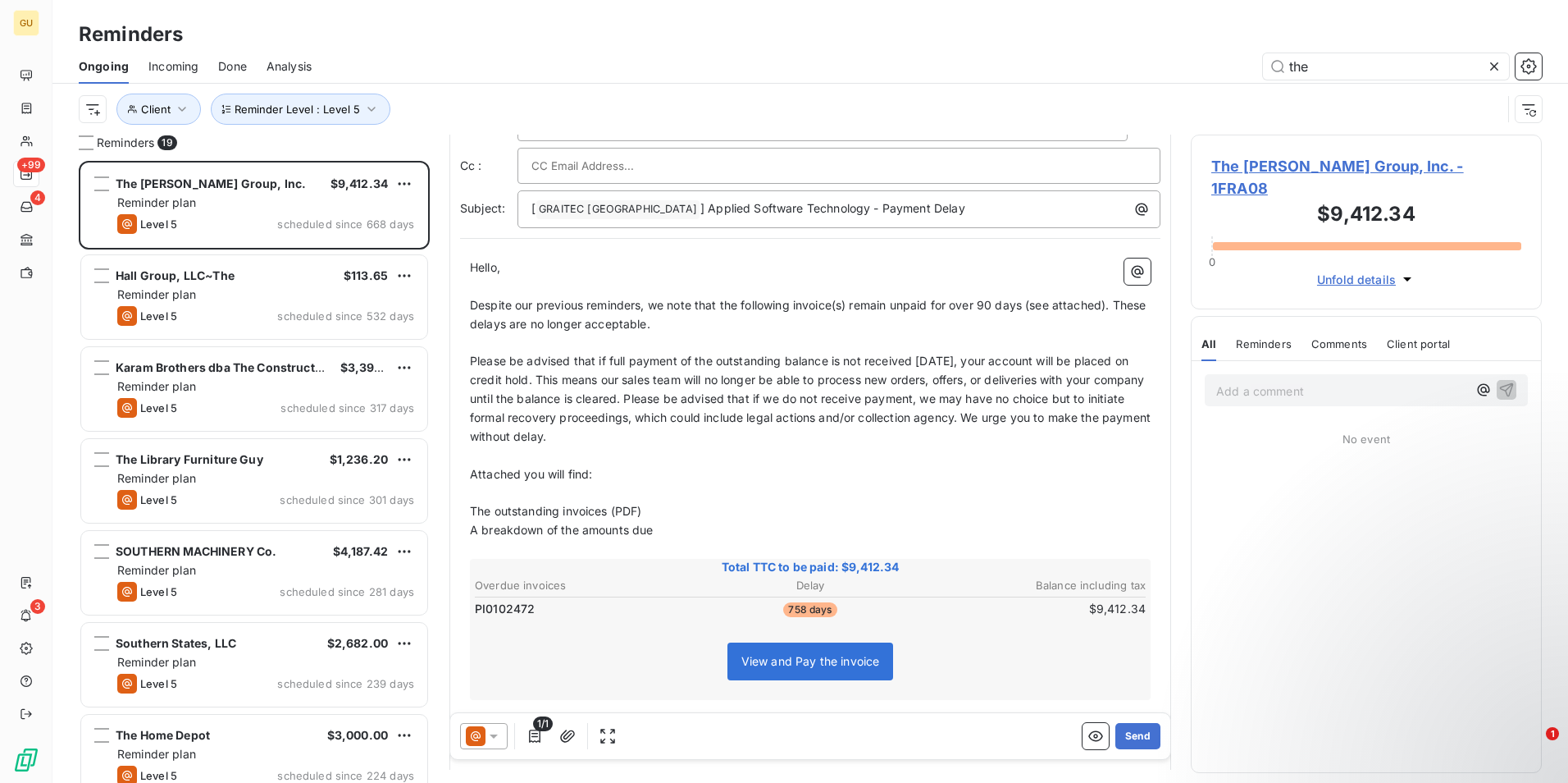
scroll to position [0, 0]
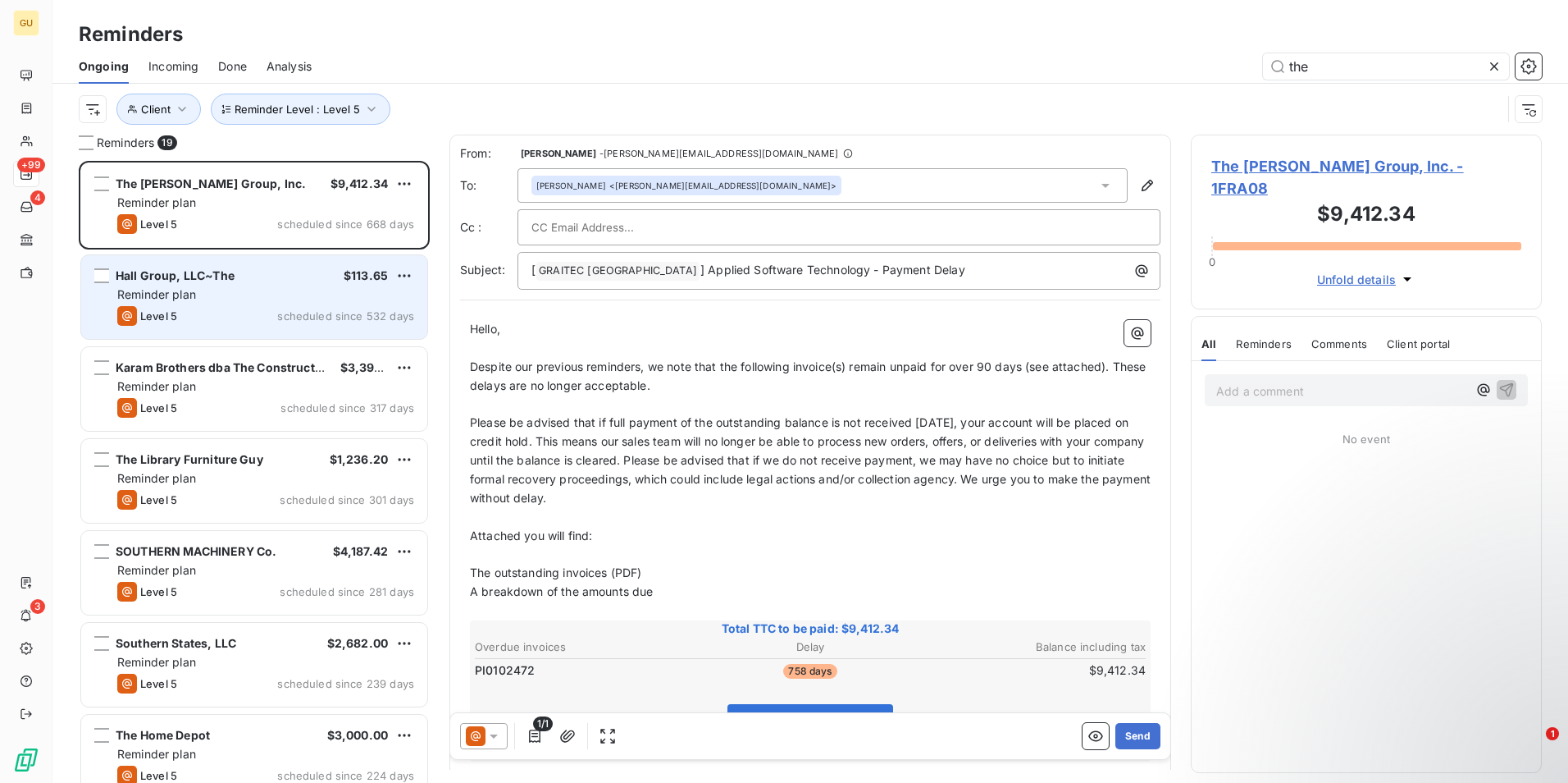
click at [325, 308] on div "Level 5 scheduled since 532 days" at bounding box center [265, 316] width 297 height 20
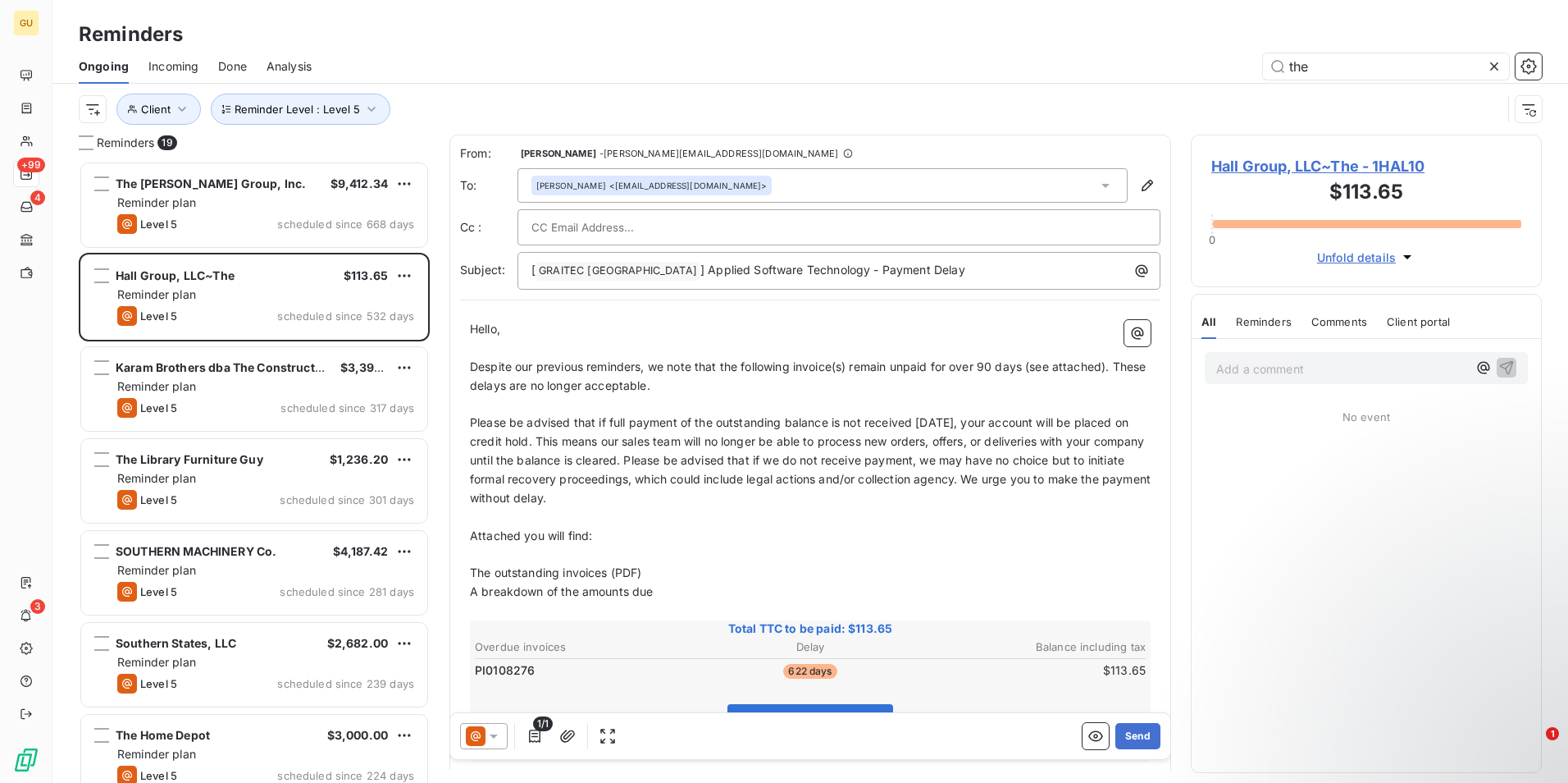
click at [441, 338] on div "Reminders 19 The [PERSON_NAME] Group, Inc. $9,412.34 Reminder plan Level 5 sche…" at bounding box center [810, 458] width 1515 height 648
click at [371, 112] on icon "button" at bounding box center [371, 109] width 17 height 17
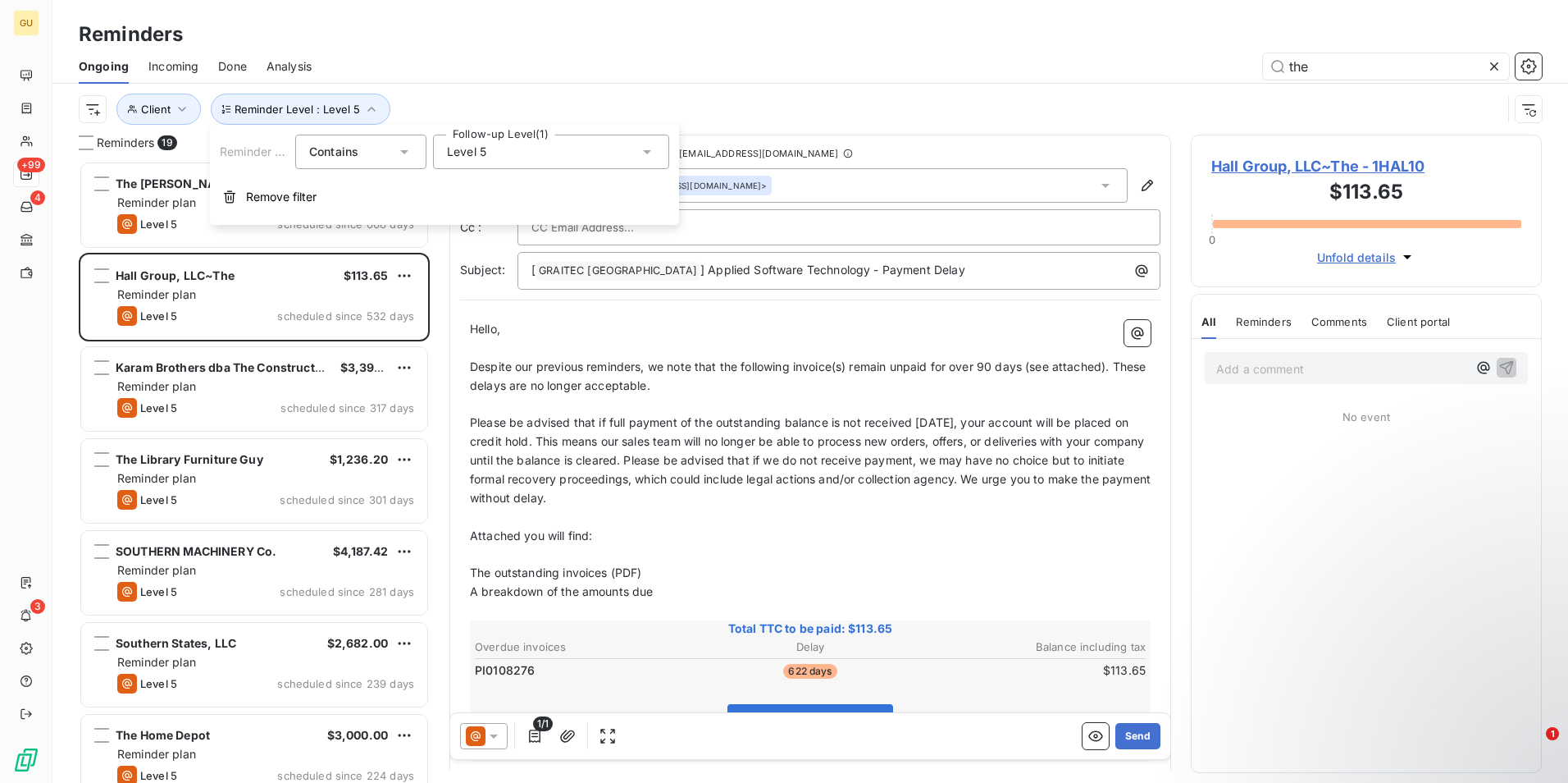
click at [650, 154] on icon at bounding box center [647, 152] width 17 height 17
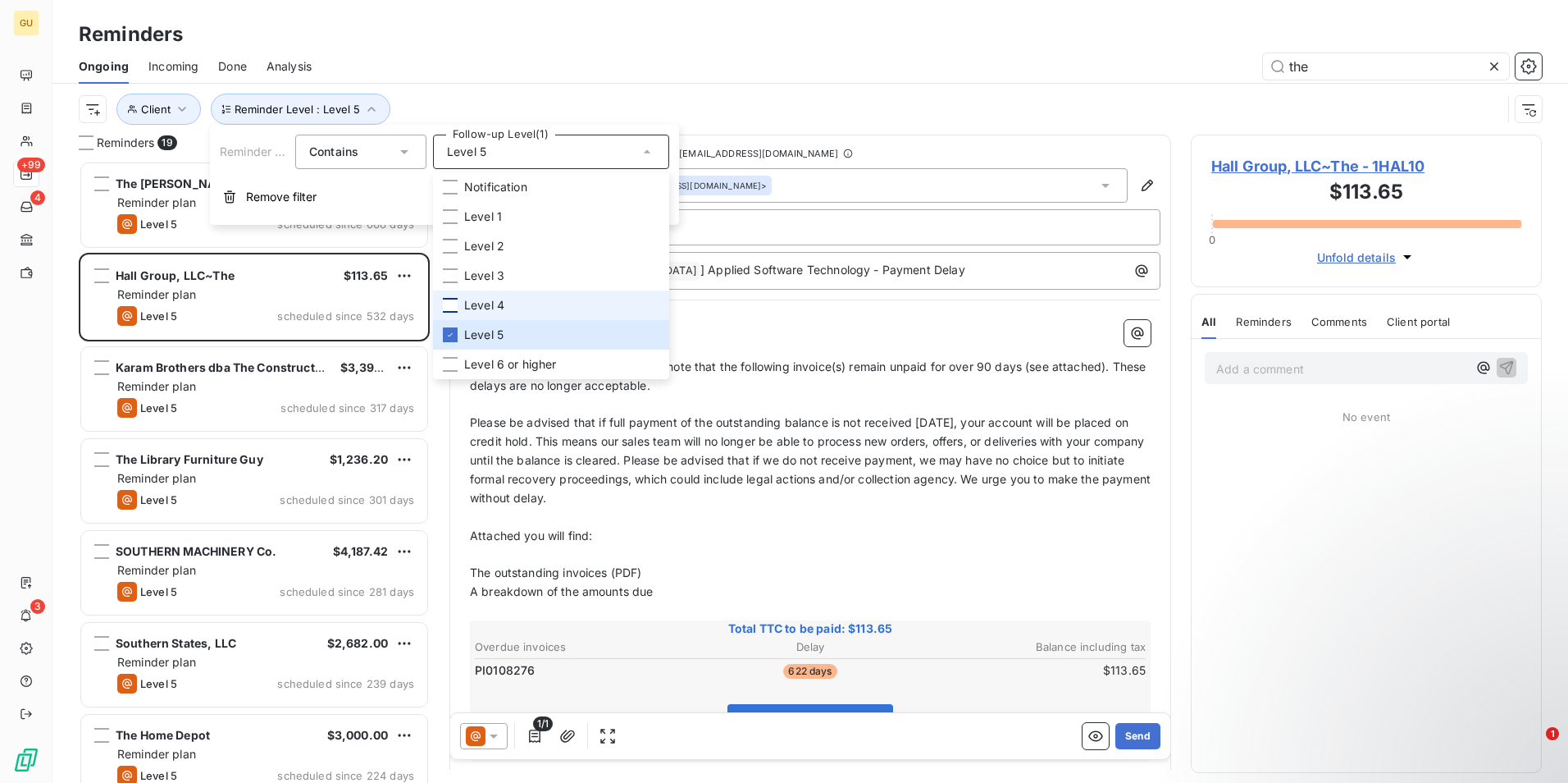
click at [456, 302] on div at bounding box center [449, 305] width 15 height 15
click at [450, 327] on div at bounding box center [449, 334] width 15 height 15
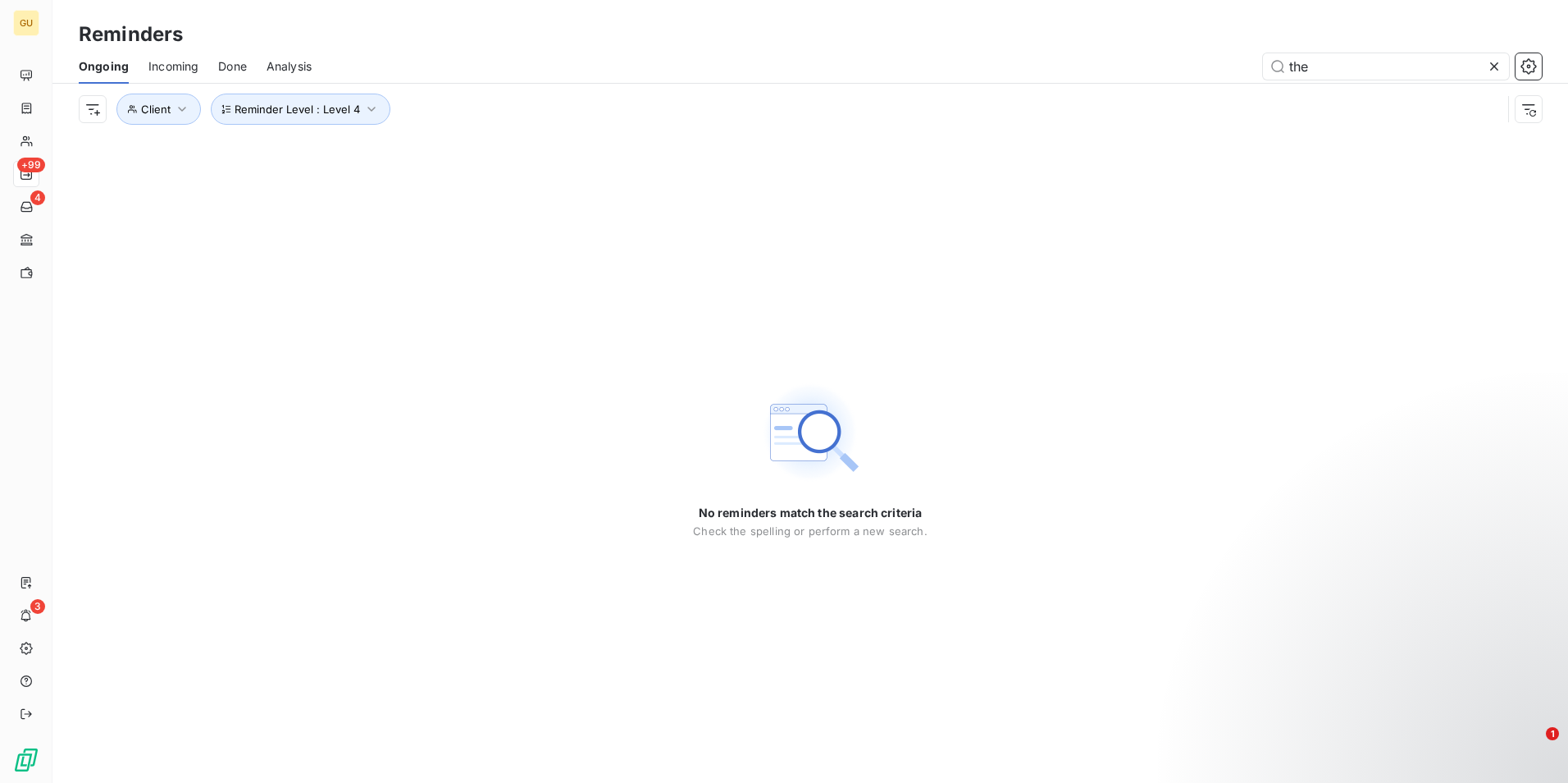
click at [392, 363] on div "No reminders match the search criteria Check the spelling or perform a new sear…" at bounding box center [810, 458] width 1515 height 648
drag, startPoint x: 1345, startPoint y: 65, endPoint x: 1164, endPoint y: 44, distance: 182.2
click at [1164, 44] on div "Reminders Ongoing Incoming Done Analysis the Reminder Level : Level 4 Client" at bounding box center [810, 67] width 1515 height 135
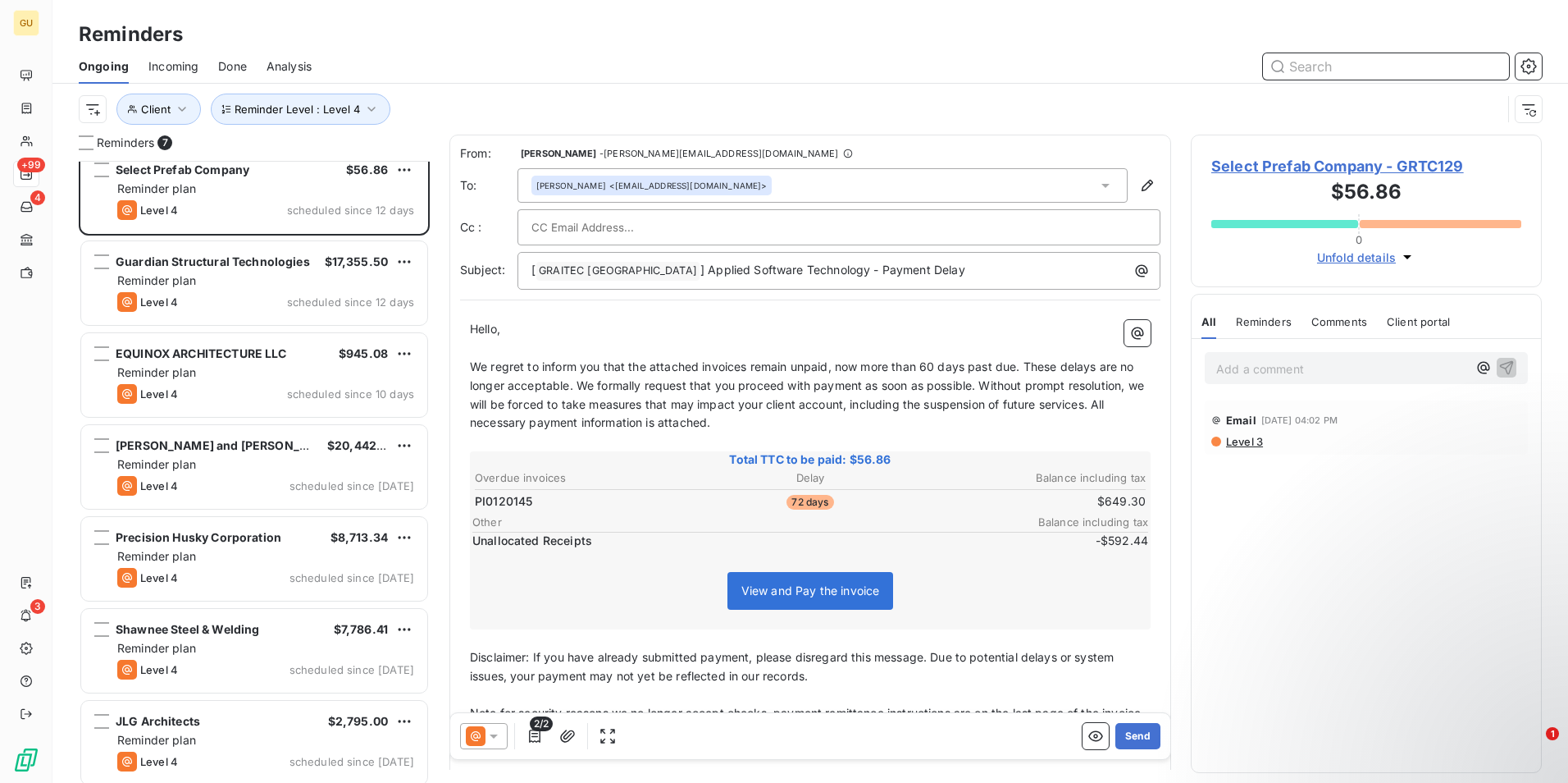
scroll to position [22, 0]
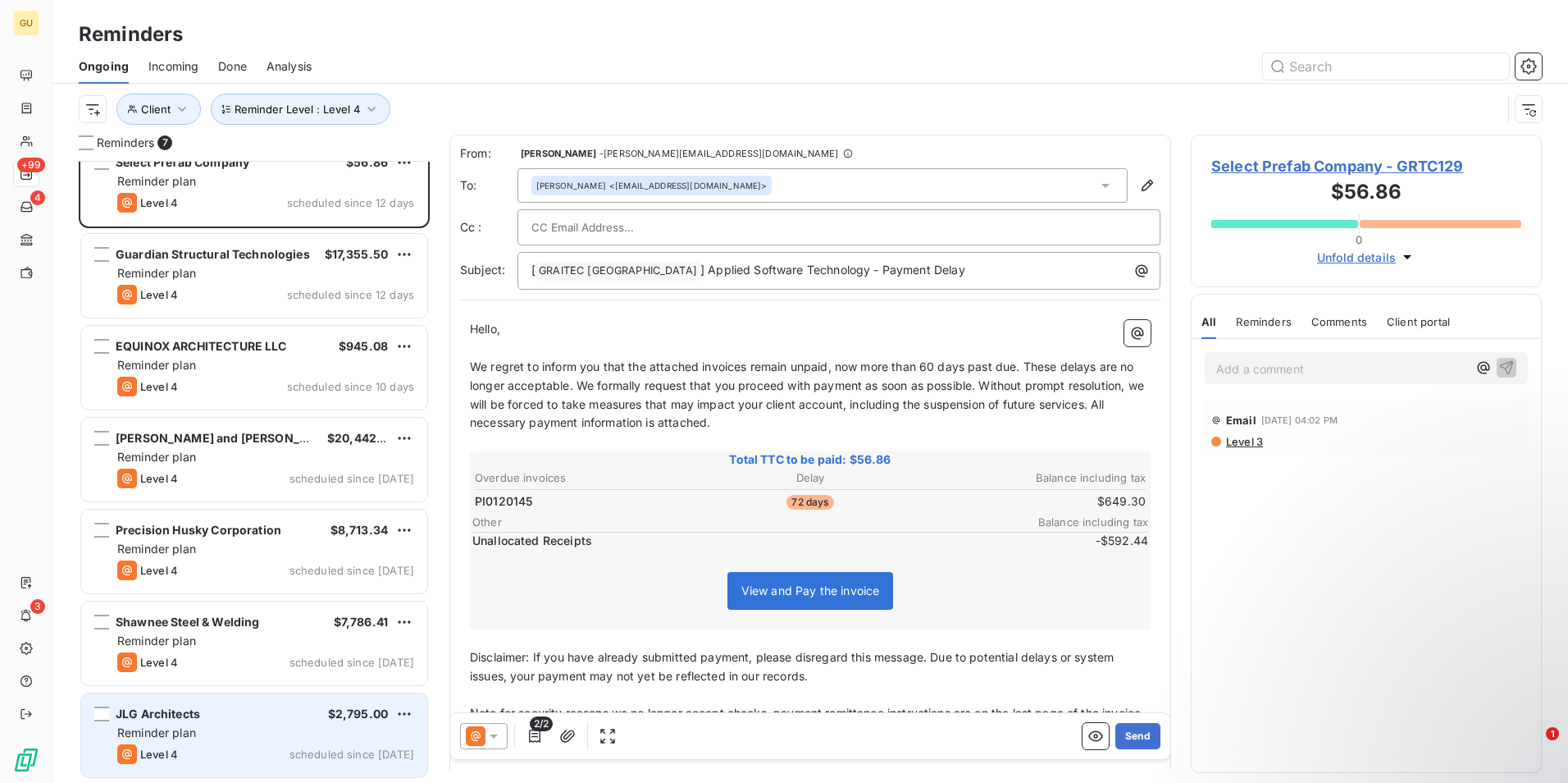
click at [230, 723] on div "JLG Architects $2,795.00 Reminder plan Level 4 scheduled since [DATE]" at bounding box center [254, 735] width 346 height 83
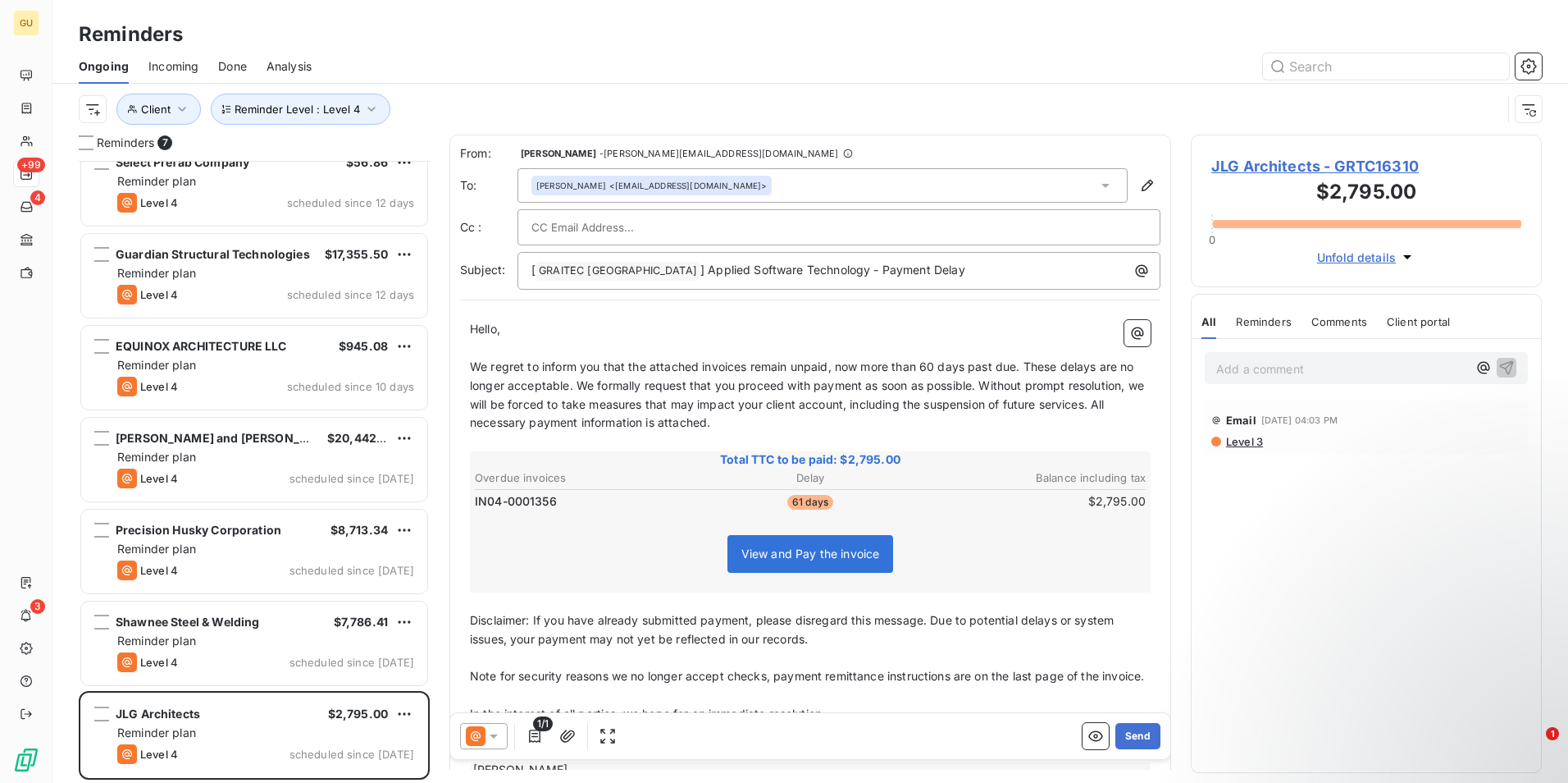
click at [492, 738] on icon at bounding box center [493, 735] width 17 height 17
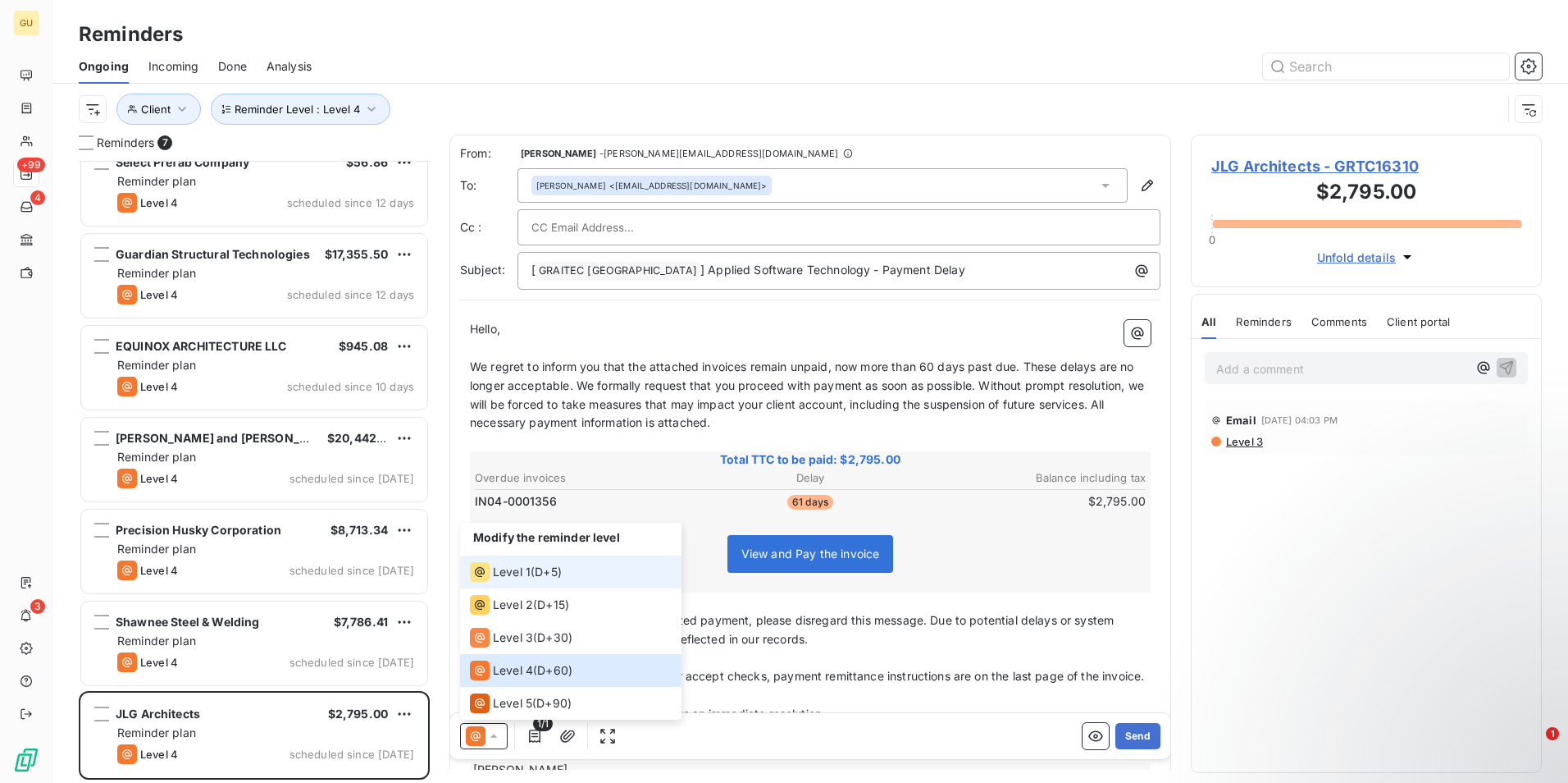
click at [546, 580] on span "D+5 )" at bounding box center [547, 572] width 27 height 17
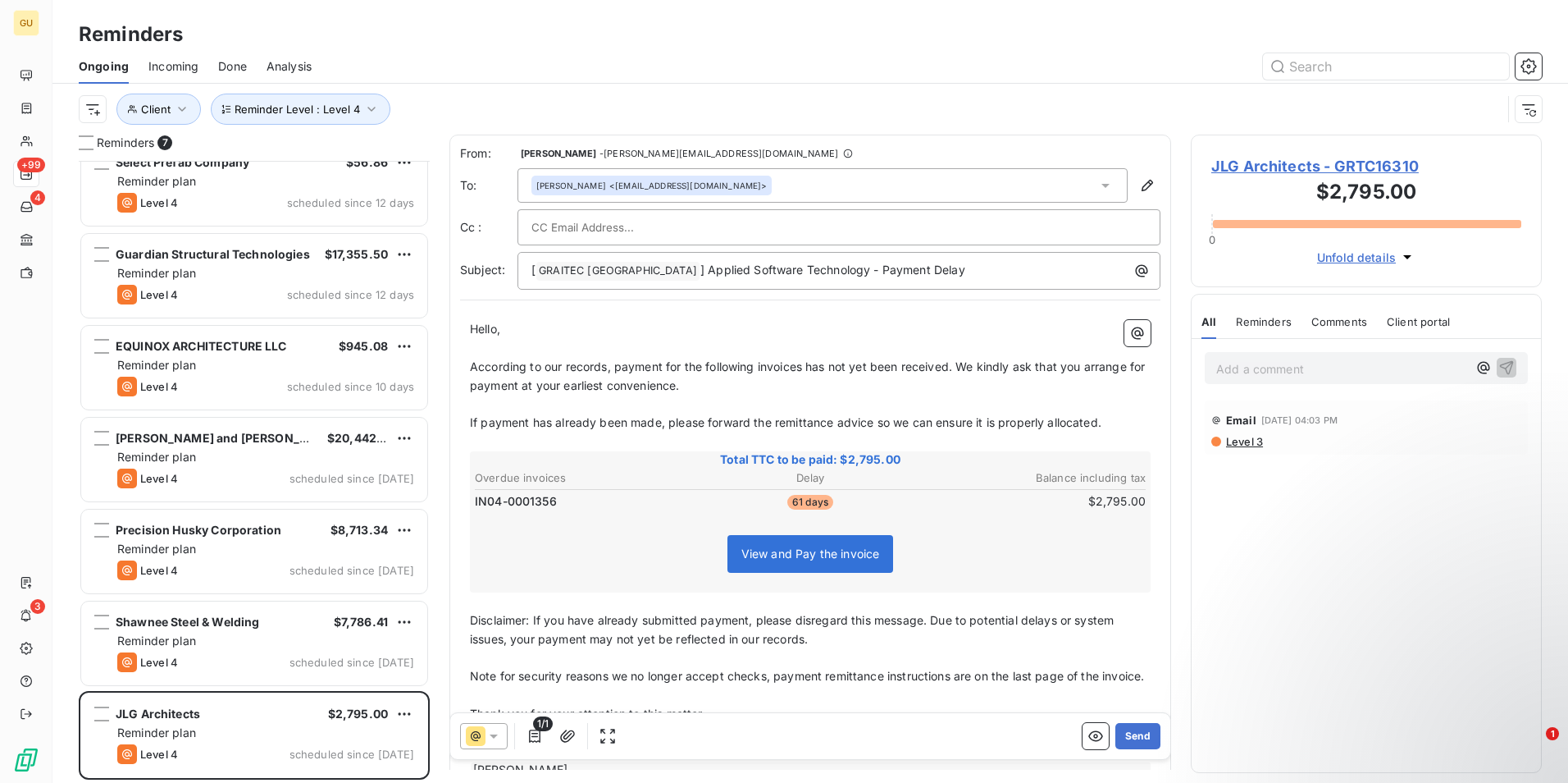
click at [805, 363] on span "According to our records, payment for the following invoices has not yet been r…" at bounding box center [809, 375] width 678 height 33
click at [932, 273] on p "[ GRAITEC [GEOGRAPHIC_DATA] ﻿ ] Applied Software Technology - Payment Delay" at bounding box center [843, 271] width 623 height 20
click at [876, 270] on span "] Applied Software Technology - Payment Delay JLG" at bounding box center [845, 270] width 290 height 14
click at [881, 272] on span "] Applied Software Technology - Payment Delay JLG" at bounding box center [845, 270] width 290 height 14
click at [963, 277] on p "[ GRAITEC [GEOGRAPHIC_DATA] ﻿ ] Applied Software Technology - Payment Delay - J…" at bounding box center [843, 271] width 623 height 20
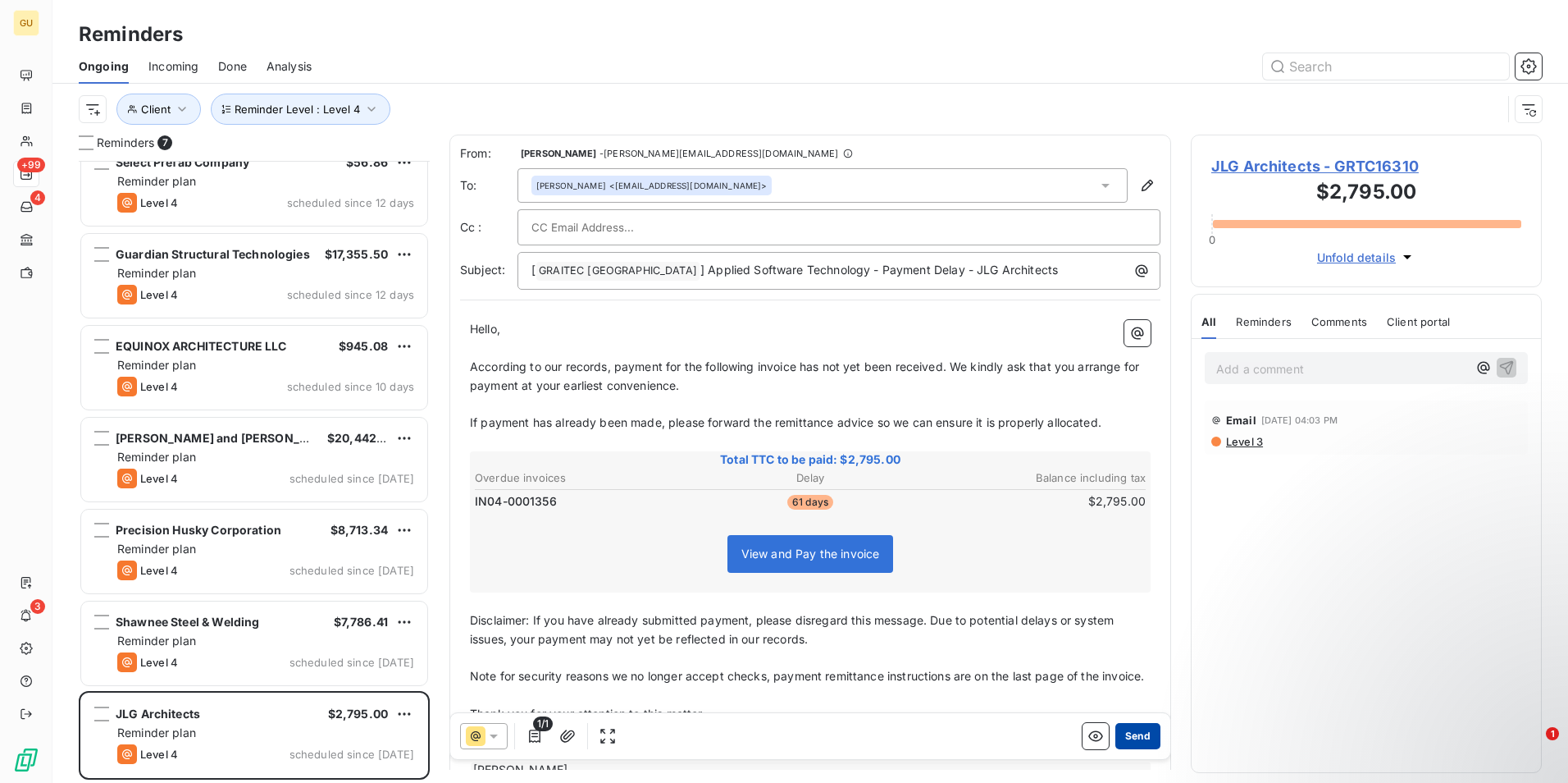
click at [1134, 733] on button "Send" at bounding box center [1137, 735] width 45 height 26
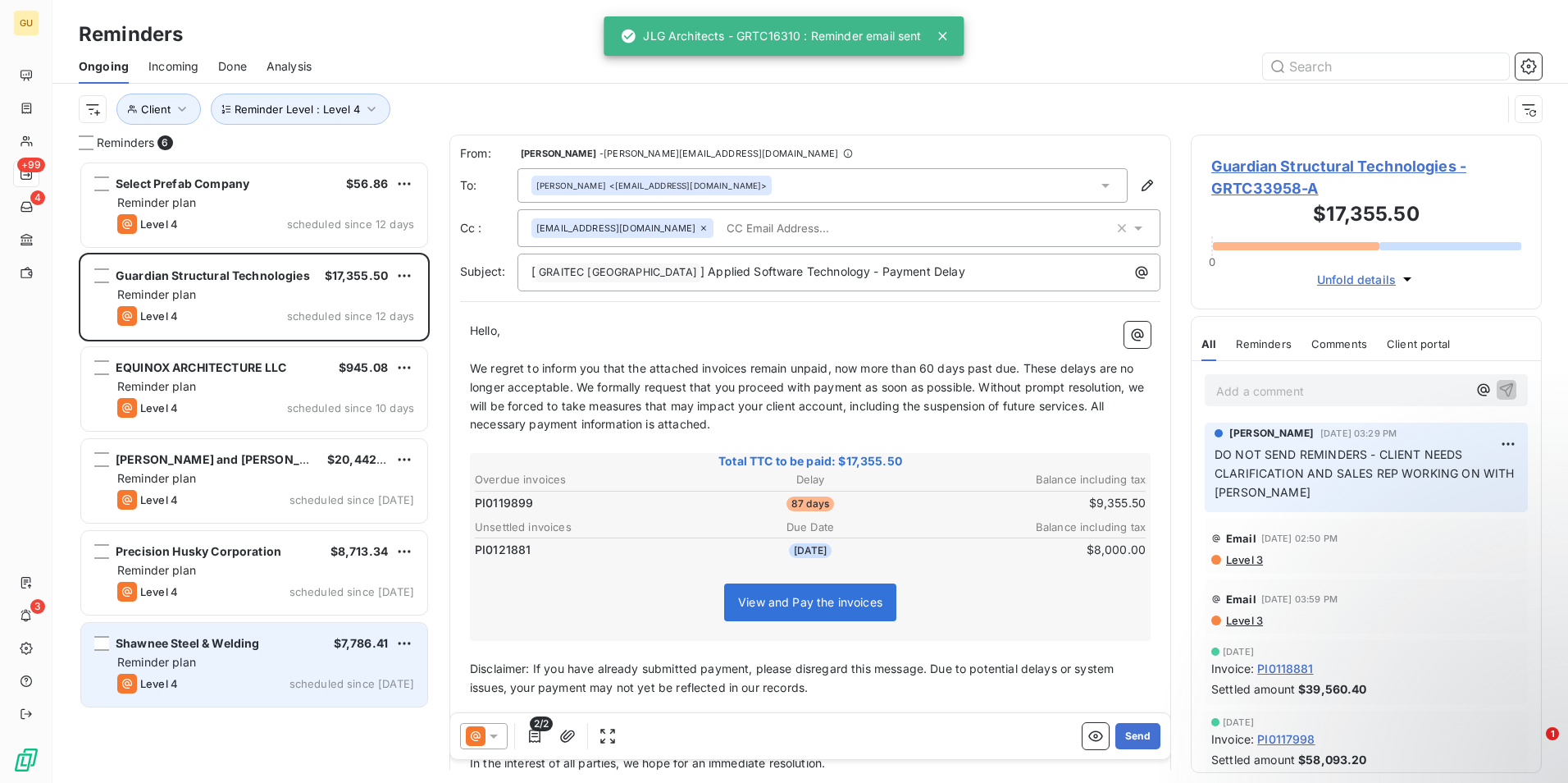
click at [297, 660] on div "Reminder plan" at bounding box center [265, 662] width 297 height 17
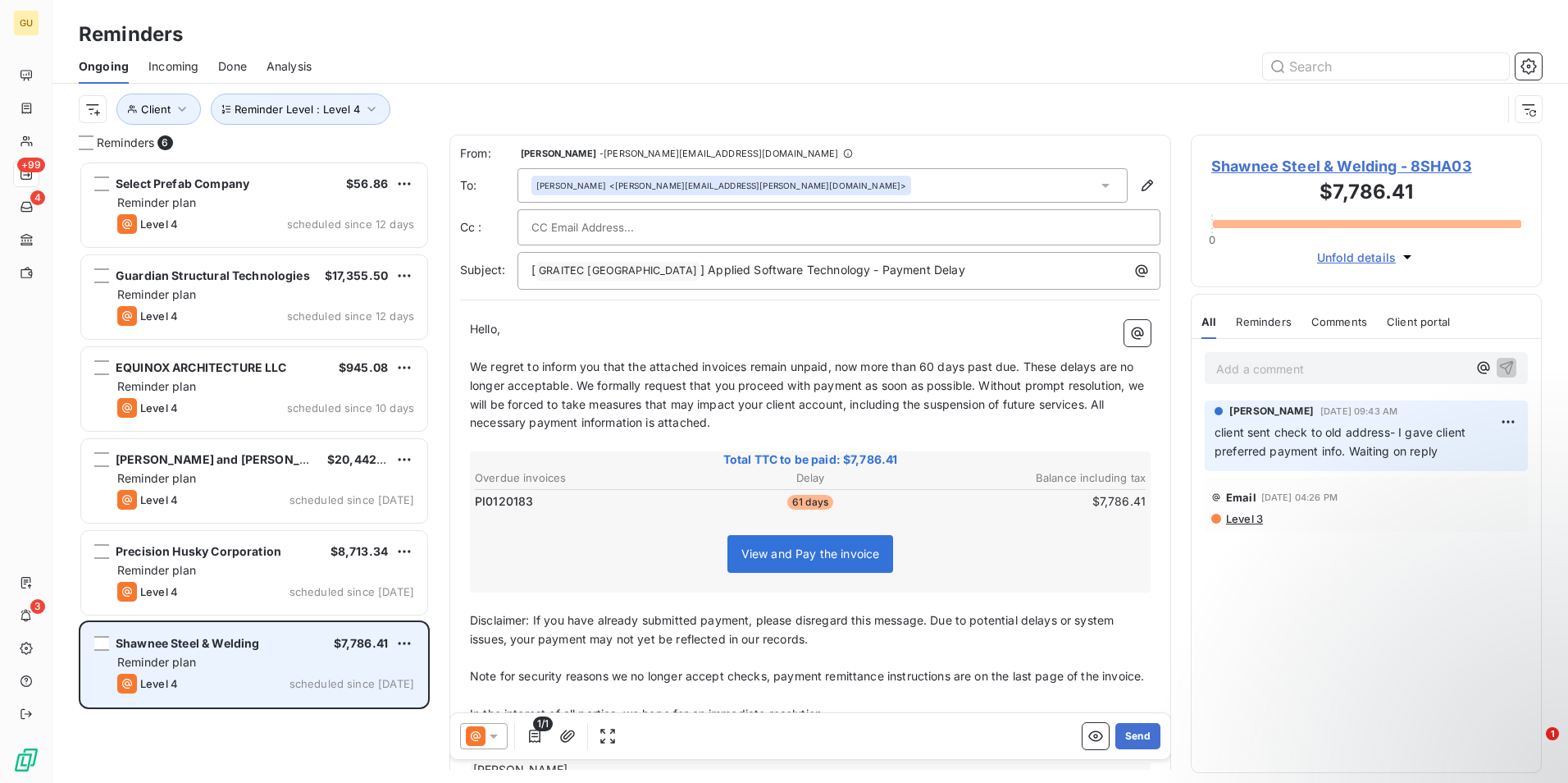
click at [268, 675] on div "Level 4 scheduled since [DATE]" at bounding box center [265, 684] width 297 height 20
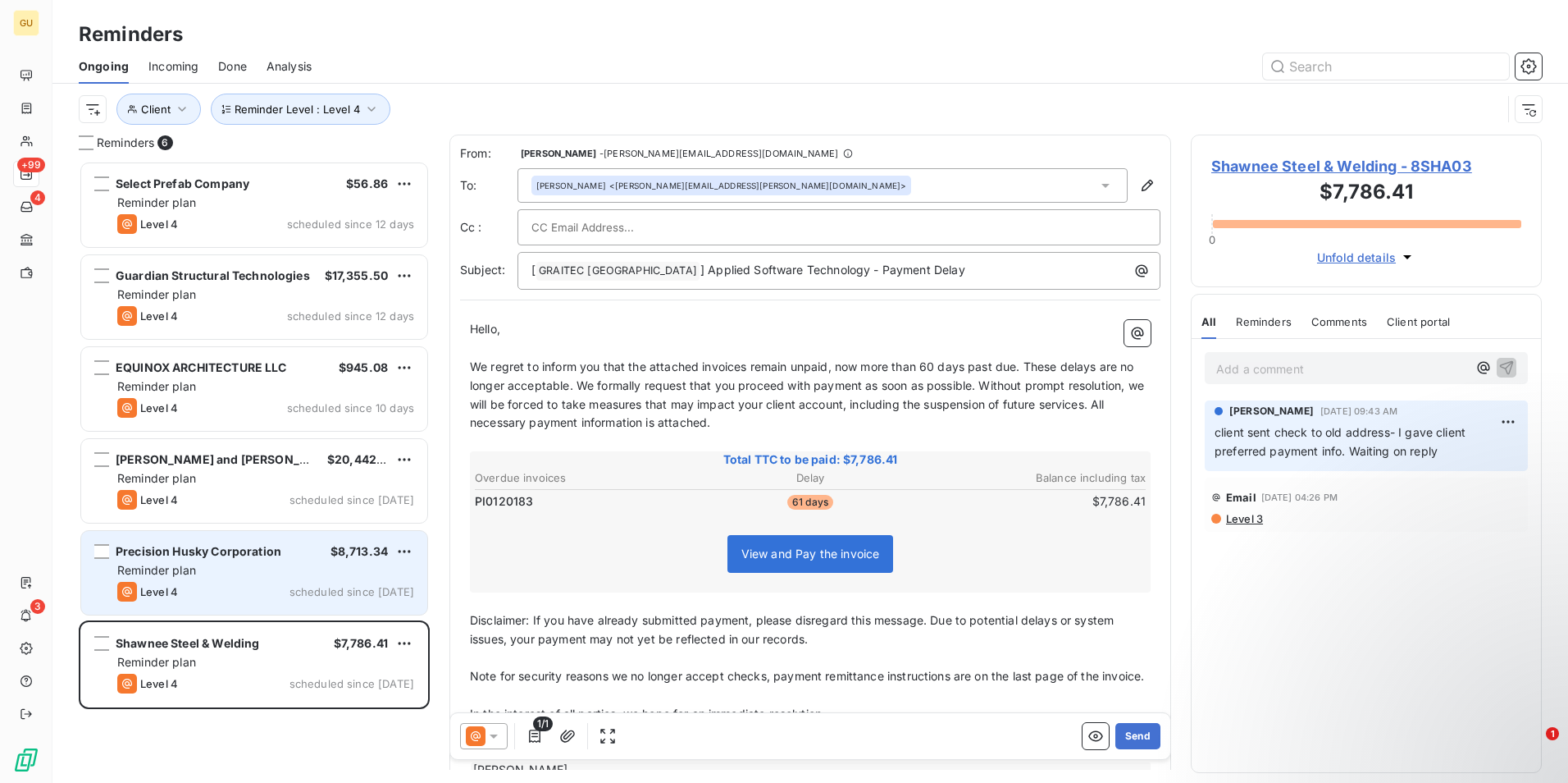
click at [272, 569] on div "Reminder plan" at bounding box center [265, 570] width 297 height 17
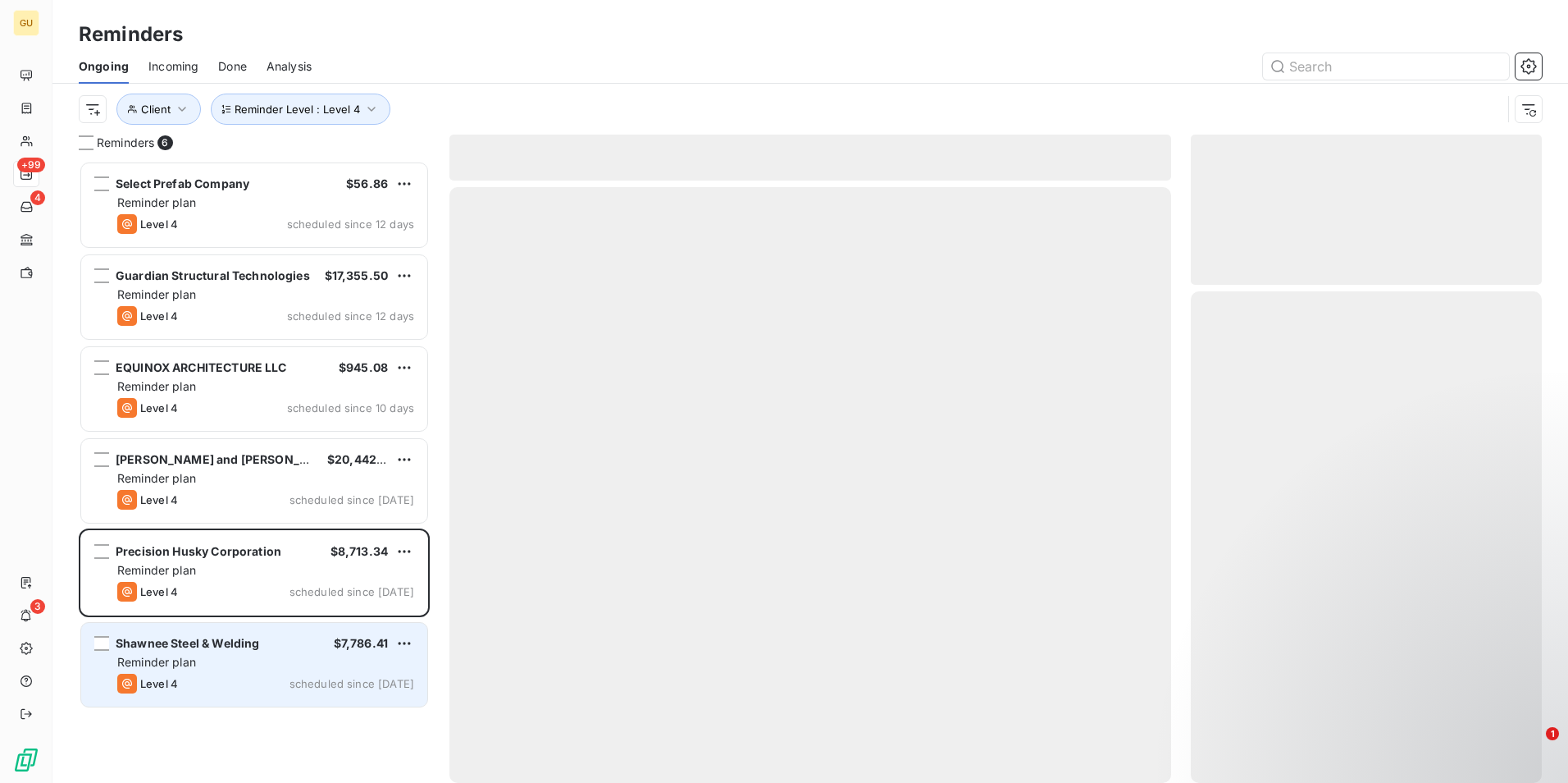
click at [277, 650] on div "Shawnee Steel & Welding $7,786.41" at bounding box center [265, 643] width 297 height 15
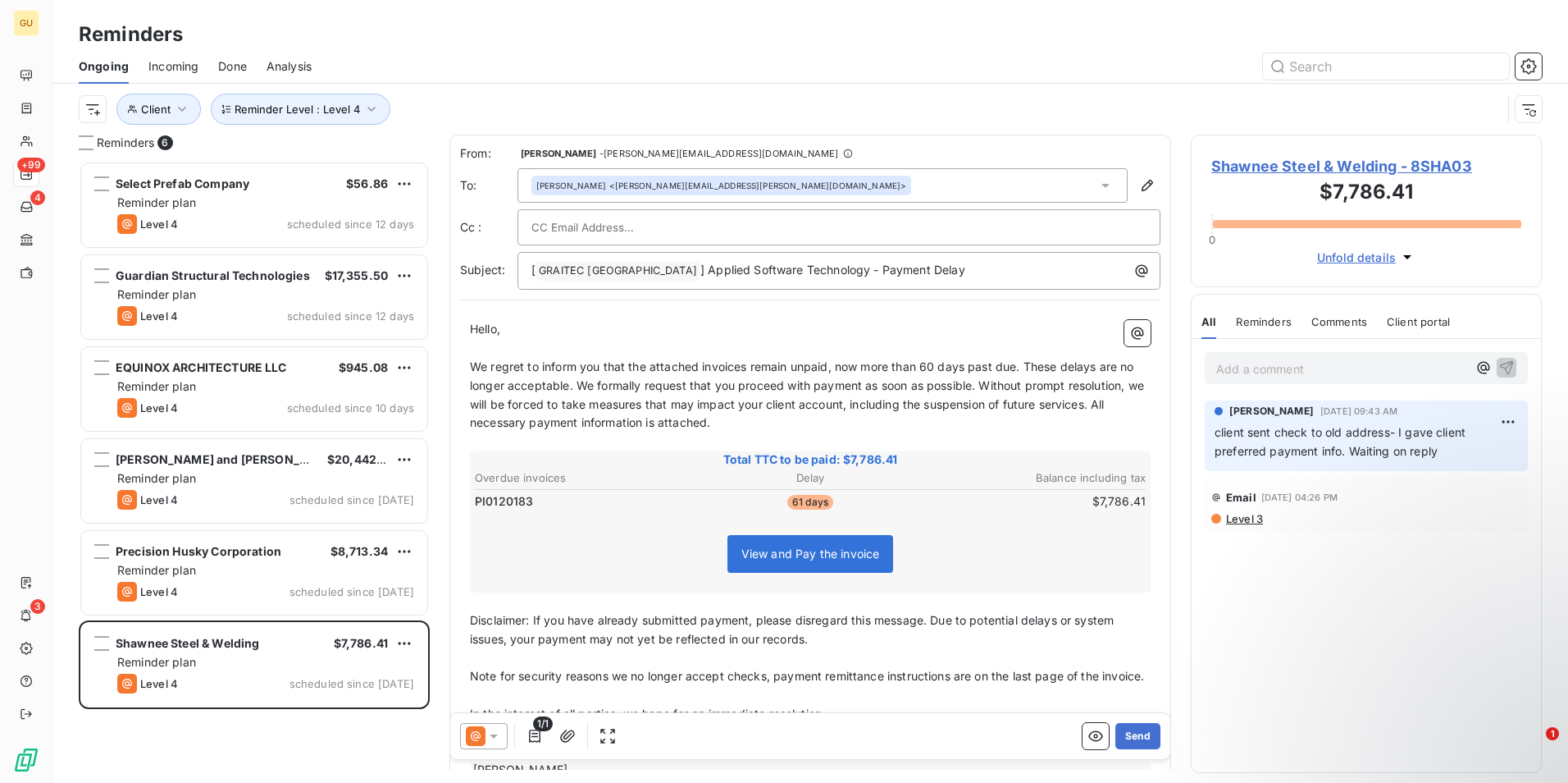
click at [492, 743] on icon at bounding box center [493, 735] width 17 height 17
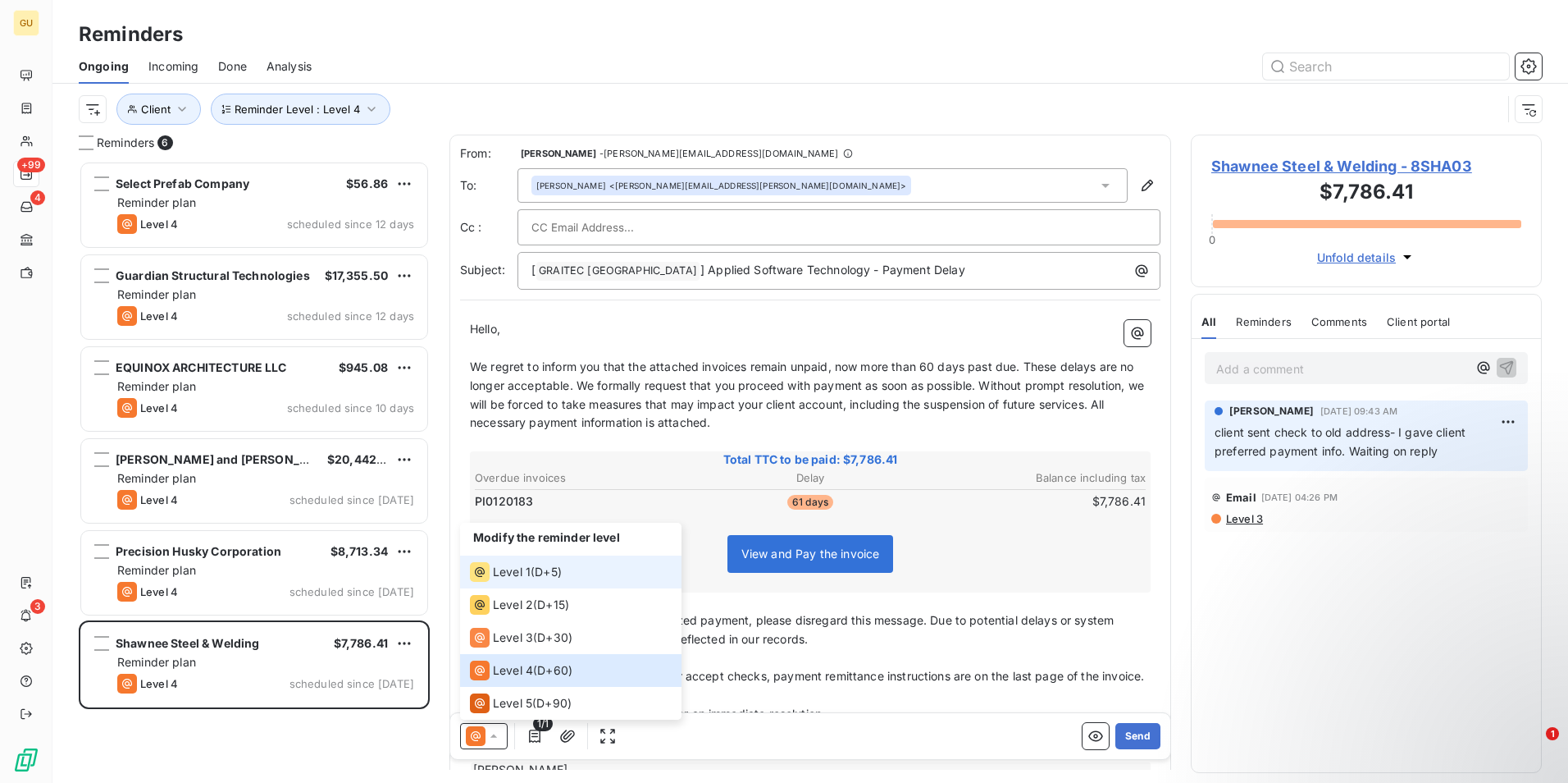
click at [541, 574] on span "D+5 )" at bounding box center [547, 572] width 27 height 17
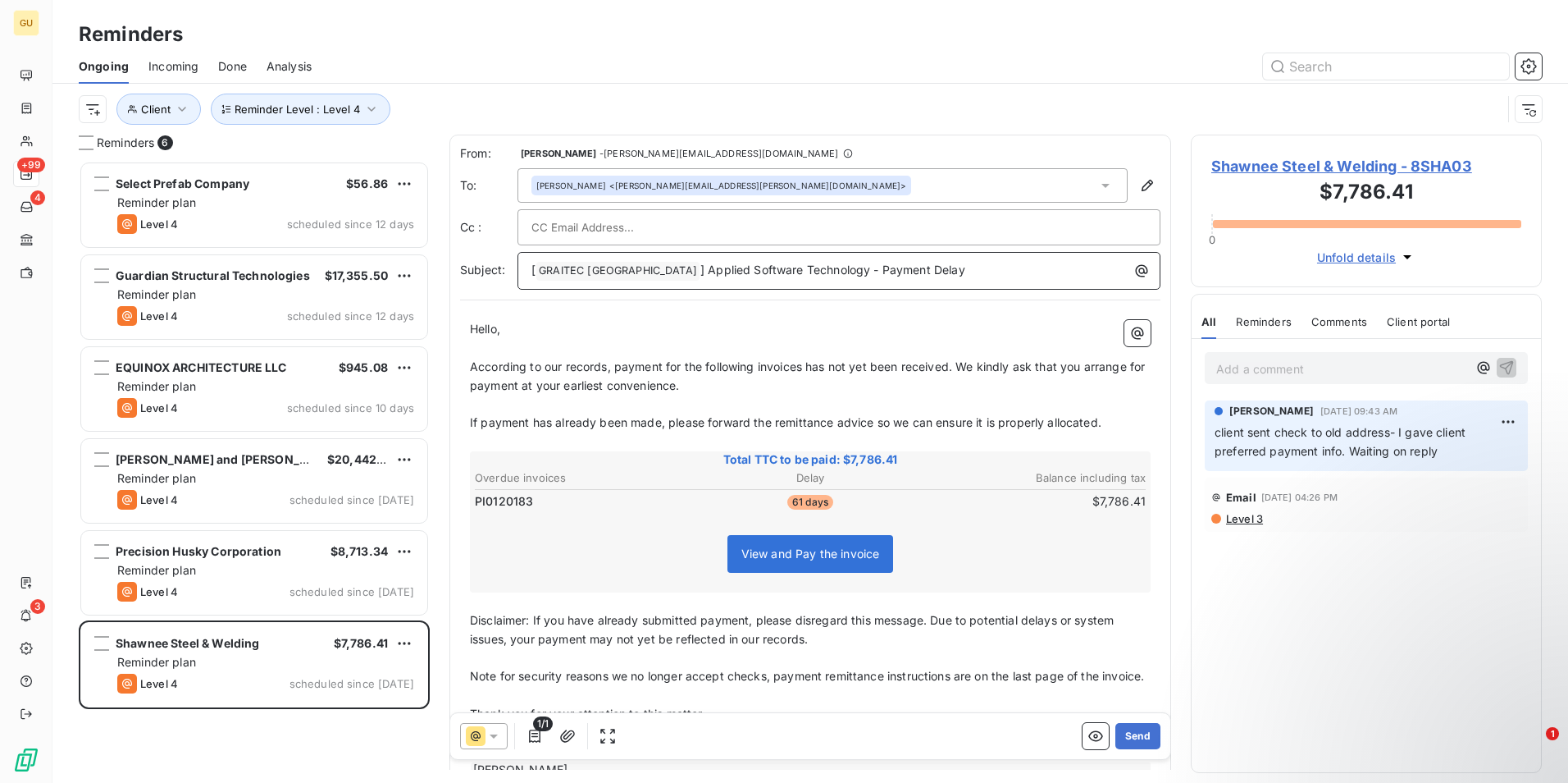
click at [930, 268] on p "[ GRAITEC [GEOGRAPHIC_DATA] ﻿ ] Applied Software Technology - Payment Delay" at bounding box center [843, 271] width 623 height 20
click at [500, 733] on icon at bounding box center [493, 735] width 17 height 17
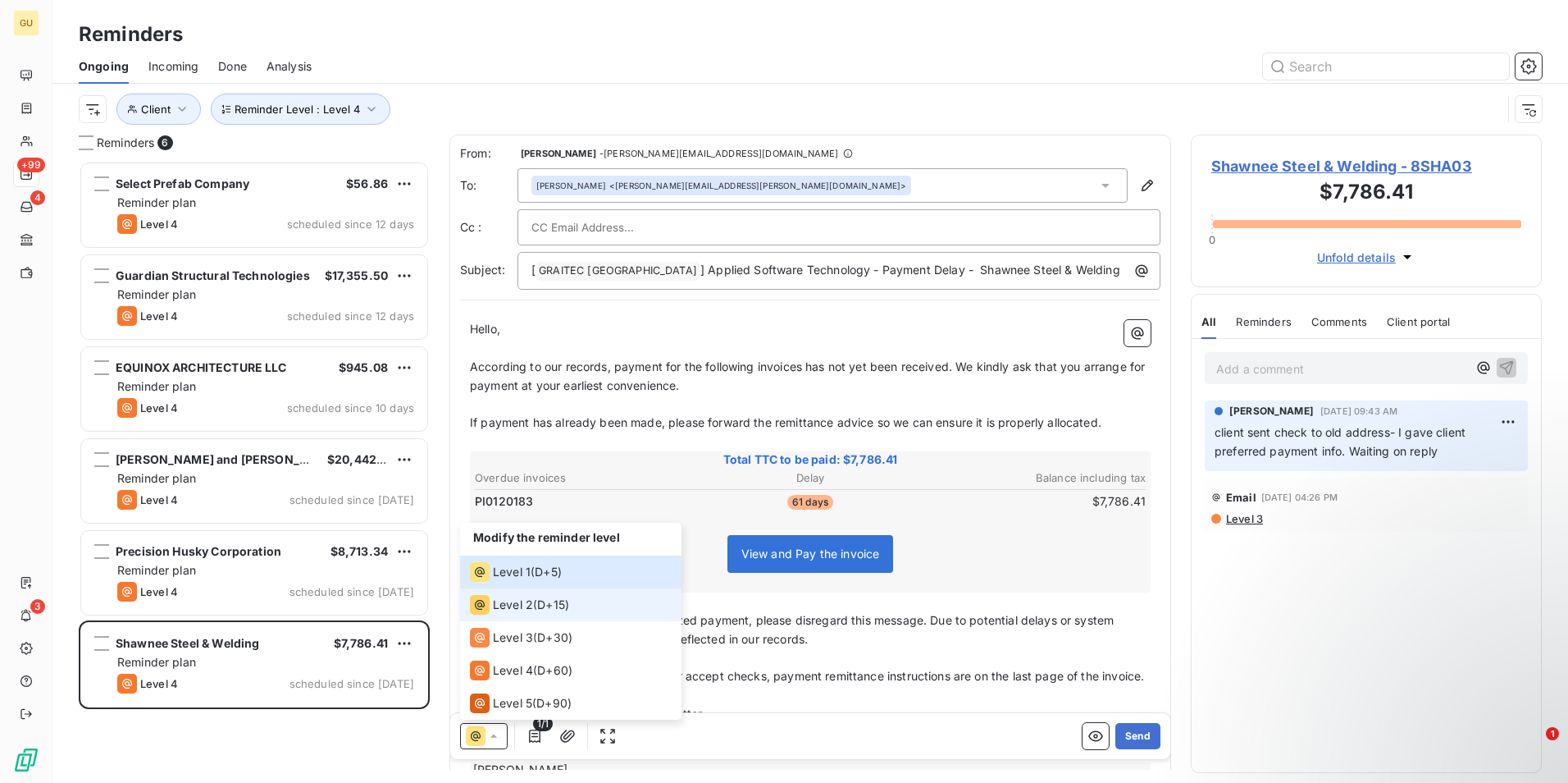
click at [509, 610] on span "Level 2" at bounding box center [513, 604] width 41 height 17
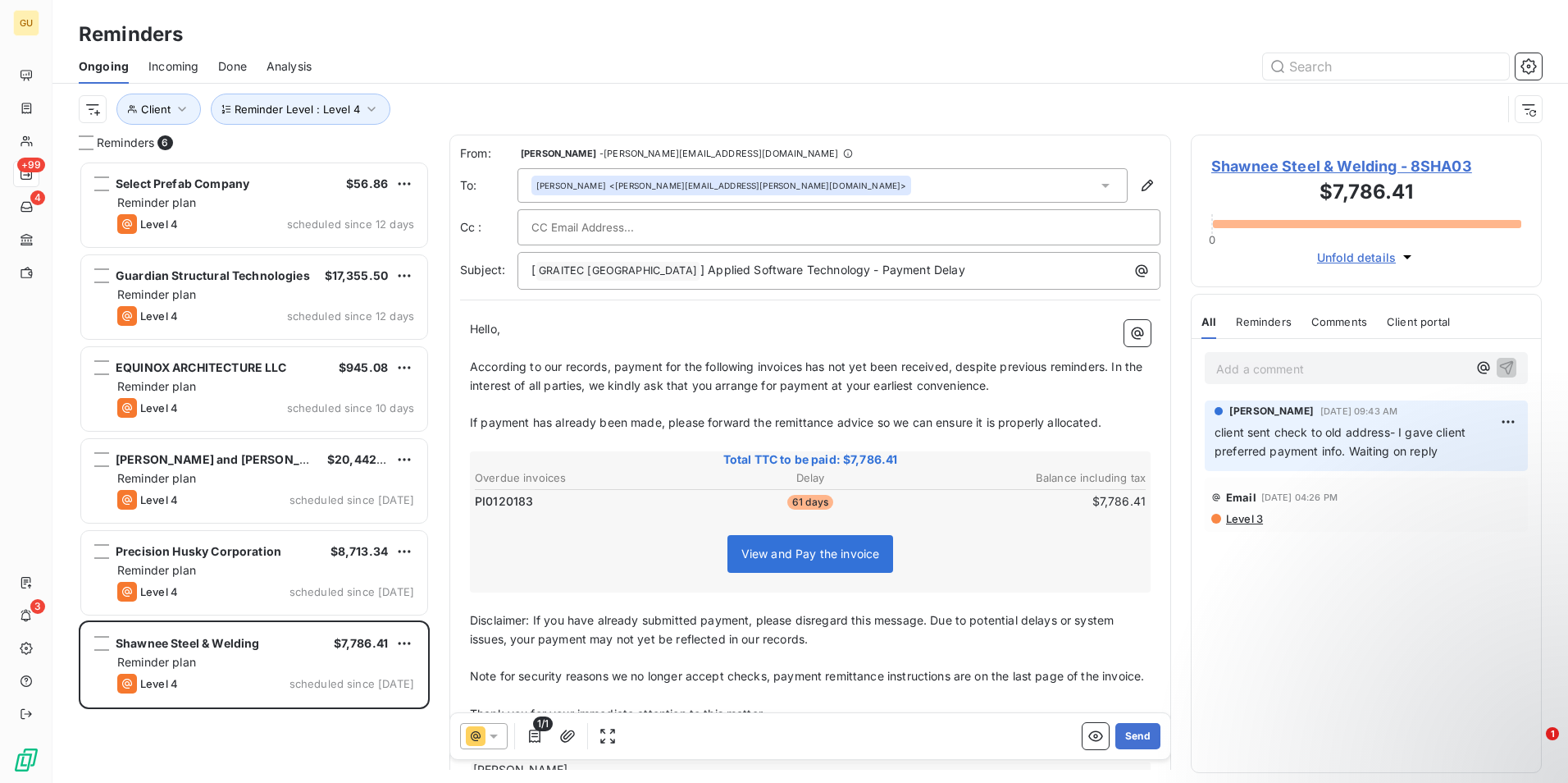
click at [803, 368] on span "According to our records, payment for the following invoices has not yet been r…" at bounding box center [807, 375] width 675 height 33
click at [937, 272] on p "[ GRAITEC [GEOGRAPHIC_DATA] ﻿ ] Applied Software Technology - Payment Delay" at bounding box center [843, 271] width 623 height 20
click at [1127, 735] on button "Send" at bounding box center [1137, 735] width 45 height 26
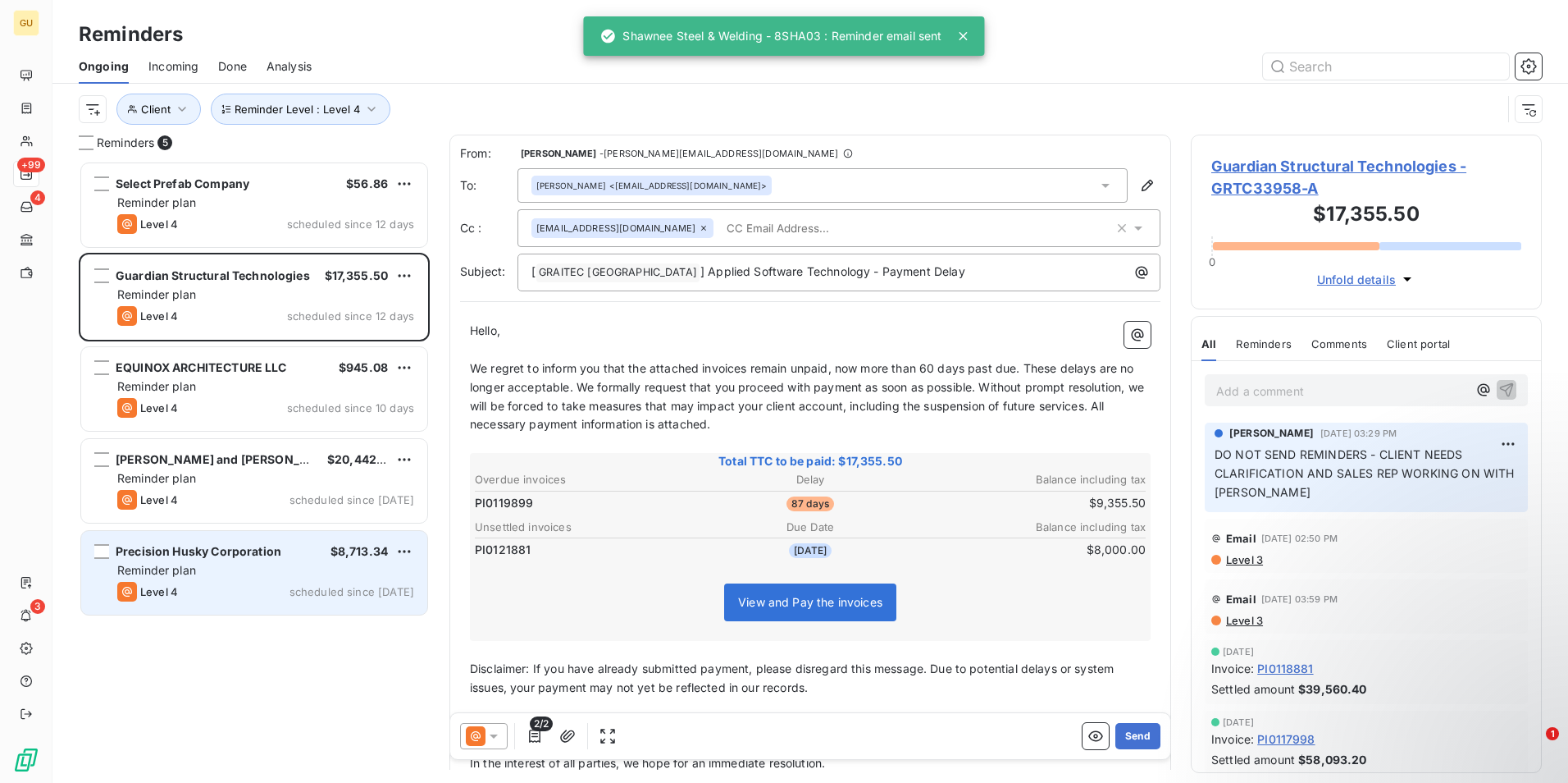
click at [291, 575] on div "Reminder plan" at bounding box center [265, 570] width 297 height 17
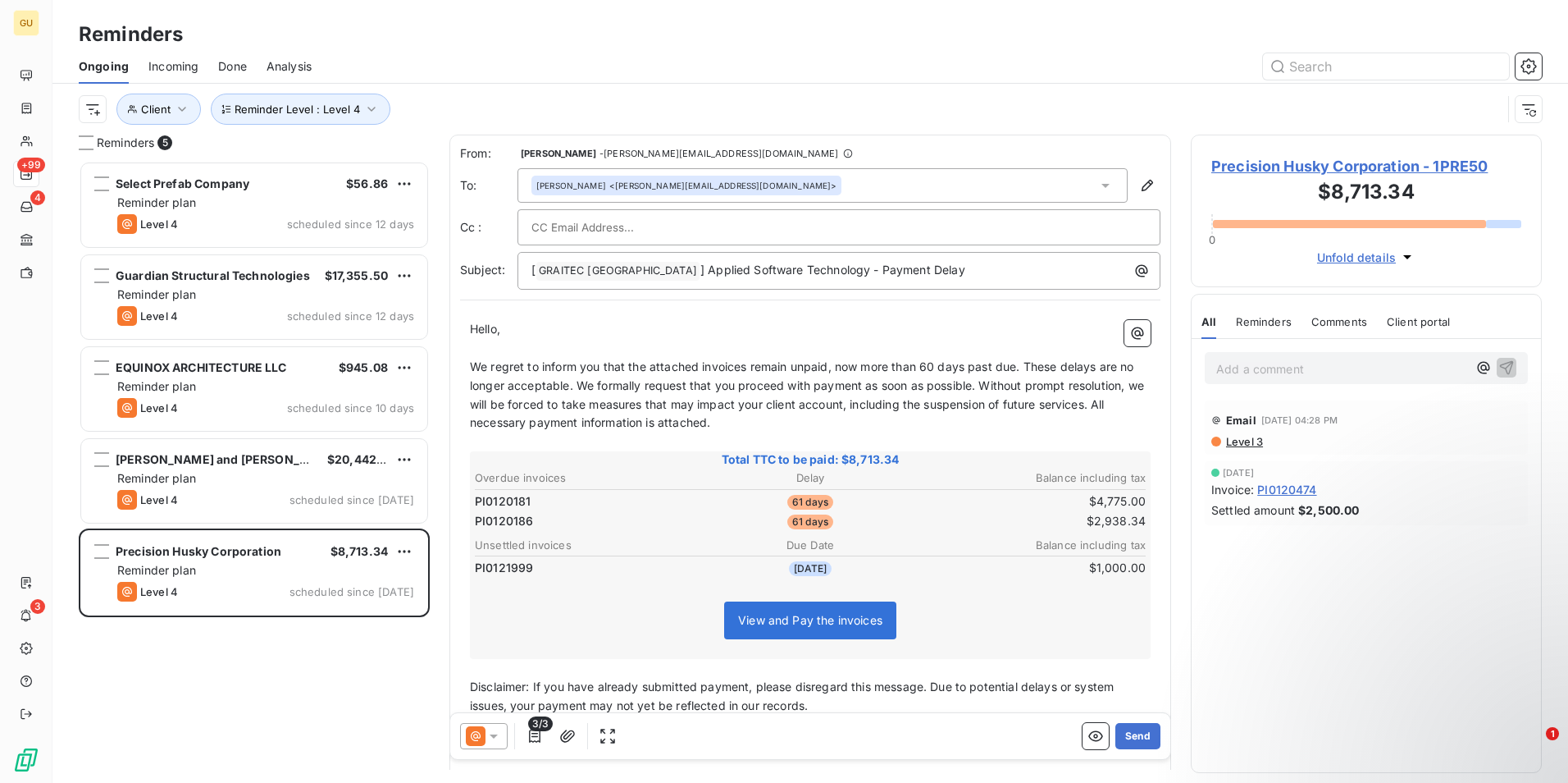
click at [489, 730] on icon at bounding box center [493, 735] width 17 height 17
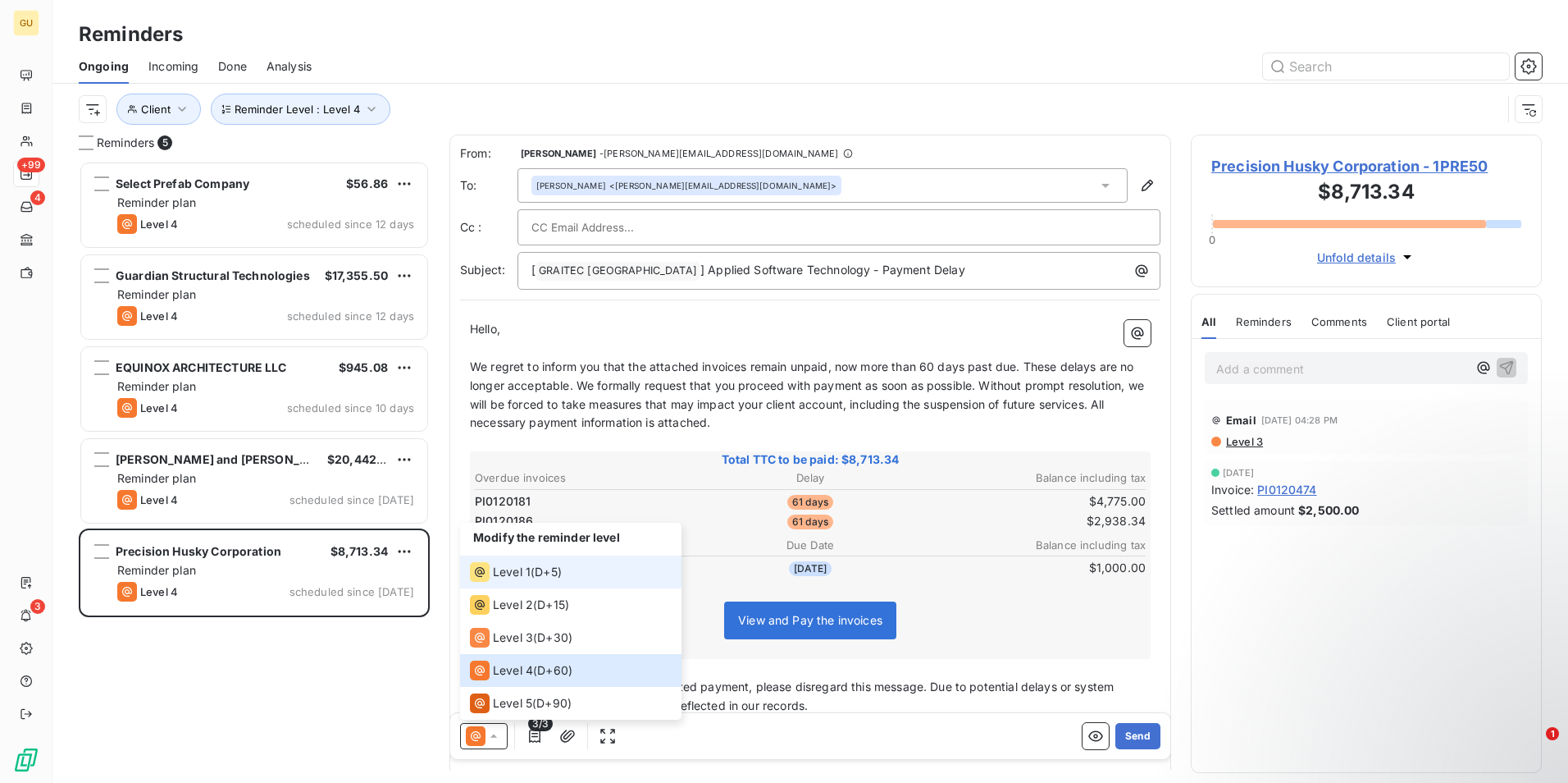
click at [520, 576] on span "Level 1" at bounding box center [512, 572] width 38 height 17
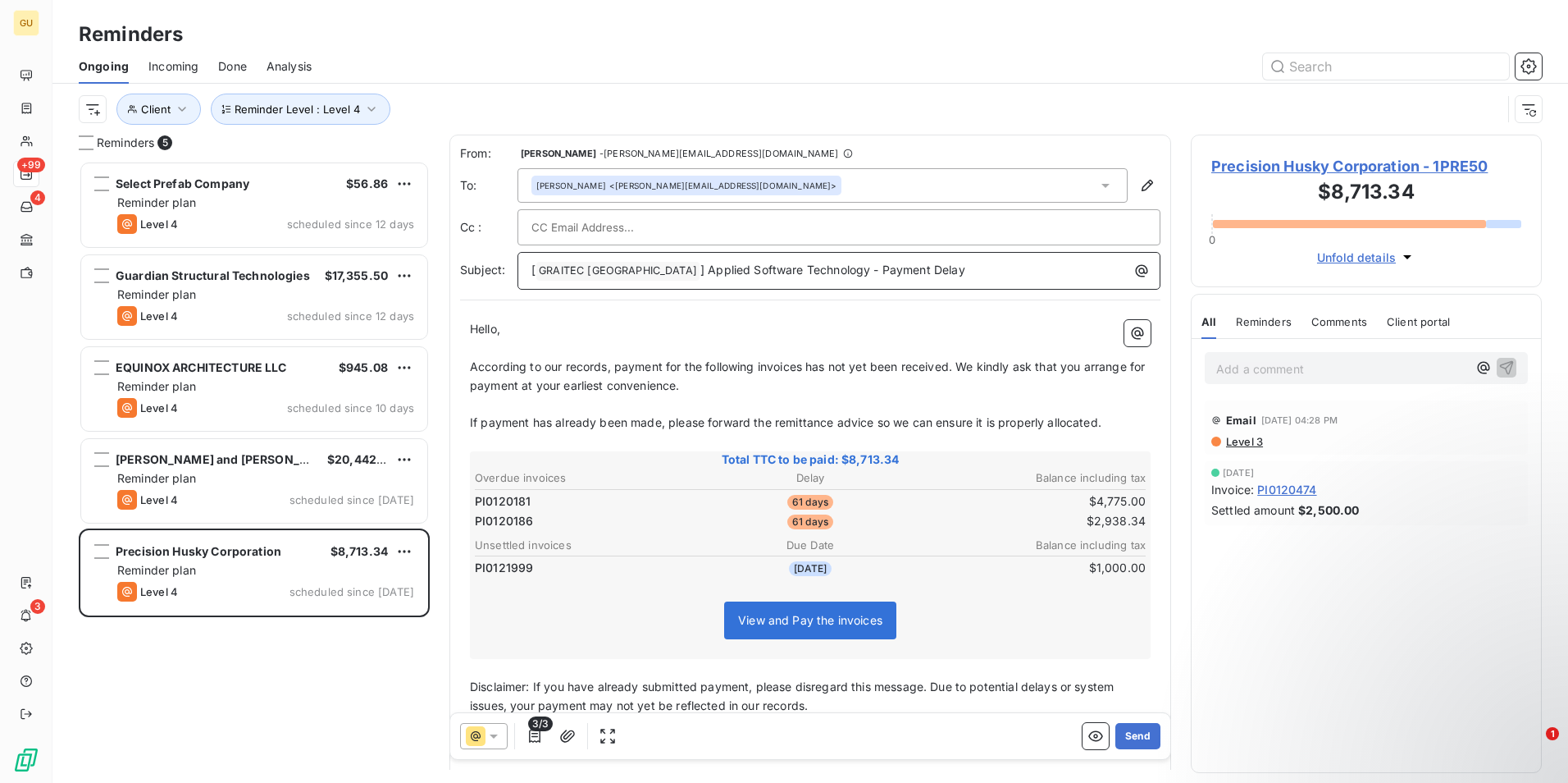
click at [905, 280] on p "[ GRAITEC [GEOGRAPHIC_DATA] ﻿ ] Applied Software Technology - Payment Delay" at bounding box center [843, 271] width 623 height 20
click at [1126, 732] on button "Send" at bounding box center [1137, 735] width 45 height 26
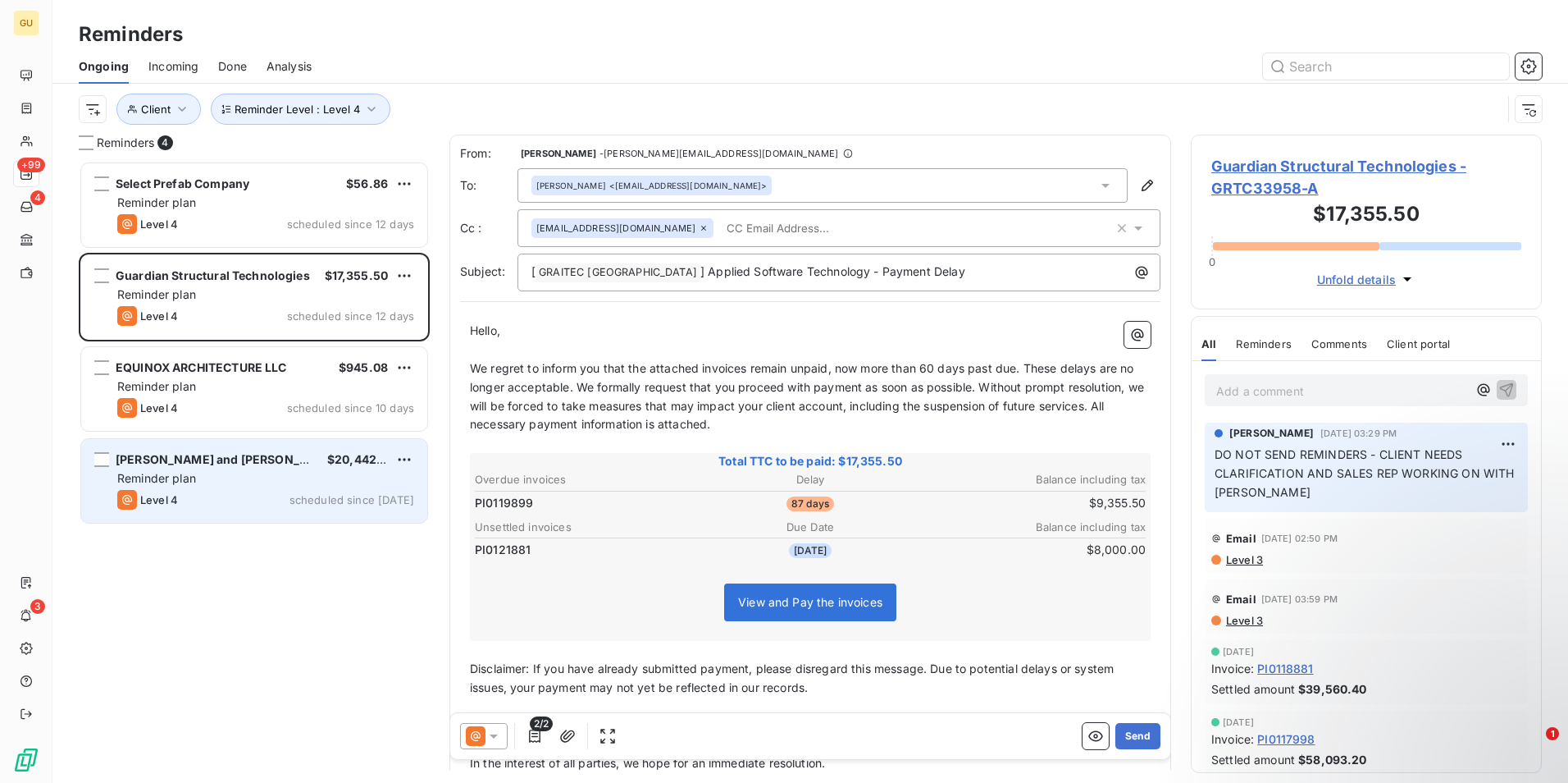
click at [205, 471] on div "Reminder plan" at bounding box center [265, 478] width 297 height 17
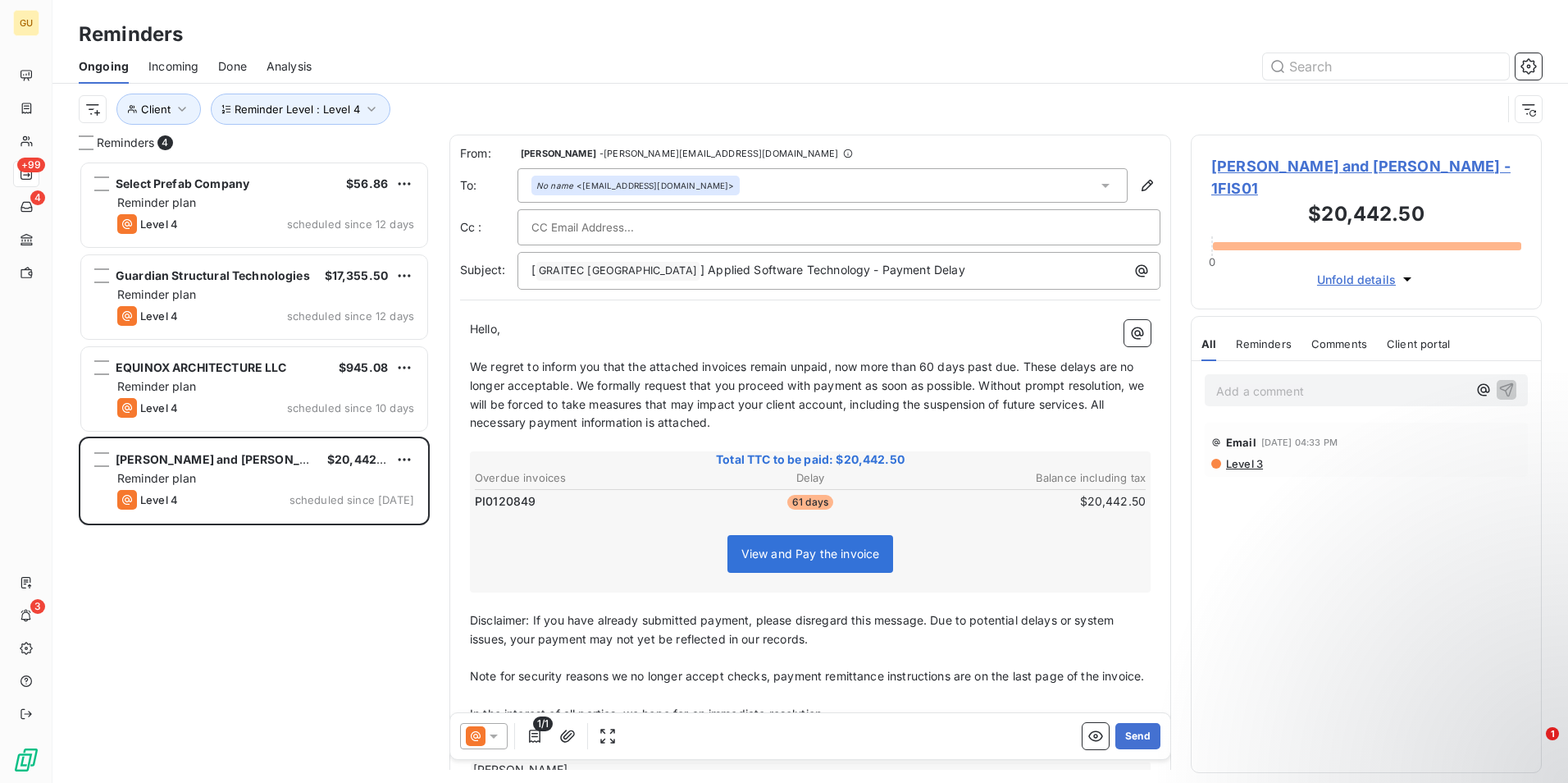
click at [490, 733] on icon at bounding box center [493, 735] width 17 height 17
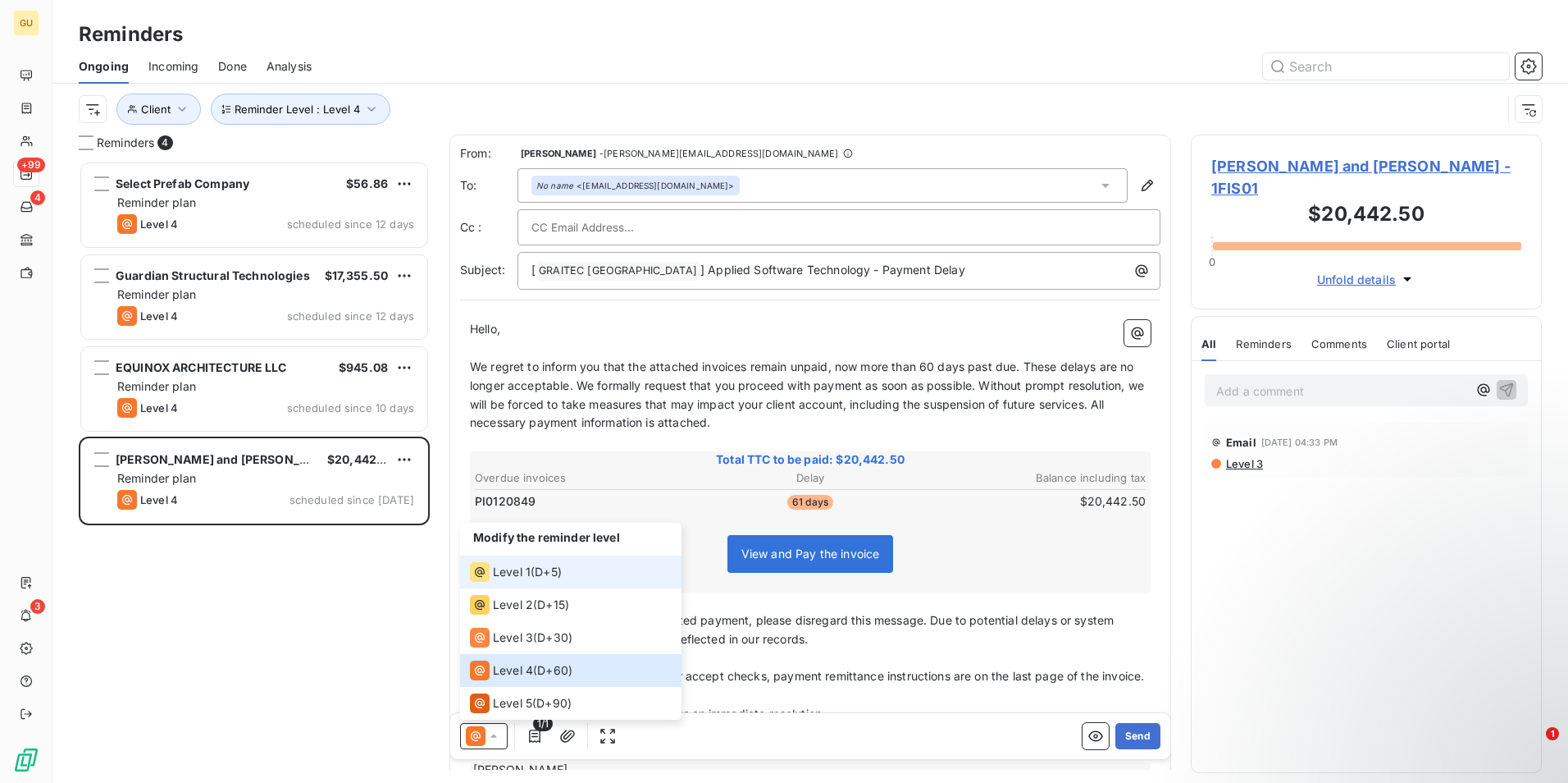
click at [524, 576] on span "Level 1" at bounding box center [512, 572] width 38 height 17
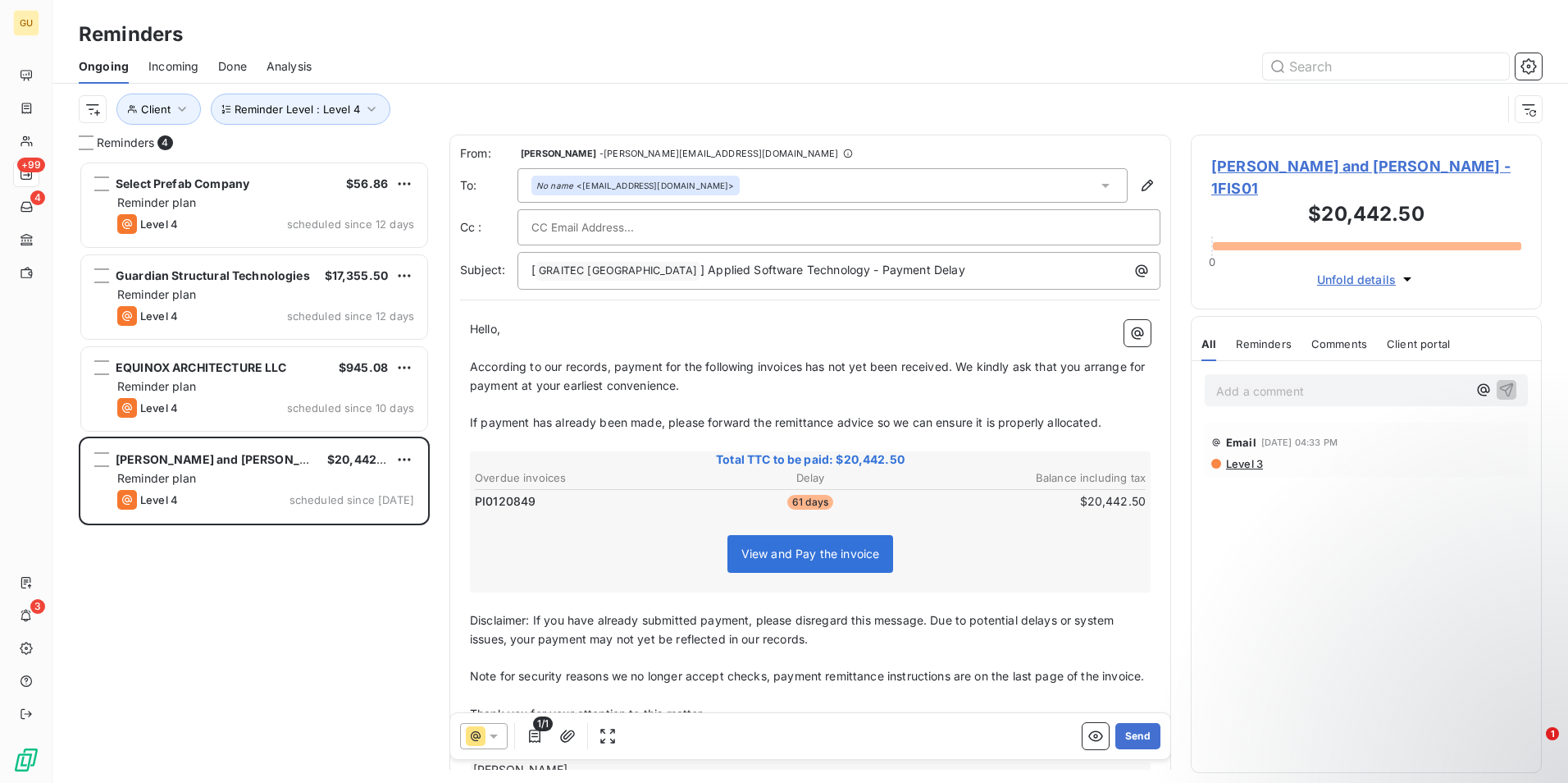
click at [803, 367] on span "According to our records, payment for the following invoices has not yet been r…" at bounding box center [809, 375] width 678 height 33
click at [910, 274] on p "[ GRAITEC [GEOGRAPHIC_DATA] ﻿ ] Applied Software Technology - Payment Delay" at bounding box center [843, 271] width 623 height 20
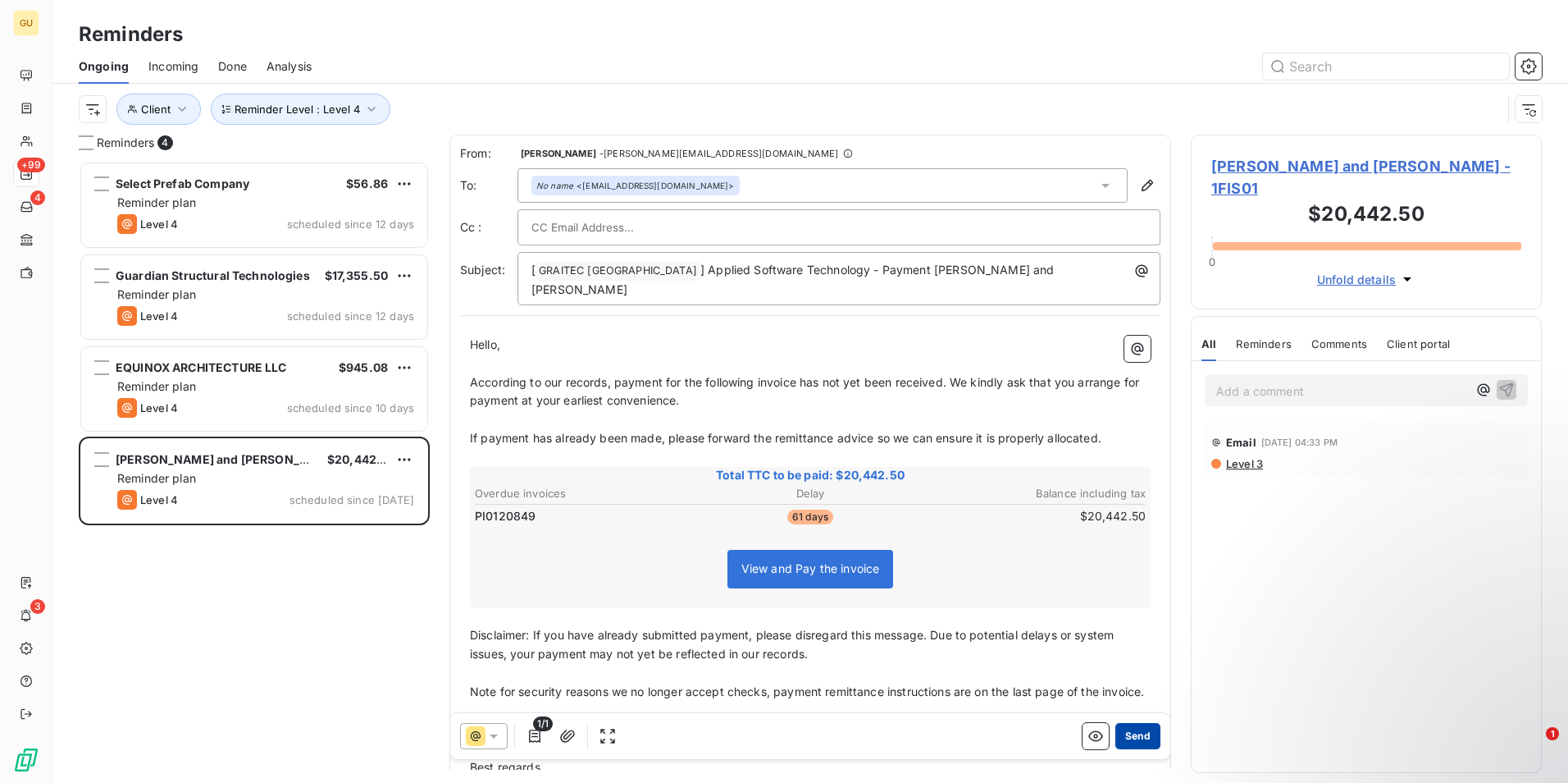
click at [1119, 737] on button "Send" at bounding box center [1137, 735] width 45 height 26
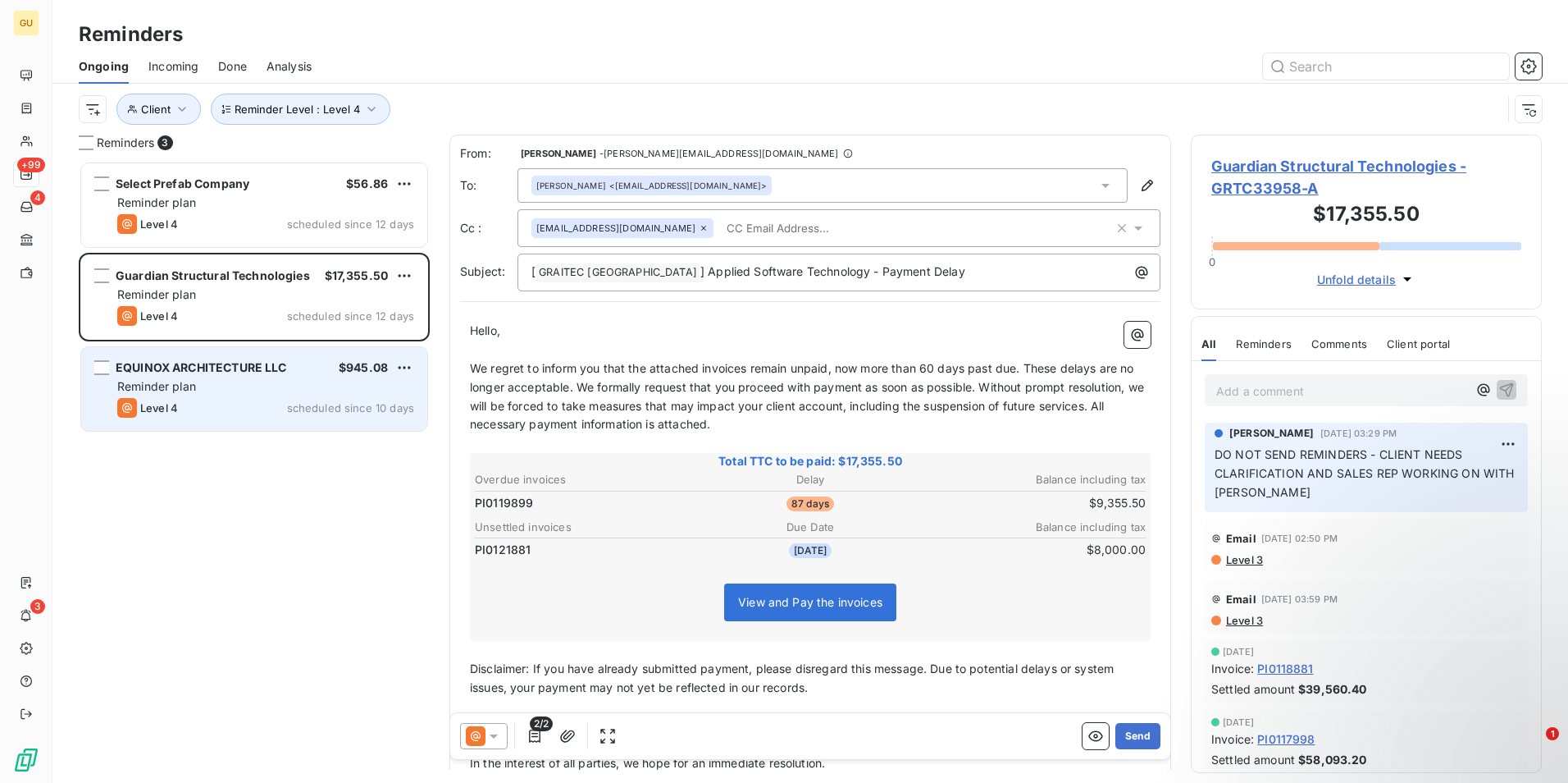
click at [215, 382] on div "Reminder plan" at bounding box center [265, 386] width 297 height 17
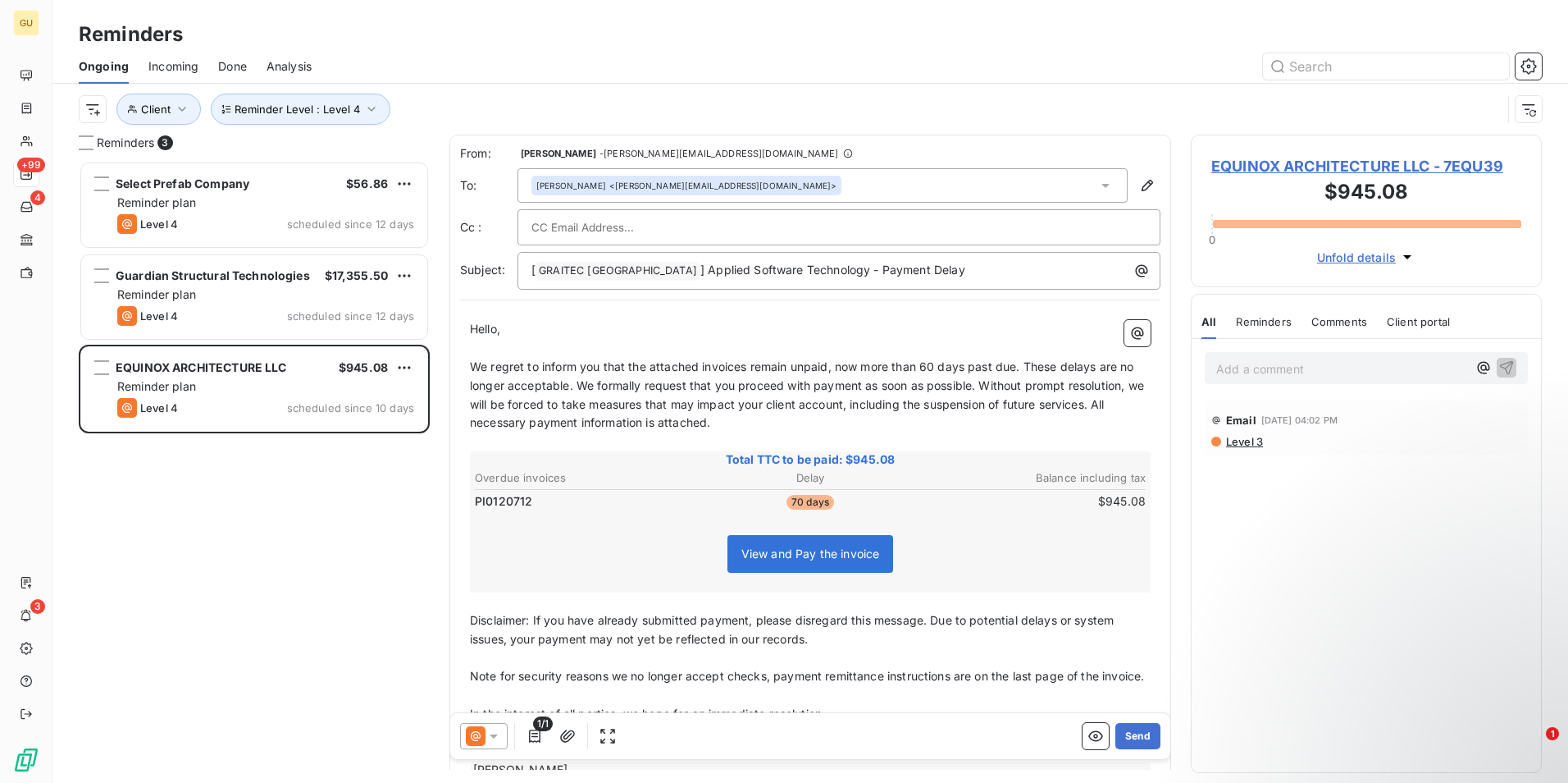
click at [499, 738] on icon at bounding box center [493, 735] width 17 height 17
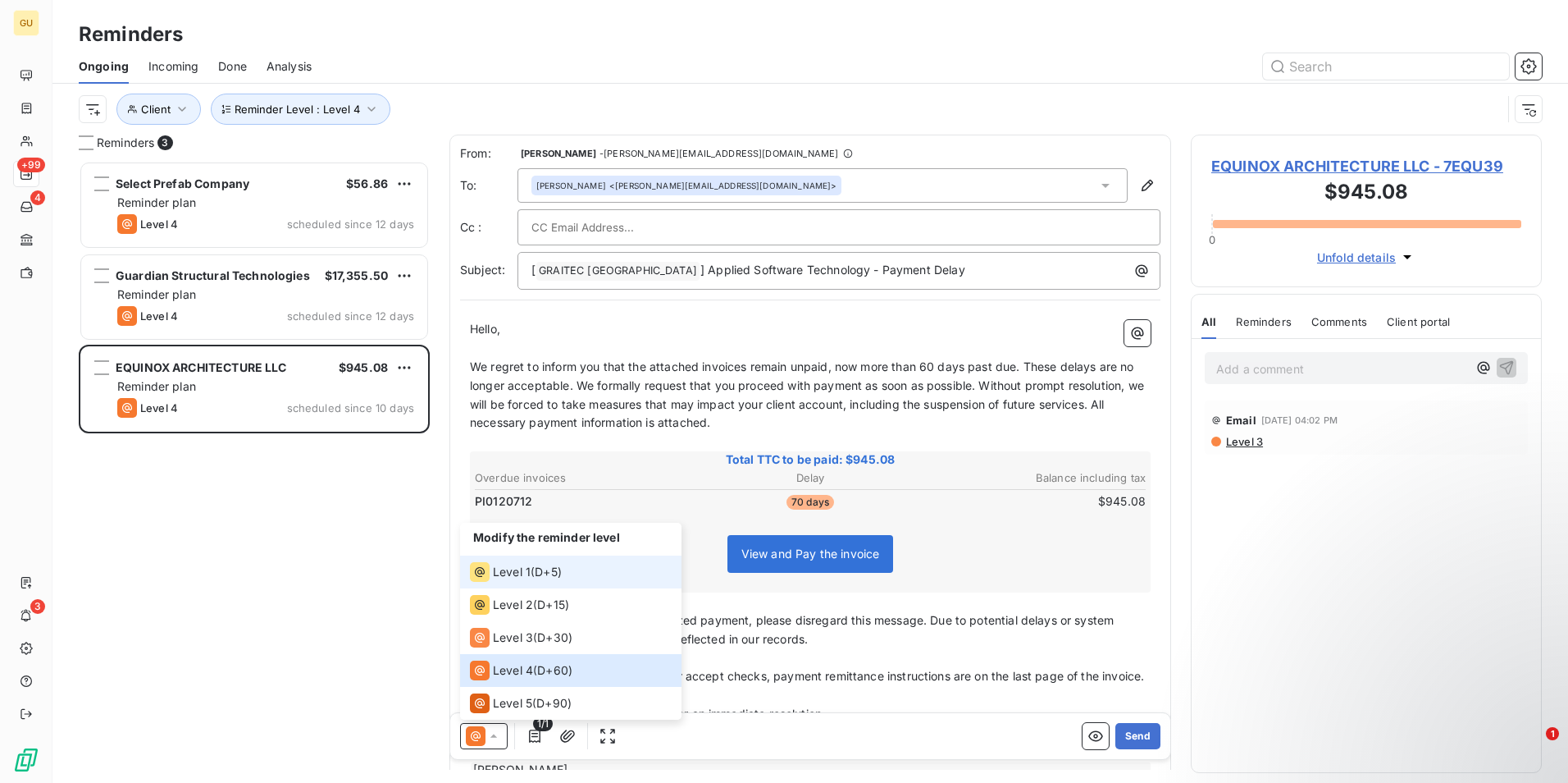
click at [542, 571] on span "D+5 )" at bounding box center [547, 572] width 27 height 17
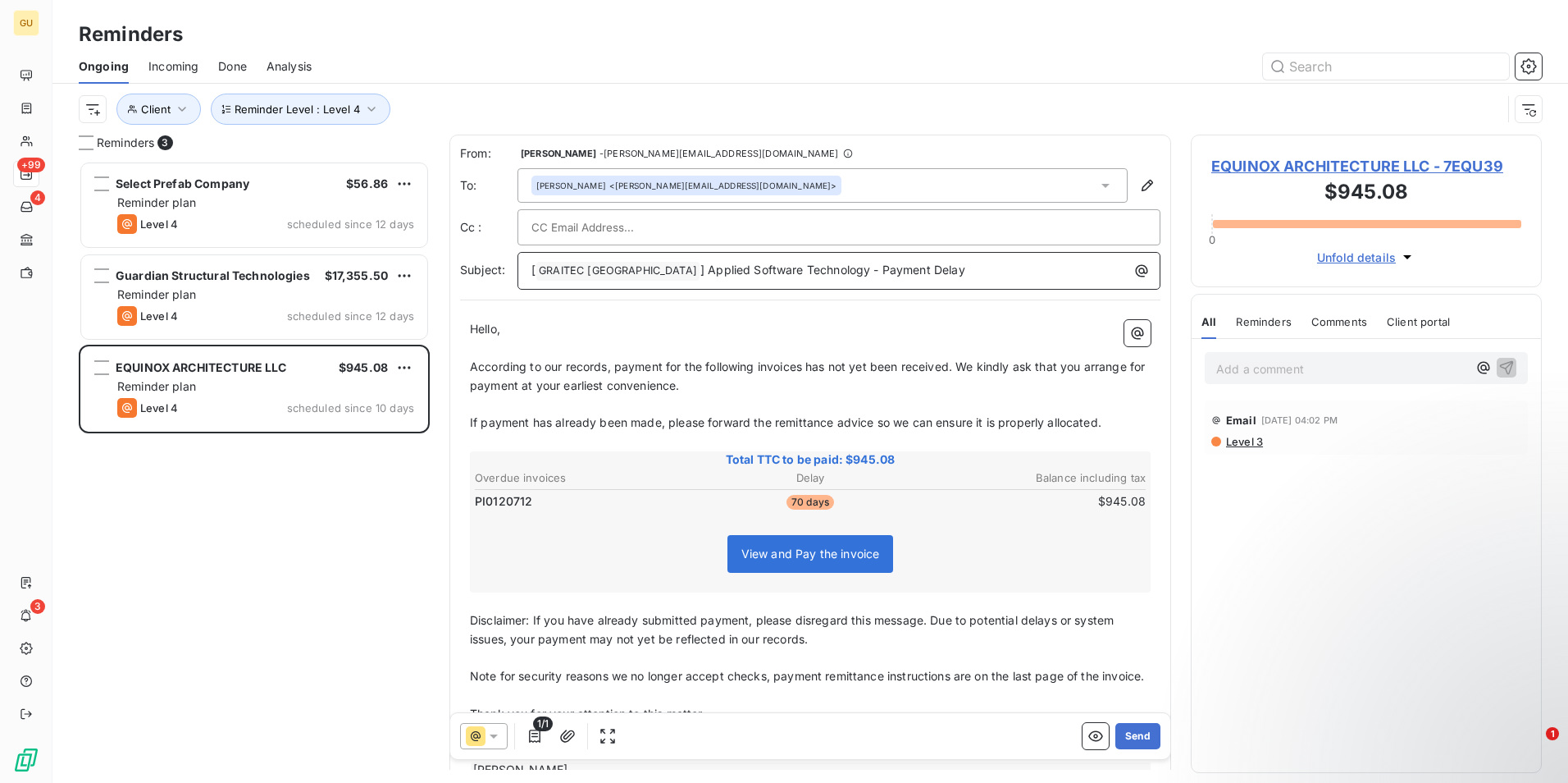
click at [925, 273] on p "[ GRAITEC [GEOGRAPHIC_DATA] ﻿ ] Applied Software Technology - Payment Delay" at bounding box center [843, 271] width 623 height 20
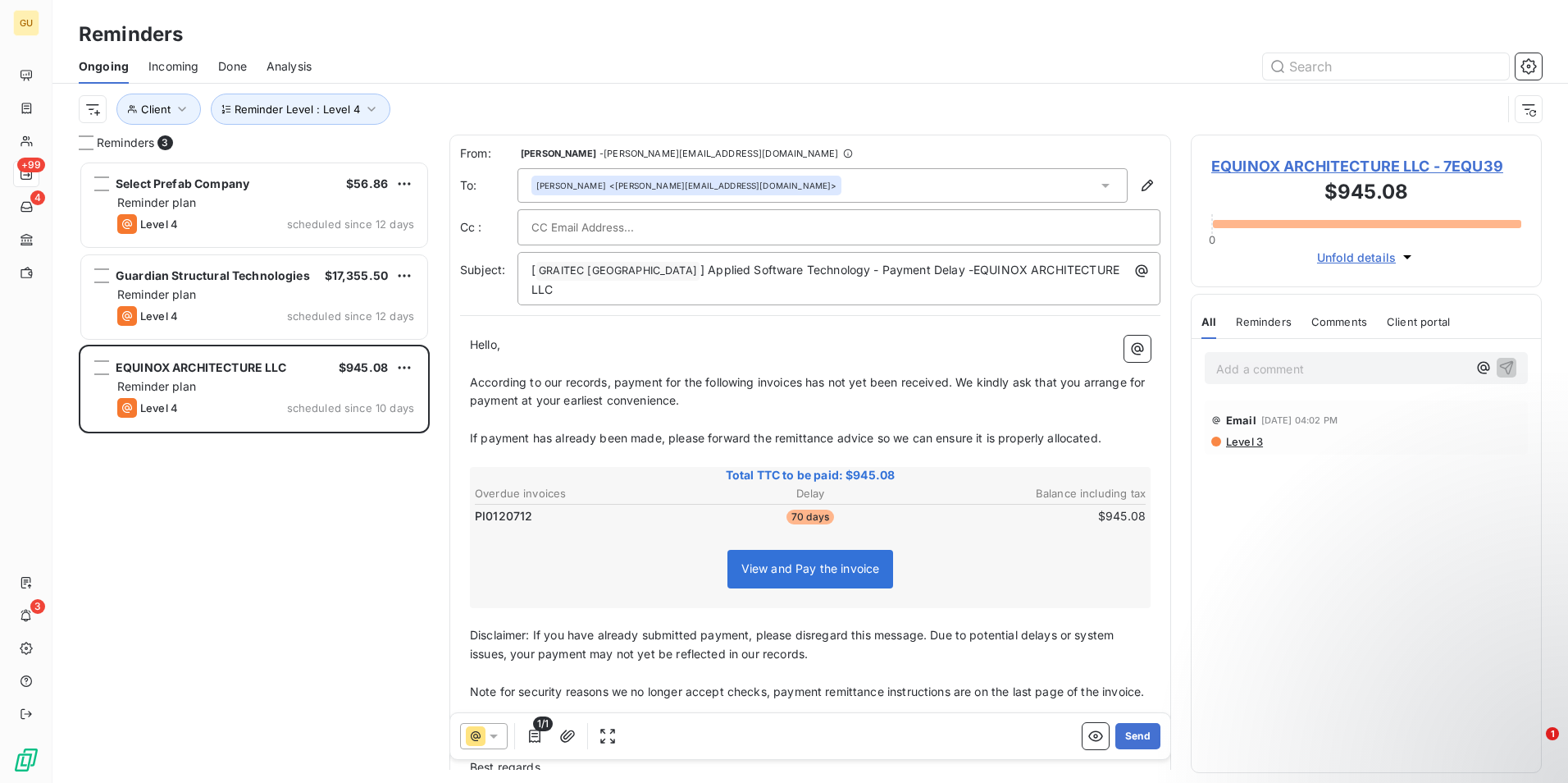
click at [804, 375] on span "According to our records, payment for the following invoices has not yet been r…" at bounding box center [809, 391] width 678 height 33
click at [1119, 726] on button "Send" at bounding box center [1137, 735] width 45 height 26
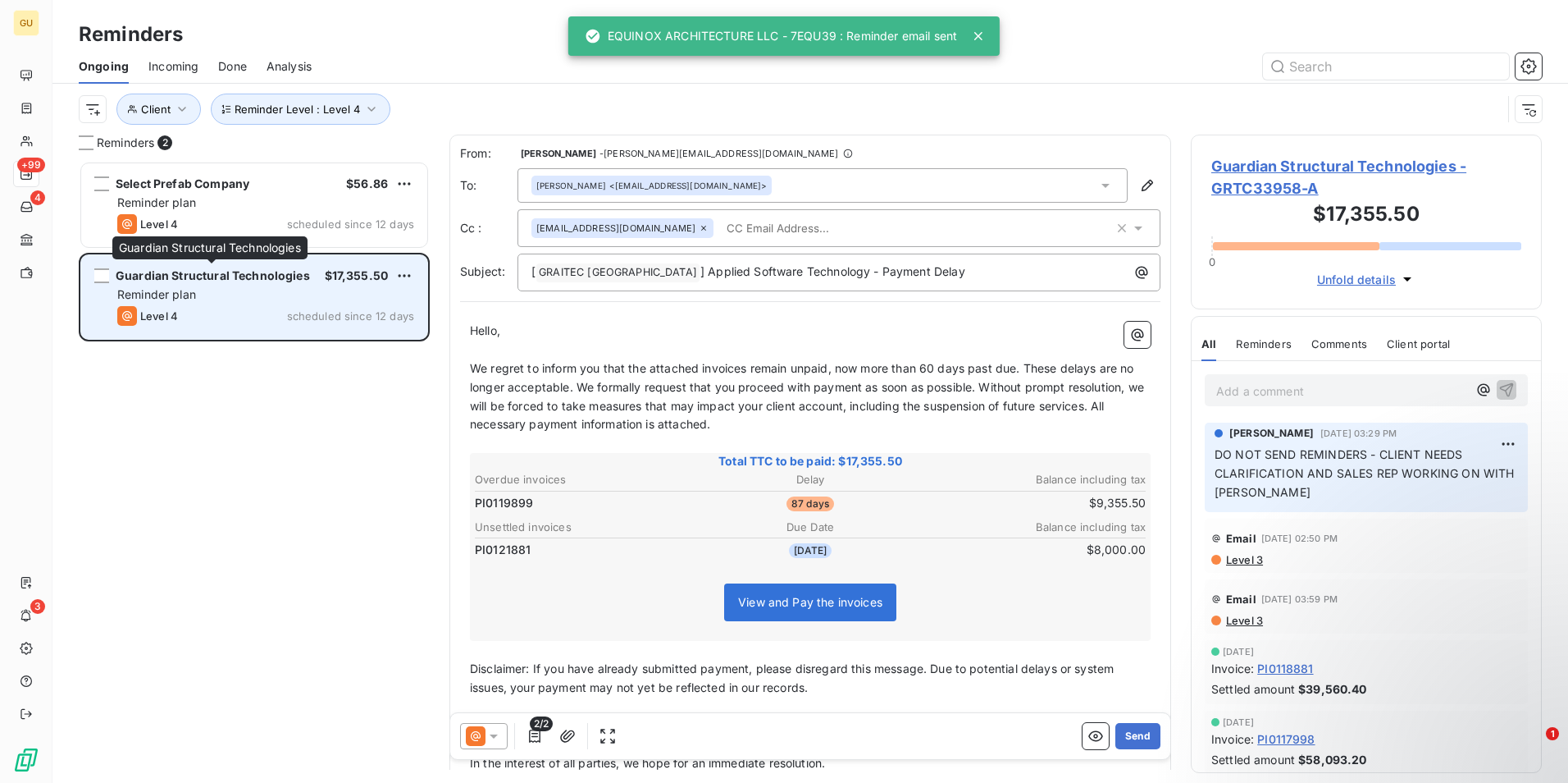
click at [219, 282] on div "Guardian Structural Technologies" at bounding box center [213, 276] width 194 height 17
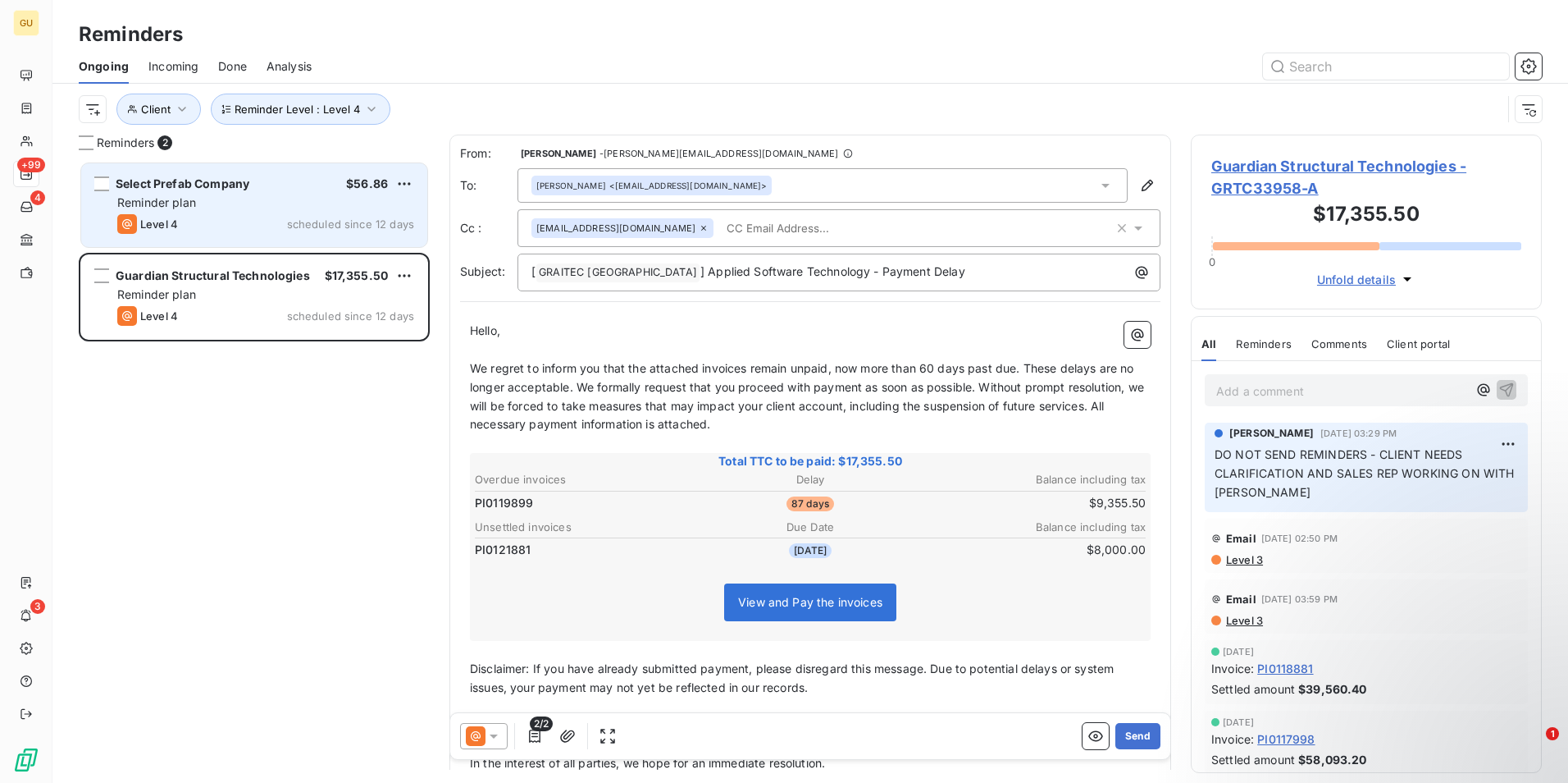
click at [232, 211] on div "Select Prefab Company $56.86 Reminder plan Level 4 scheduled since 12 days" at bounding box center [254, 205] width 346 height 83
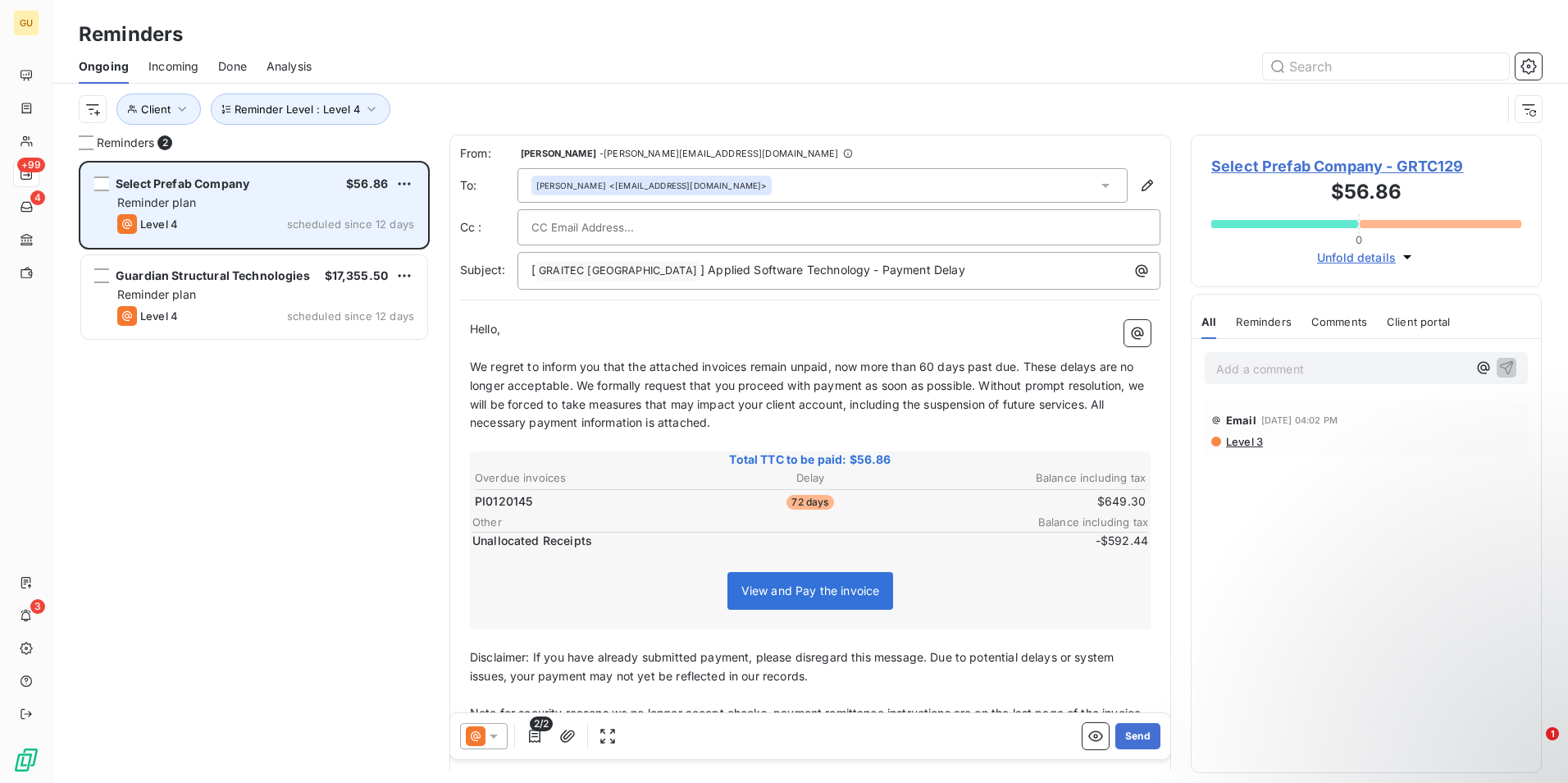
click at [281, 183] on div "Select Prefab Company $56.86" at bounding box center [265, 184] width 297 height 15
